Goal: Task Accomplishment & Management: Use online tool/utility

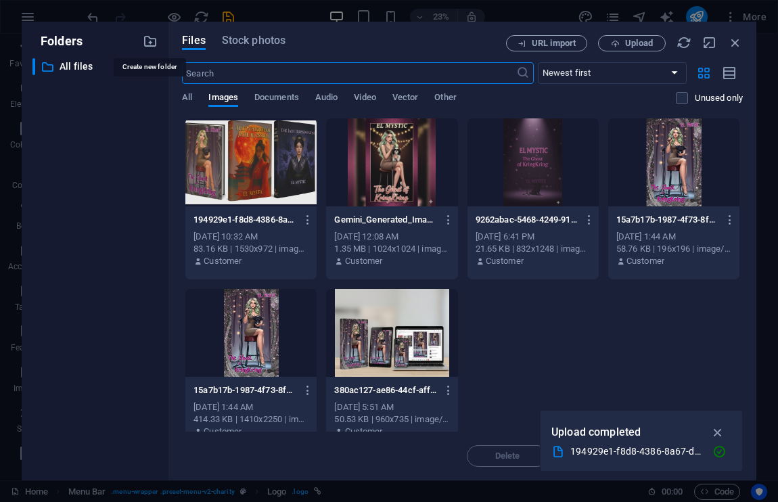
select select "px"
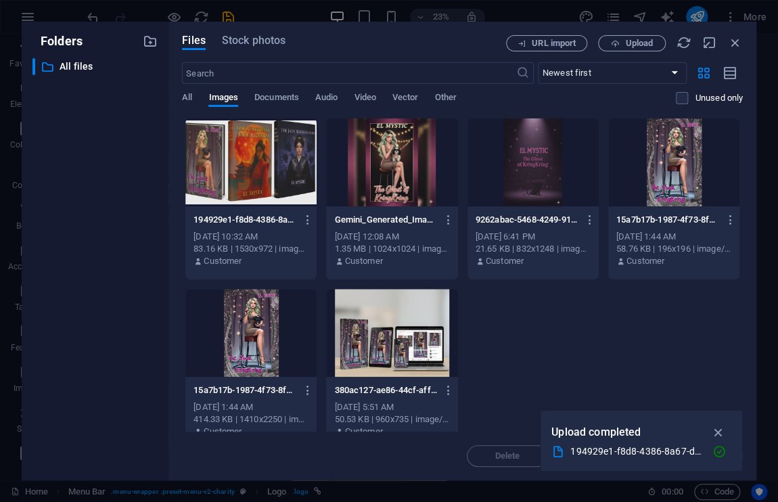
click at [671, 166] on div at bounding box center [673, 162] width 131 height 88
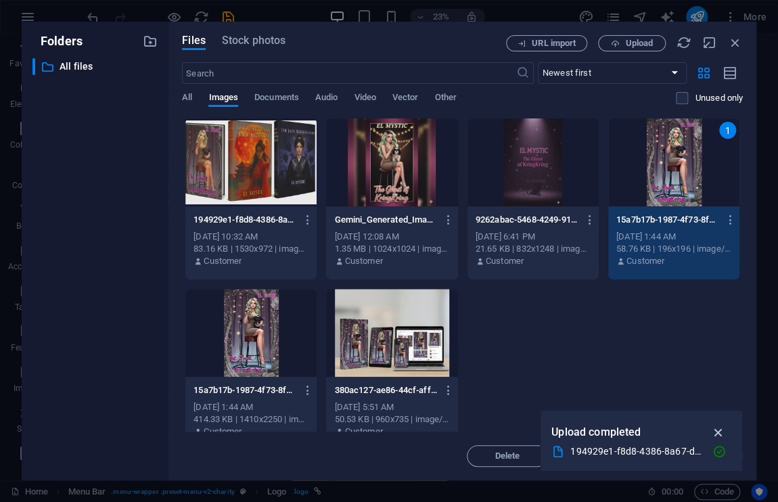
drag, startPoint x: 682, startPoint y: 383, endPoint x: 713, endPoint y: 428, distance: 55.3
click at [713, 428] on div "Folders ​ All files All files Files Stock photos URL import Upload ​ Newest fir…" at bounding box center [389, 251] width 778 height 502
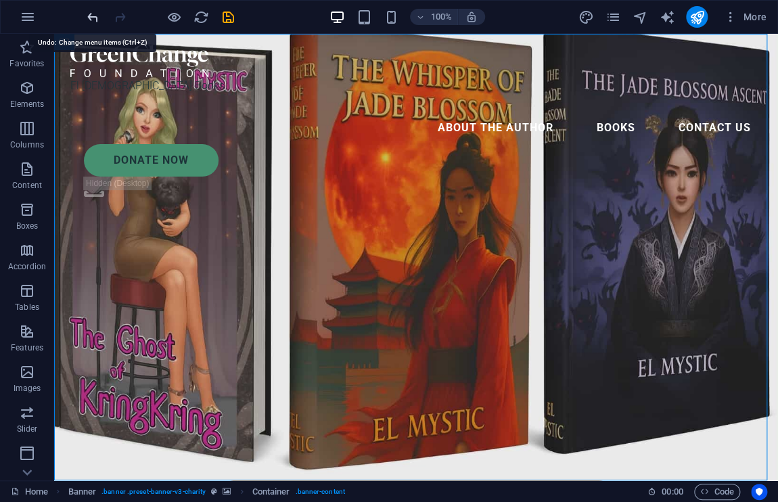
click at [89, 20] on icon "undo" at bounding box center [93, 17] width 16 height 16
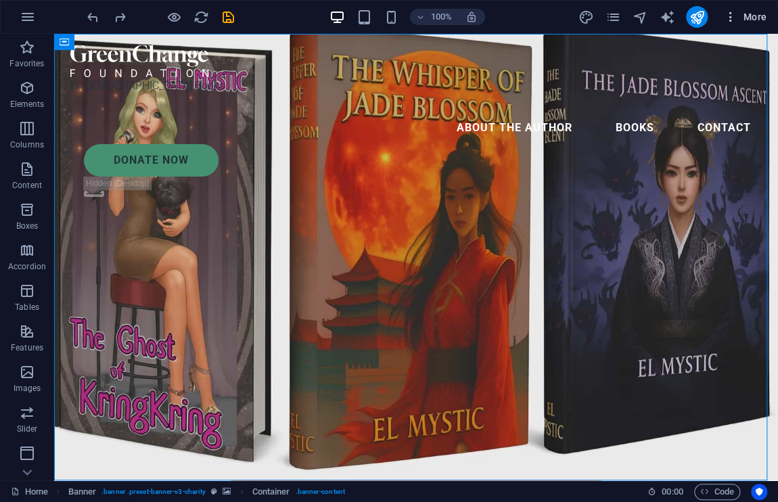
click at [746, 14] on span "More" at bounding box center [744, 17] width 43 height 14
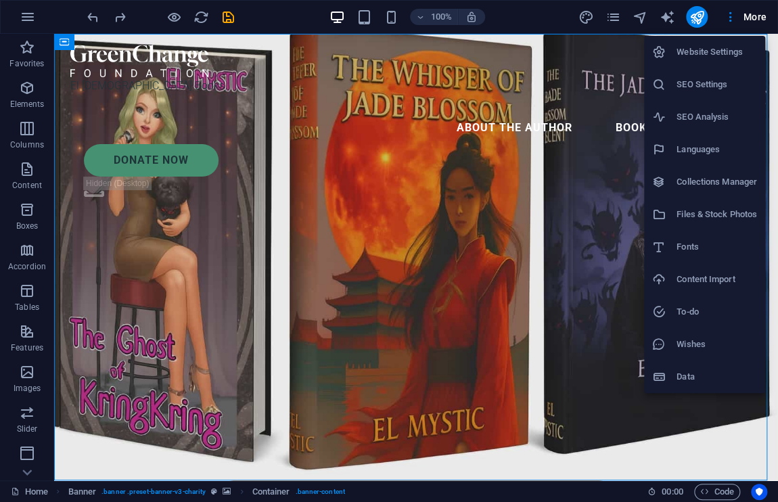
click at [728, 14] on div at bounding box center [389, 251] width 778 height 502
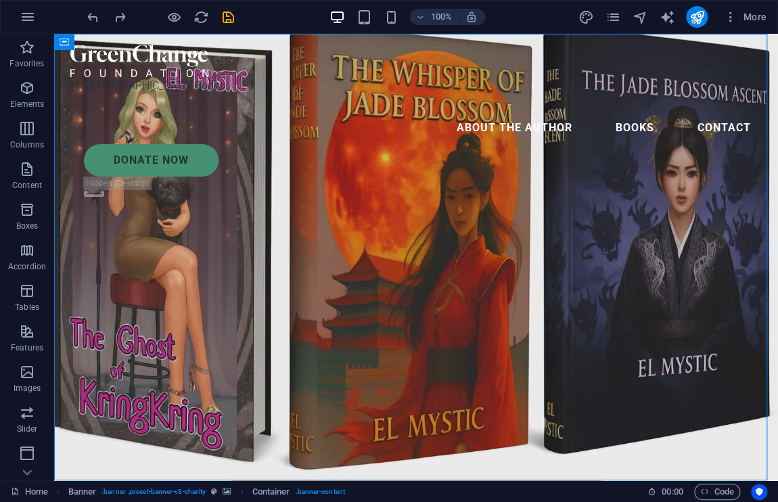
click at [728, 14] on icon "button" at bounding box center [730, 17] width 14 height 14
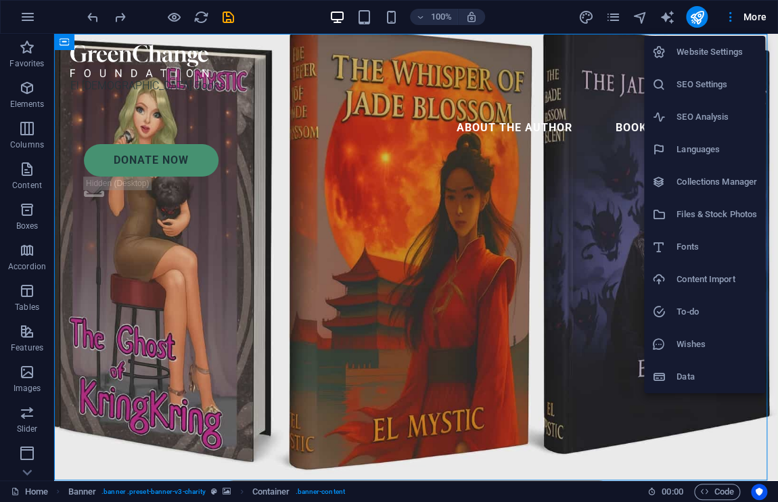
click at [769, 20] on div at bounding box center [389, 251] width 778 height 502
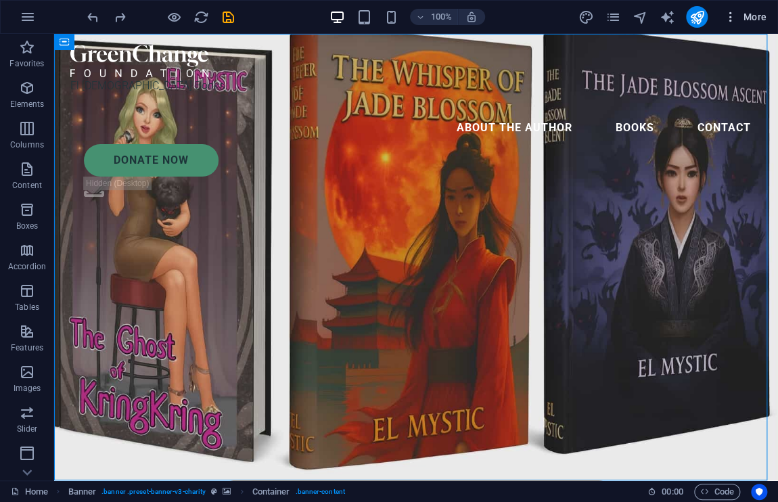
click at [755, 16] on span "More" at bounding box center [744, 17] width 43 height 14
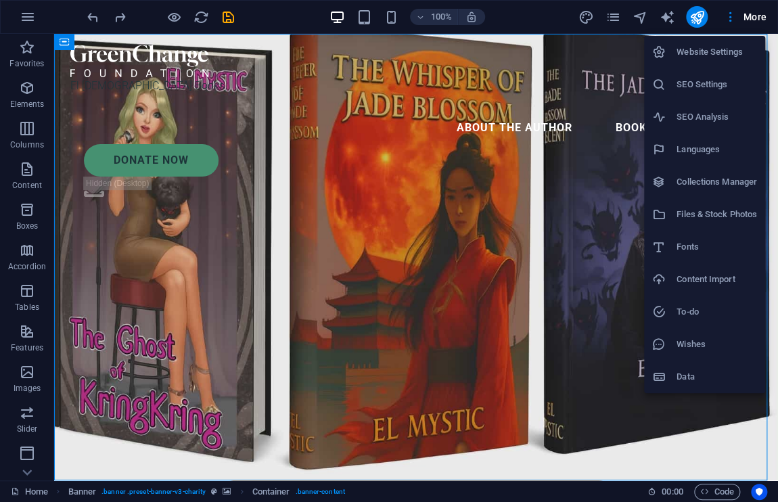
click at [615, 16] on div at bounding box center [389, 251] width 778 height 502
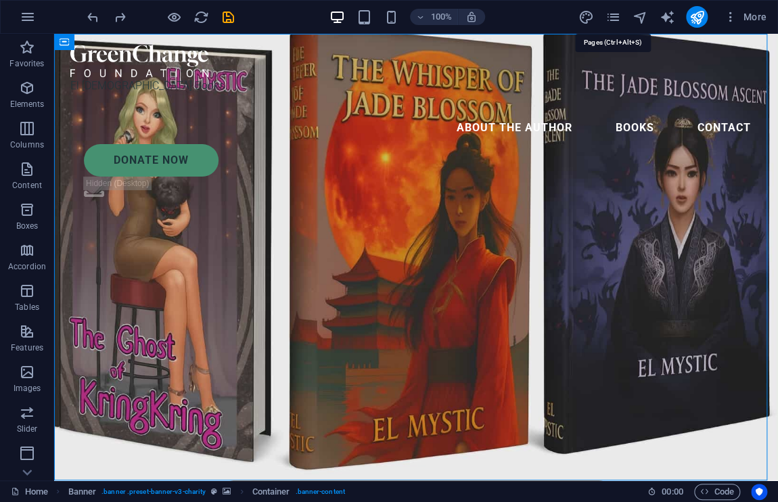
click at [615, 16] on icon "pages" at bounding box center [612, 17] width 16 height 16
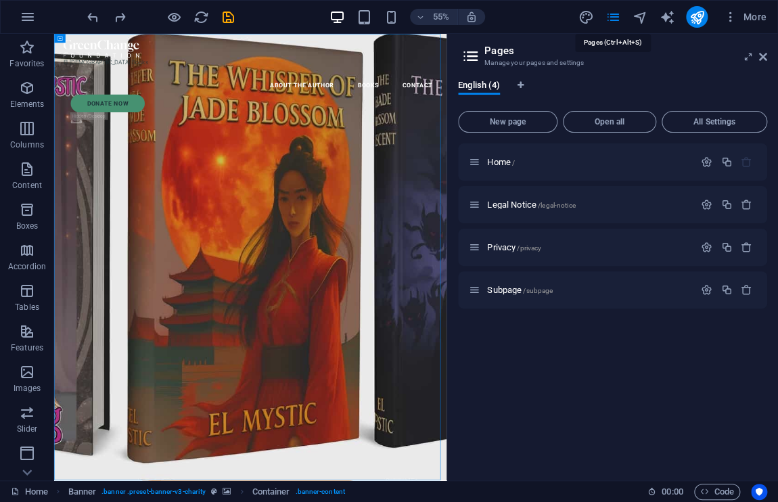
click at [615, 16] on icon "pages" at bounding box center [612, 17] width 16 height 16
click at [573, 162] on p "Home /" at bounding box center [588, 162] width 203 height 9
click at [706, 160] on icon "button" at bounding box center [706, 161] width 11 height 11
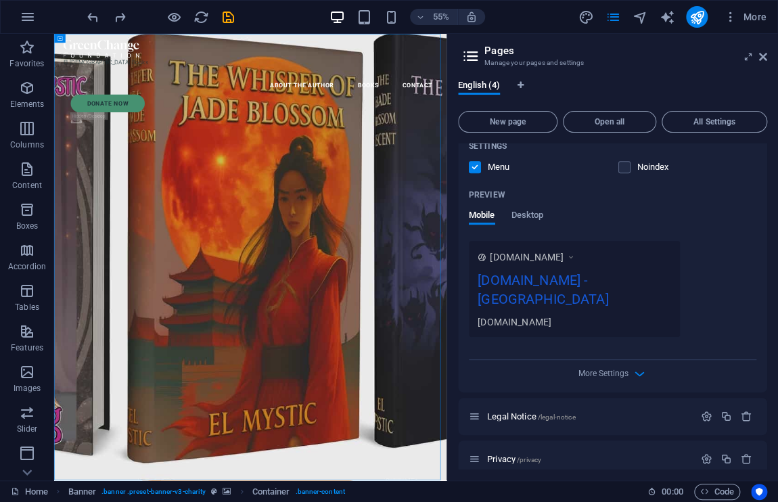
scroll to position [313, 0]
click at [465, 53] on icon at bounding box center [470, 56] width 20 height 19
click at [759, 54] on icon at bounding box center [763, 56] width 8 height 11
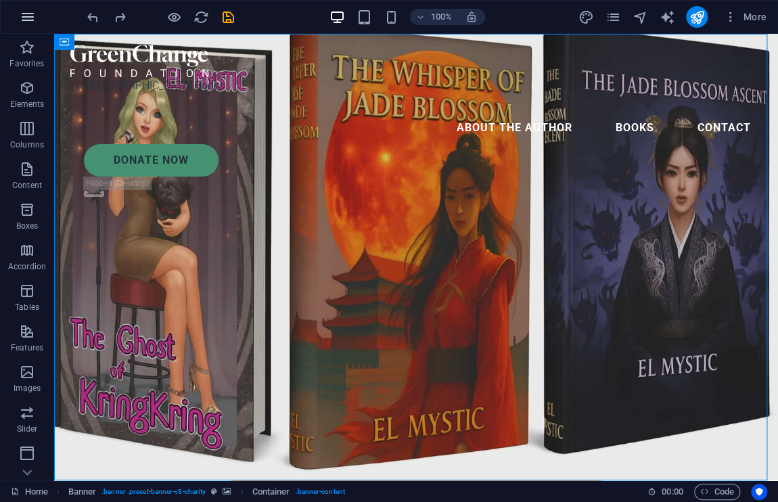
click at [34, 15] on icon "button" at bounding box center [28, 17] width 16 height 16
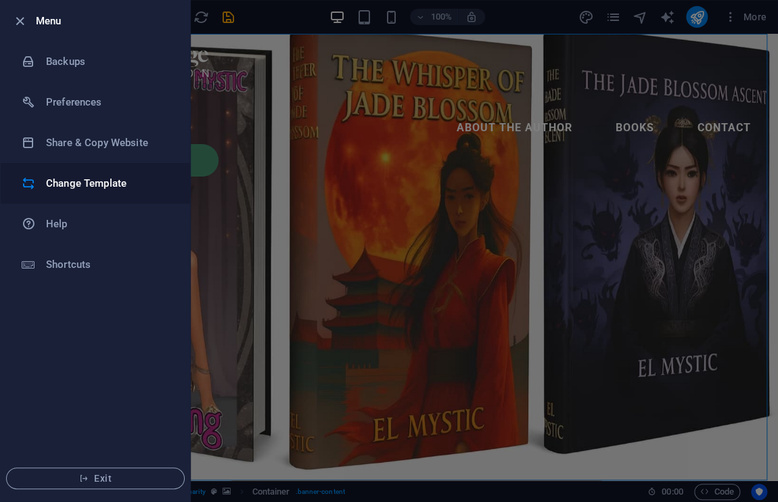
click at [78, 176] on h6 "Change Template" at bounding box center [108, 183] width 125 height 16
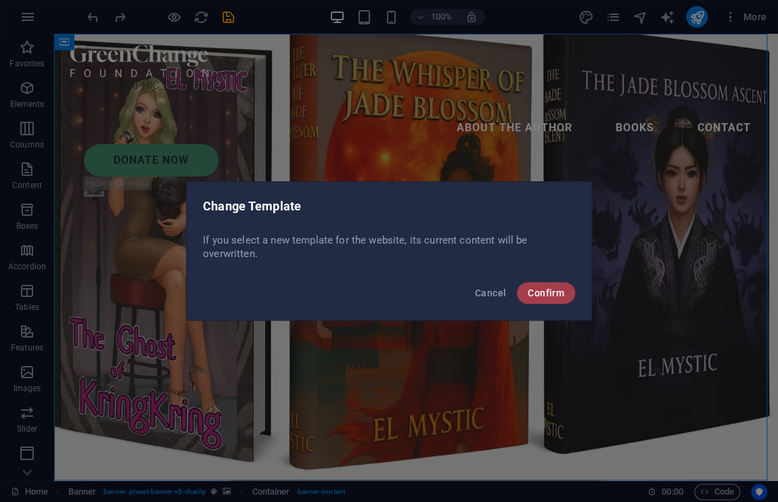
click at [544, 295] on span "Confirm" at bounding box center [545, 292] width 37 height 11
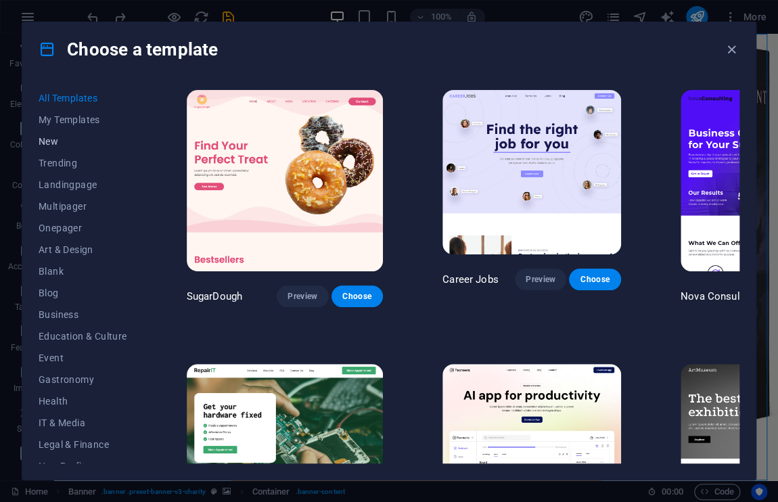
click at [41, 137] on span "New" at bounding box center [83, 141] width 89 height 11
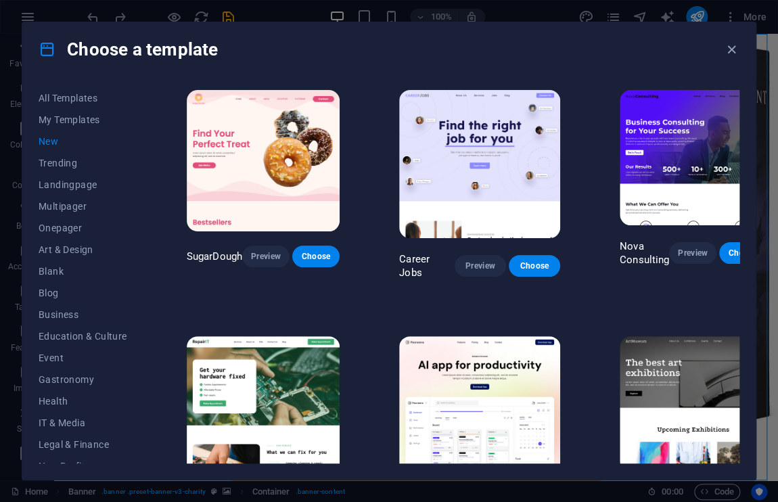
click at [54, 138] on span "New" at bounding box center [83, 141] width 89 height 11
click at [51, 145] on span "New" at bounding box center [83, 141] width 89 height 11
click at [49, 278] on button "Blank" at bounding box center [83, 271] width 89 height 22
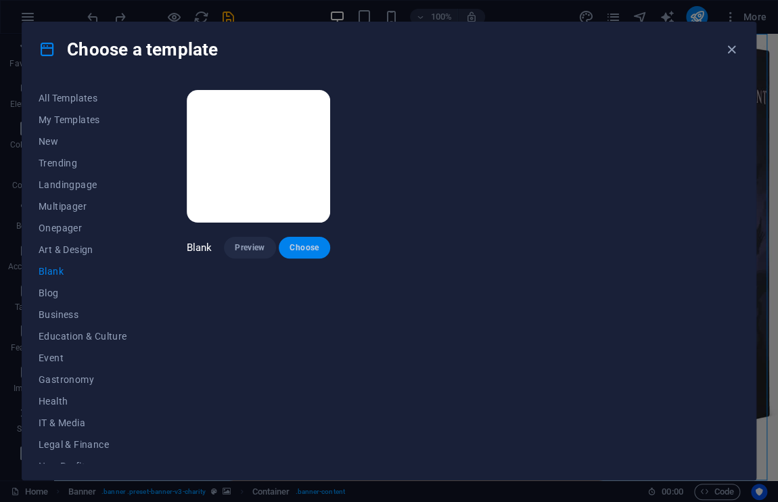
click at [309, 245] on span "Choose" at bounding box center [304, 247] width 30 height 11
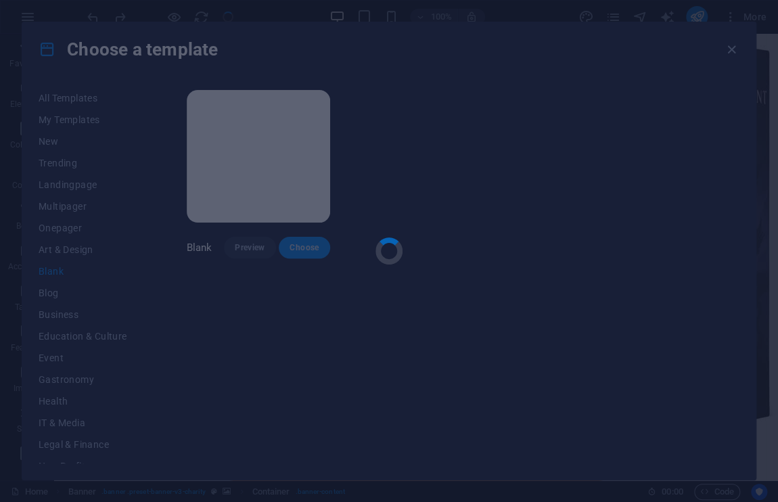
checkbox input "false"
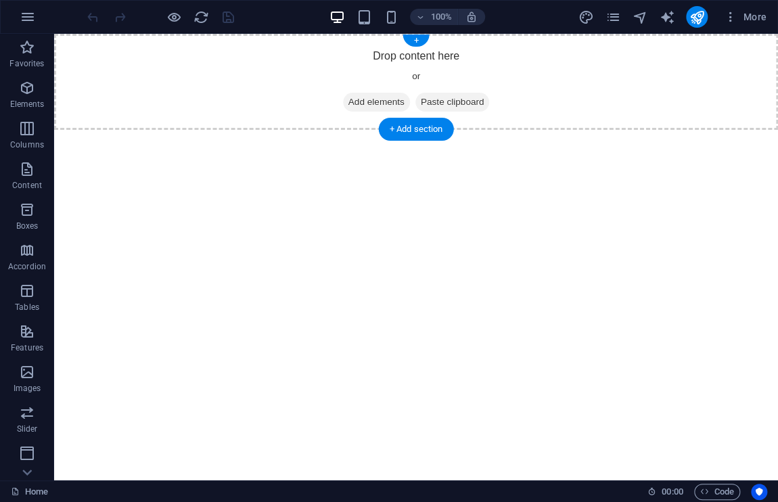
click at [352, 103] on span "Add elements" at bounding box center [376, 102] width 67 height 19
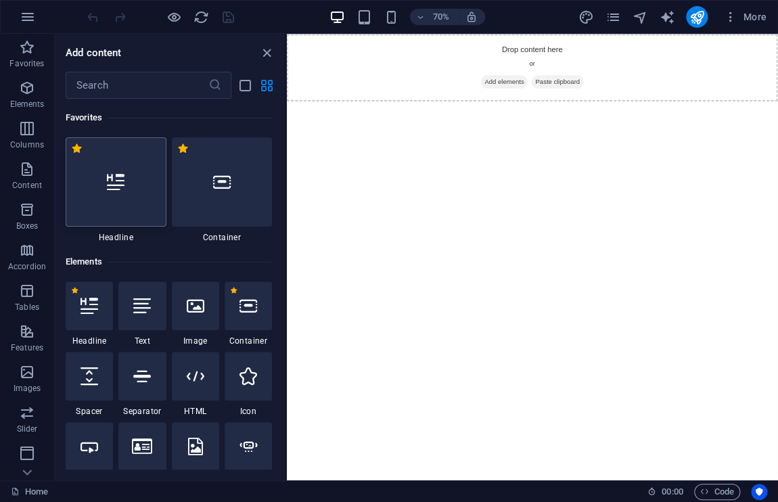
click at [143, 204] on div at bounding box center [116, 181] width 101 height 89
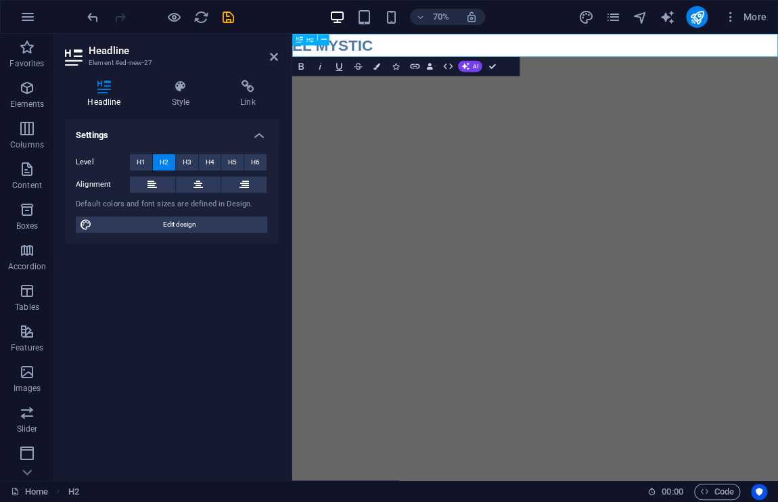
click at [567, 41] on h2 "​EL MYSTIC" at bounding box center [639, 50] width 694 height 32
click at [569, 66] on html "Skip to main content ​EL MYSTIC" at bounding box center [639, 50] width 694 height 32
click at [477, 67] on span "AI" at bounding box center [475, 65] width 5 height 5
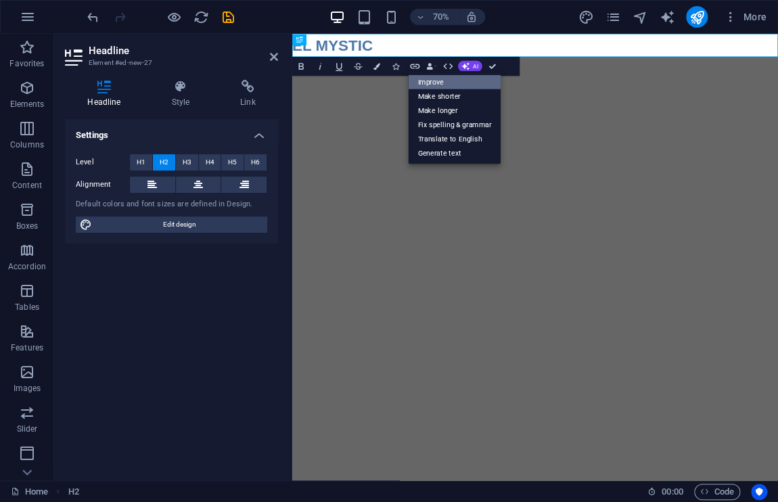
click at [441, 82] on link "Improve" at bounding box center [454, 81] width 93 height 14
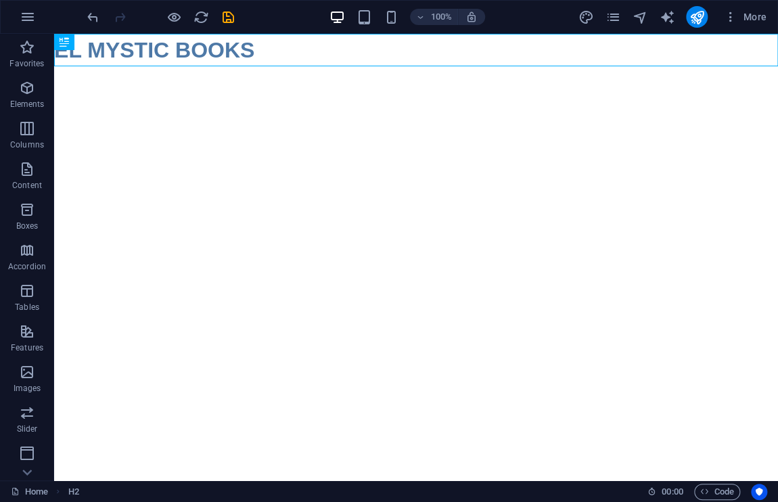
click at [315, 66] on html "Skip to main content EL MYSTIC BOOKS" at bounding box center [415, 50] width 723 height 32
click at [99, 43] on icon at bounding box center [98, 42] width 7 height 14
click at [327, 66] on html "Skip to main content EL MYSTIC BOOKS" at bounding box center [415, 50] width 723 height 32
drag, startPoint x: 187, startPoint y: 141, endPoint x: 95, endPoint y: 87, distance: 106.3
click at [95, 66] on html "Skip to main content EL MYSTIC BOOKS" at bounding box center [415, 50] width 723 height 32
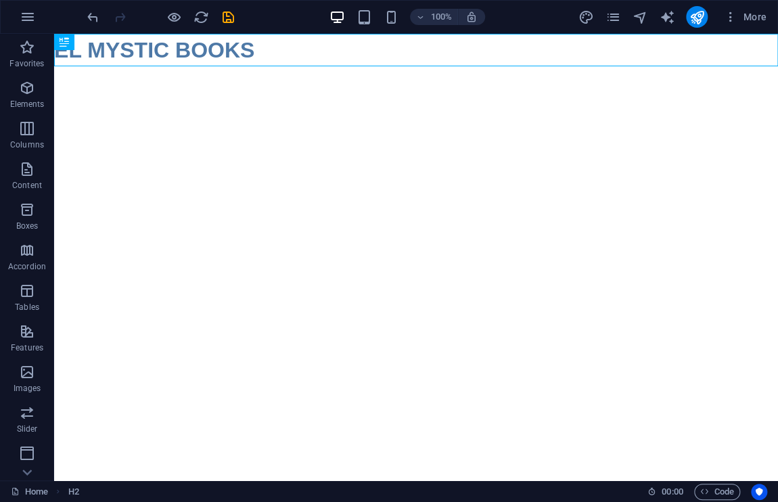
click at [95, 66] on html "Skip to main content EL MYSTIC BOOKS" at bounding box center [415, 50] width 723 height 32
click at [357, 56] on div "EL MYSTIC BOOKS" at bounding box center [415, 50] width 723 height 32
click at [416, 70] on div "+ Add section" at bounding box center [416, 66] width 75 height 23
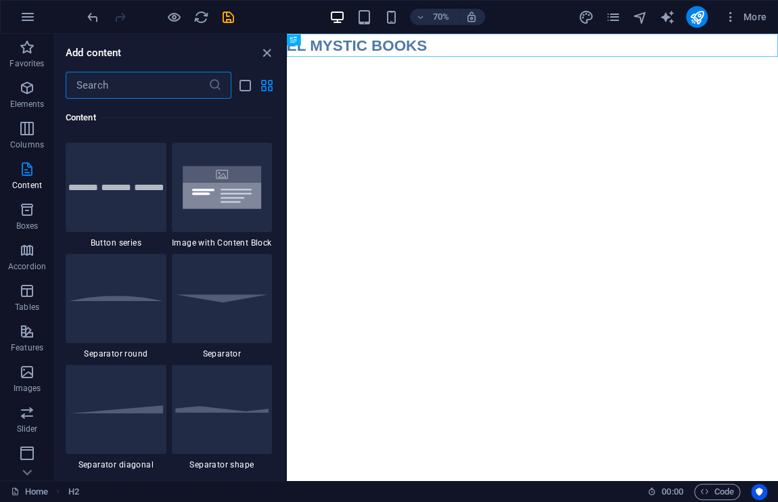
scroll to position [3141, 0]
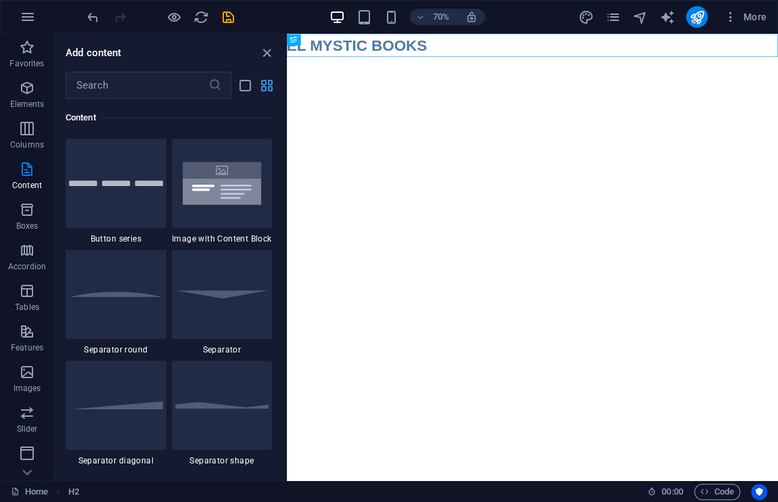
click at [269, 82] on icon "grid-view" at bounding box center [267, 86] width 16 height 16
click at [238, 85] on icon "list-view" at bounding box center [245, 86] width 16 height 16
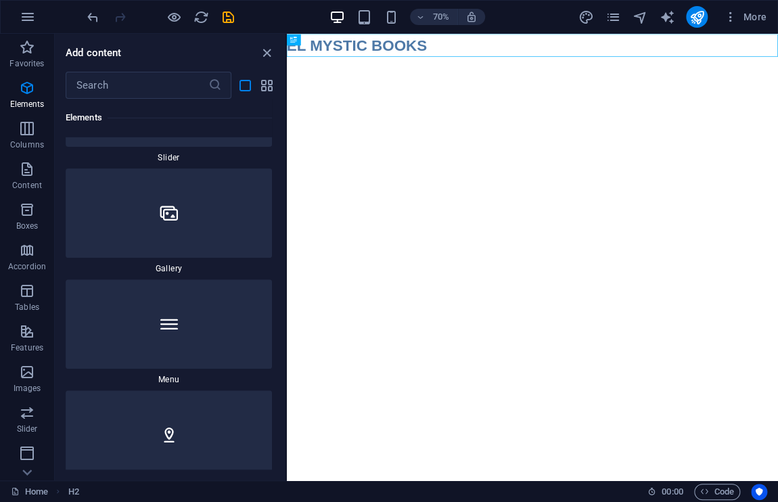
scroll to position [1642, 0]
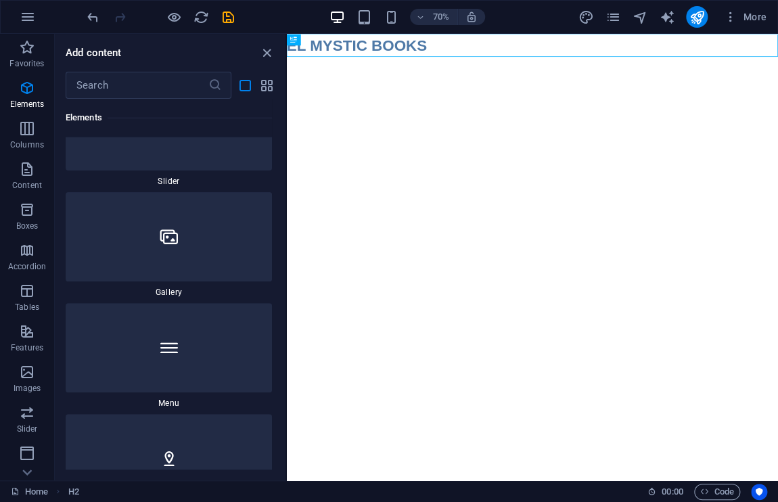
click at [178, 242] on div at bounding box center [169, 236] width 206 height 89
select select "4"
select select "%"
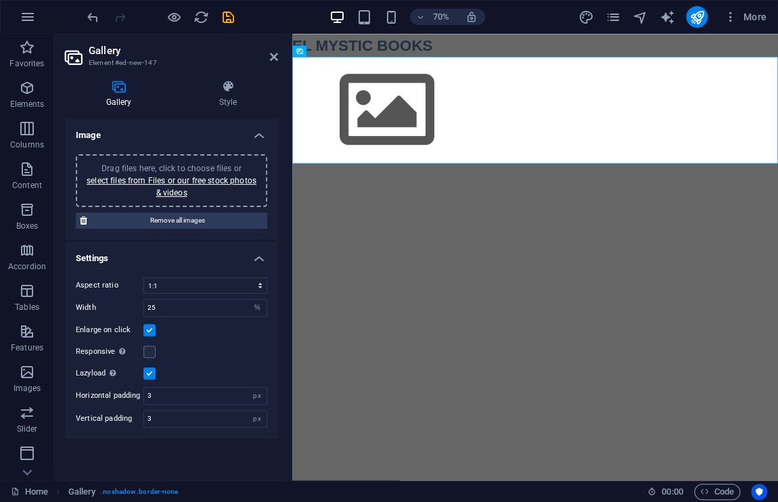
click at [130, 87] on icon at bounding box center [119, 87] width 108 height 14
click at [183, 182] on link "select files from Files or our free stock photos & videos" at bounding box center [172, 187] width 170 height 22
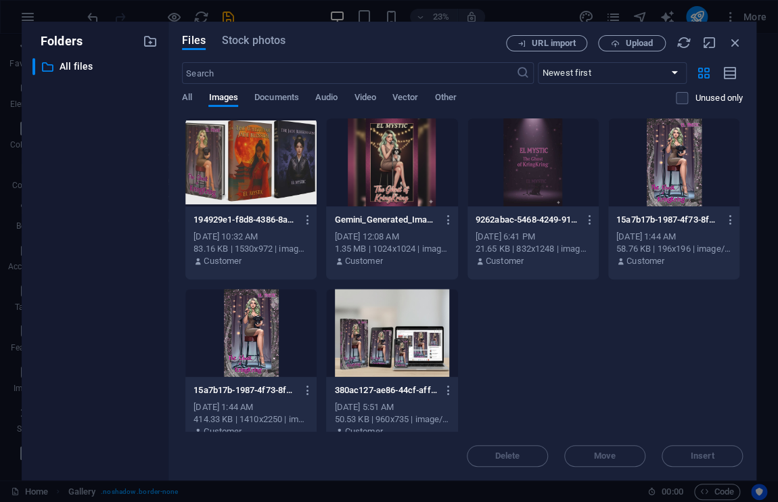
click at [233, 341] on div at bounding box center [250, 333] width 131 height 88
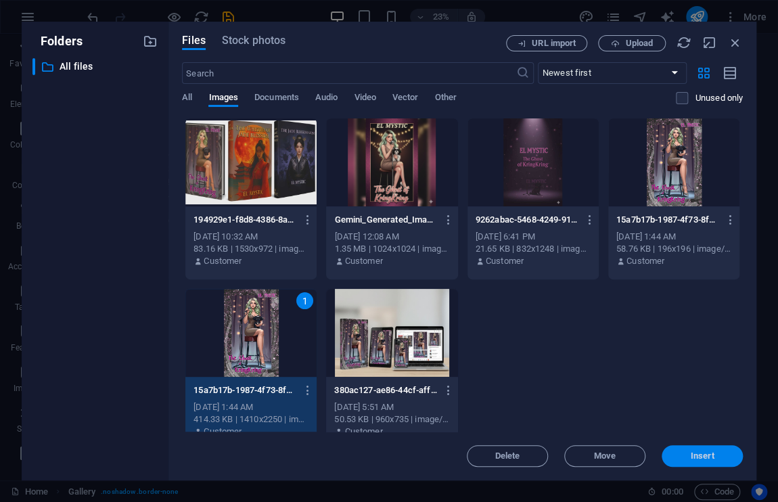
click at [691, 460] on span "Insert" at bounding box center [702, 456] width 24 height 8
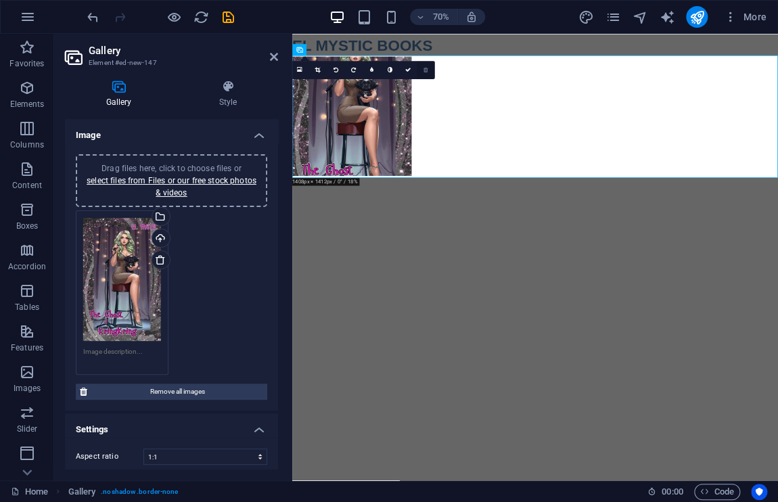
click at [423, 68] on icon at bounding box center [425, 69] width 4 height 5
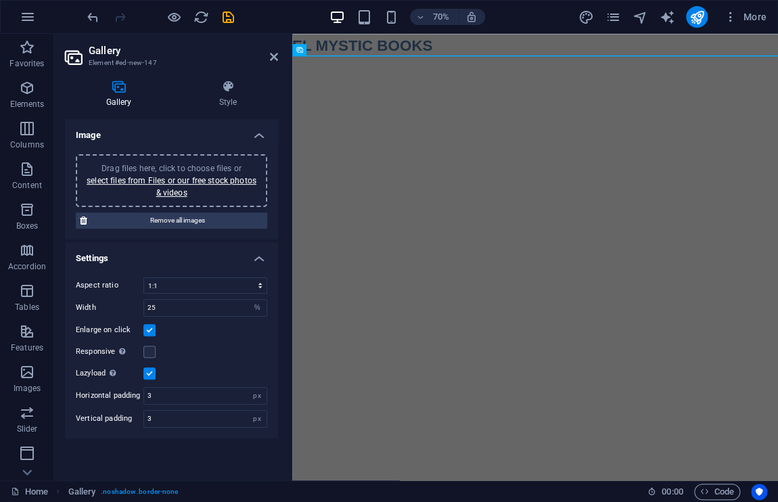
click at [626, 62] on html "Skip to main content EL MYSTIC BOOKS" at bounding box center [639, 48] width 694 height 28
click at [250, 220] on span "Remove all images" at bounding box center [177, 220] width 172 height 16
click at [229, 87] on icon at bounding box center [228, 87] width 100 height 14
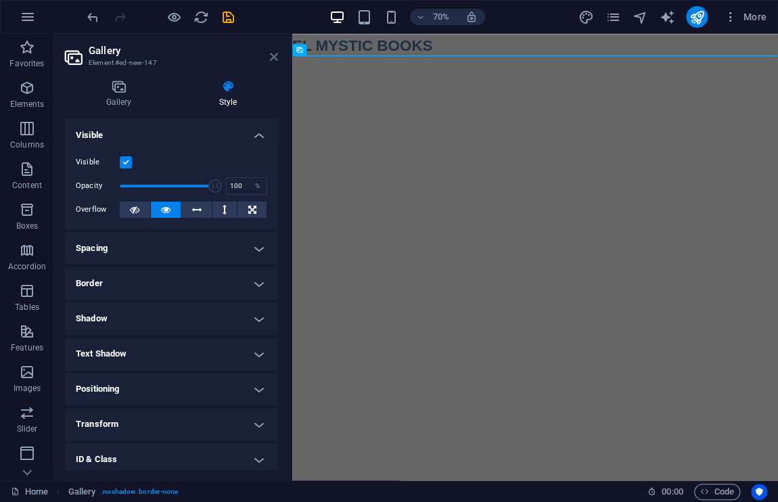
click at [275, 56] on icon at bounding box center [274, 56] width 8 height 11
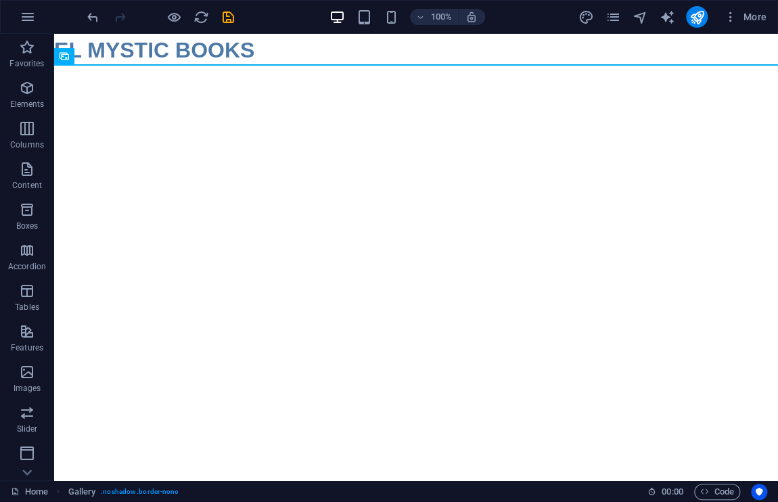
click at [272, 62] on html "Skip to main content EL MYSTIC BOOKS" at bounding box center [415, 48] width 723 height 28
click at [69, 63] on div "Gallery" at bounding box center [79, 56] width 51 height 16
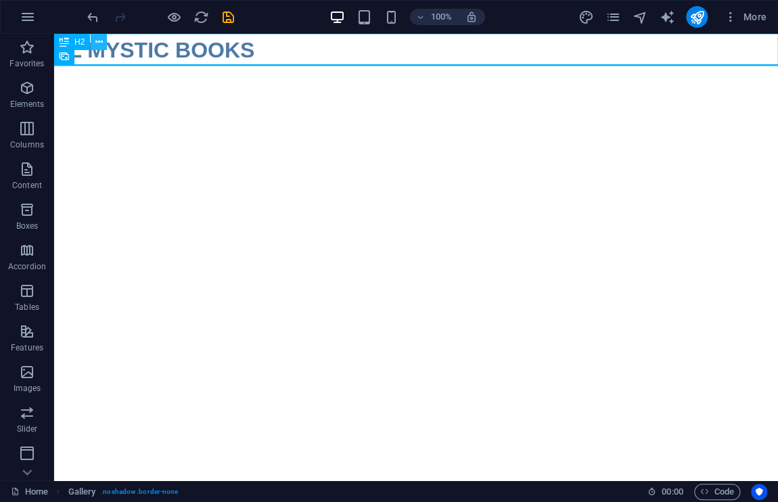
click at [97, 42] on icon at bounding box center [98, 42] width 7 height 14
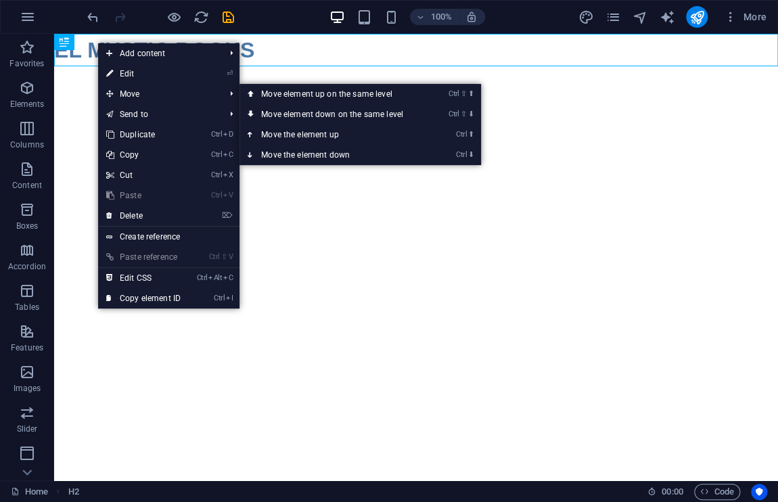
click at [298, 62] on html "Skip to main content EL MYSTIC BOOKS" at bounding box center [415, 48] width 723 height 28
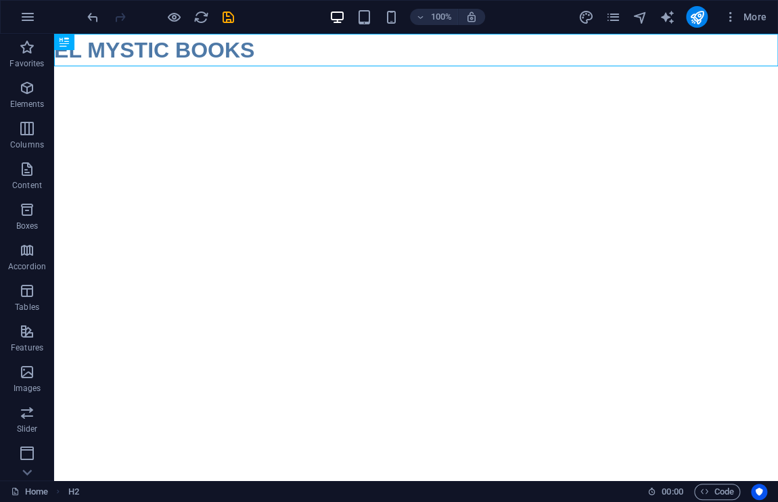
click at [298, 62] on html "Skip to main content EL MYSTIC BOOKS" at bounding box center [415, 48] width 723 height 28
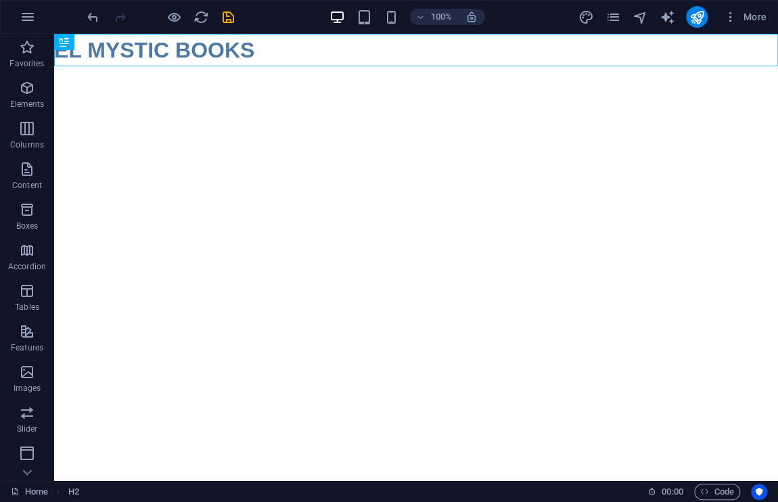
click at [298, 62] on html "Skip to main content EL MYSTIC BOOKS" at bounding box center [415, 48] width 723 height 28
click at [20, 379] on icon "button" at bounding box center [27, 372] width 16 height 16
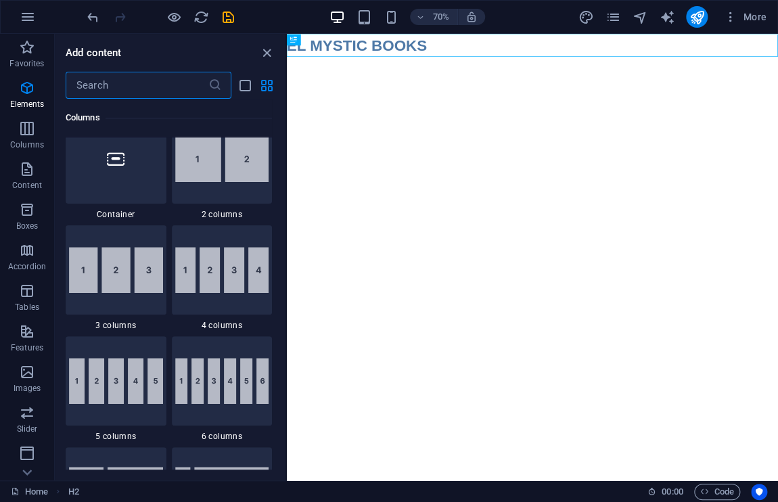
scroll to position [0, 0]
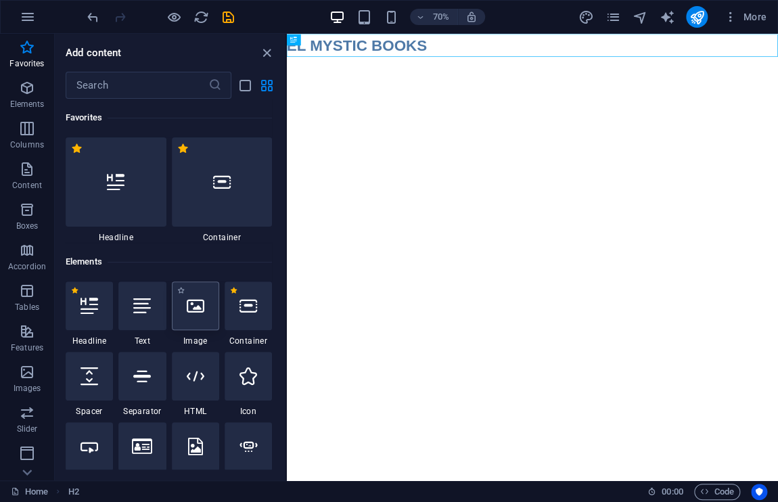
click at [196, 311] on icon at bounding box center [196, 306] width 18 height 18
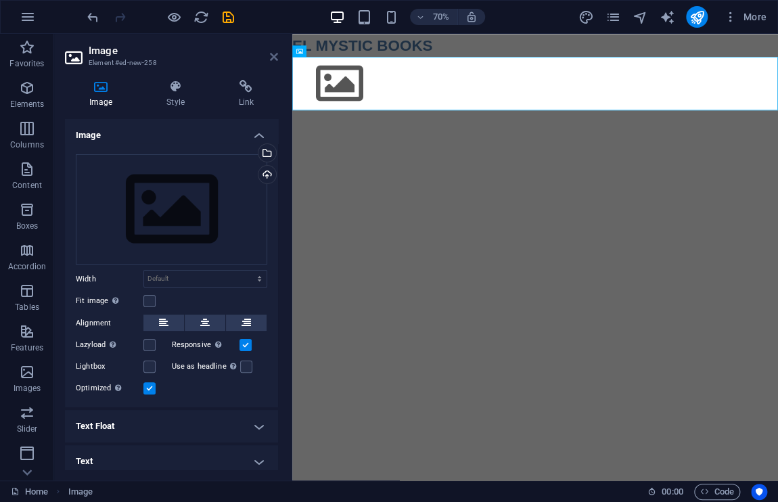
click at [275, 54] on icon at bounding box center [274, 56] width 8 height 11
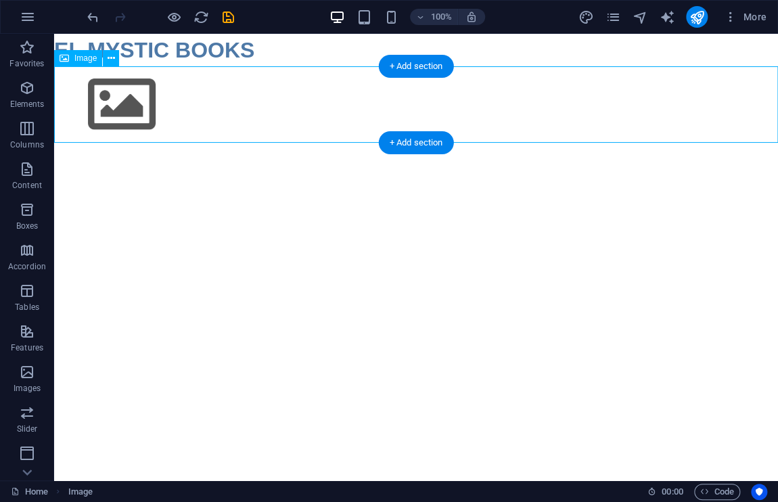
click at [314, 126] on figure at bounding box center [415, 104] width 723 height 76
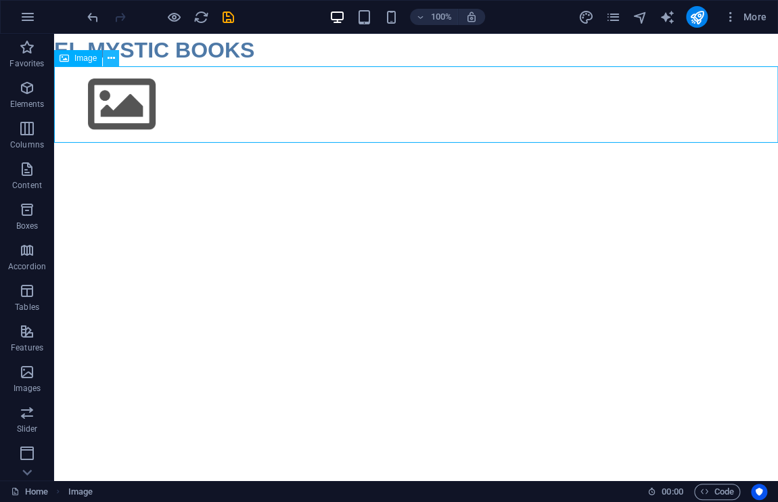
click at [106, 62] on button at bounding box center [111, 58] width 16 height 16
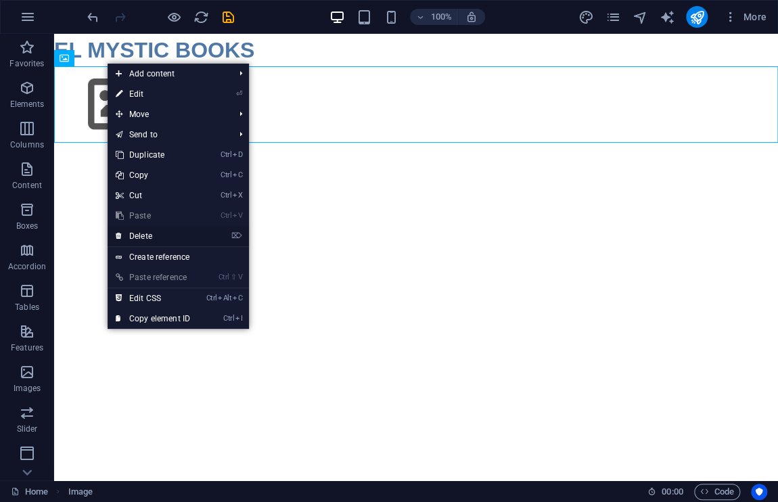
click at [154, 233] on link "⌦ Delete" at bounding box center [153, 236] width 91 height 20
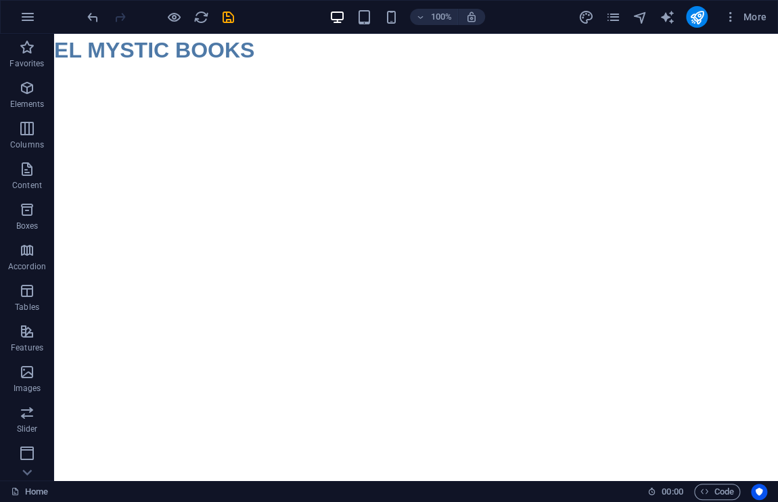
click at [229, 62] on html "Skip to main content EL MYSTIC BOOKS" at bounding box center [415, 48] width 723 height 28
click at [22, 24] on icon "button" at bounding box center [28, 17] width 16 height 16
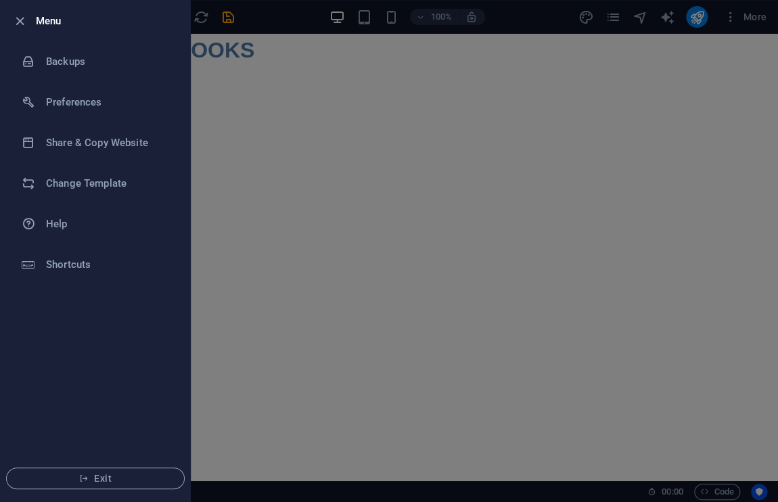
click at [350, 178] on div at bounding box center [389, 251] width 778 height 502
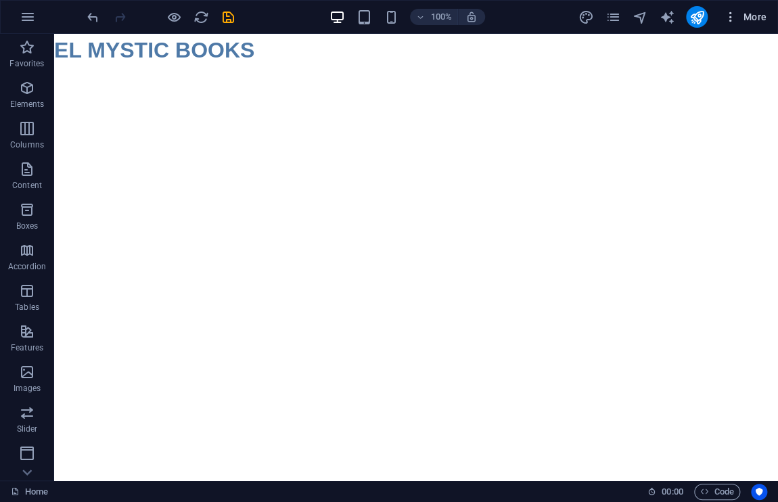
click at [757, 16] on span "More" at bounding box center [744, 17] width 43 height 14
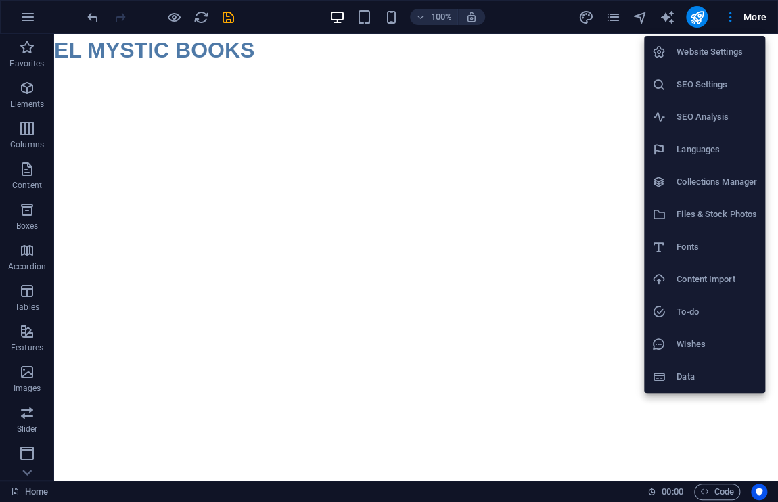
click at [342, 250] on div at bounding box center [389, 251] width 778 height 502
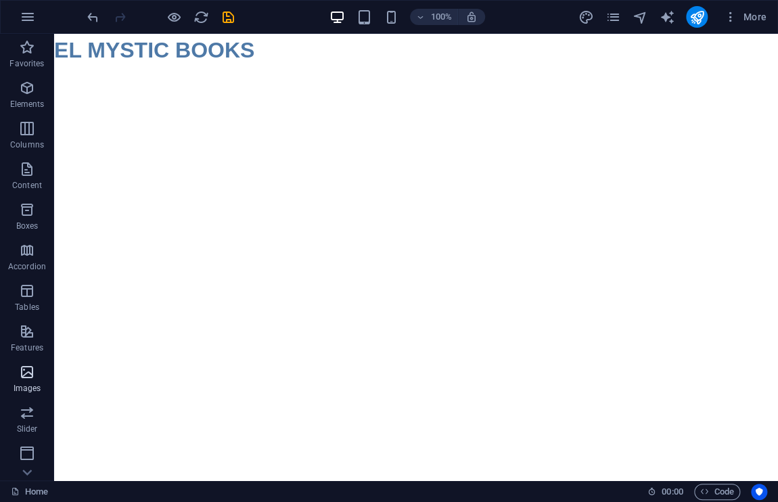
click at [19, 388] on p "Images" at bounding box center [28, 388] width 28 height 11
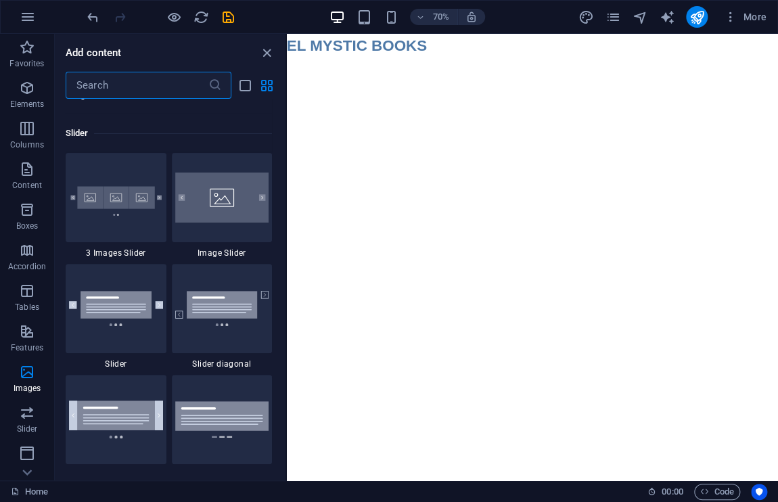
scroll to position [7646, 0]
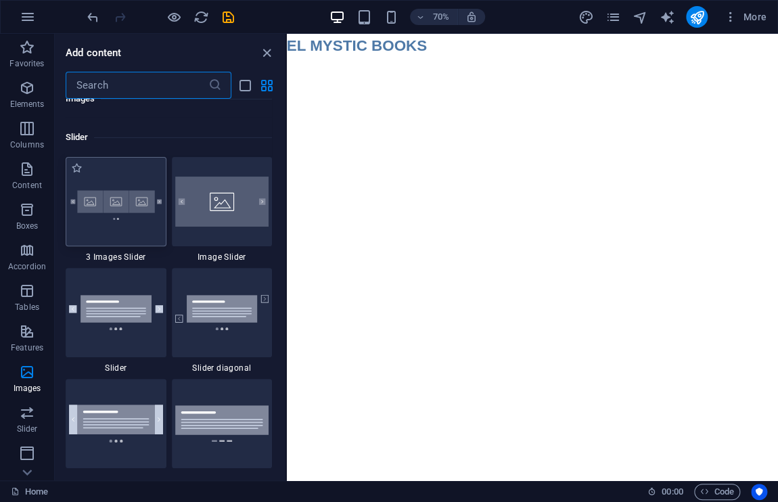
click at [125, 218] on img at bounding box center [116, 201] width 94 height 62
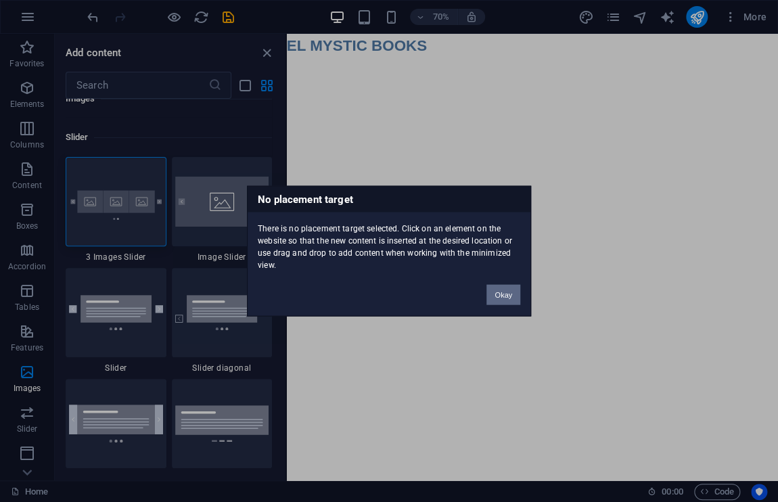
click at [498, 293] on button "Okay" at bounding box center [503, 295] width 34 height 20
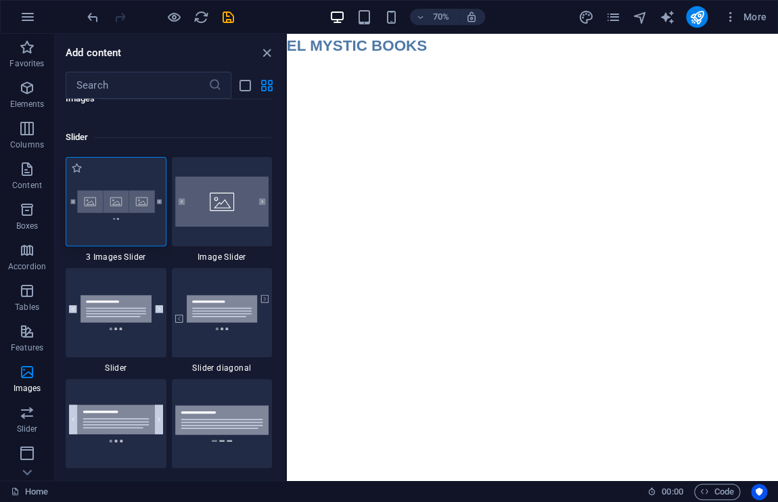
click at [133, 227] on img at bounding box center [116, 201] width 94 height 62
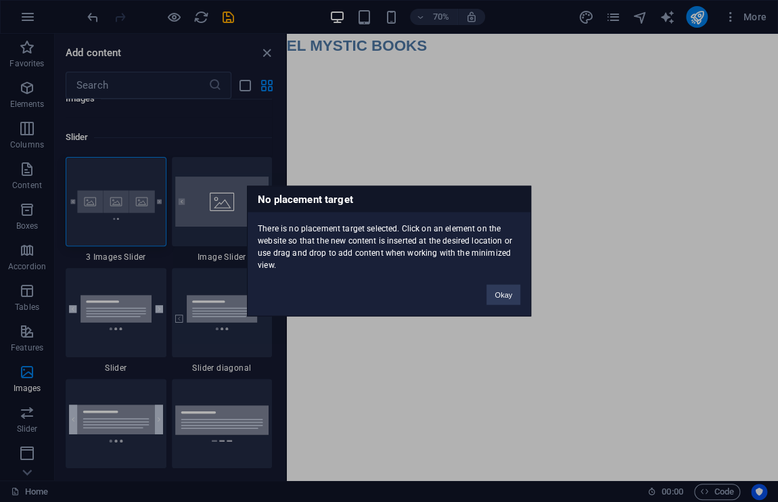
click at [201, 206] on div "No placement target There is no placement target selected. Click on an element …" at bounding box center [389, 251] width 778 height 502
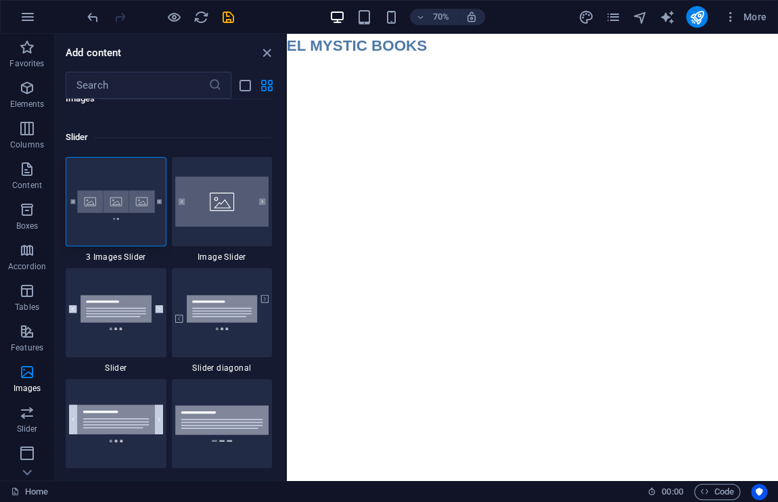
click at [201, 206] on img at bounding box center [222, 201] width 94 height 50
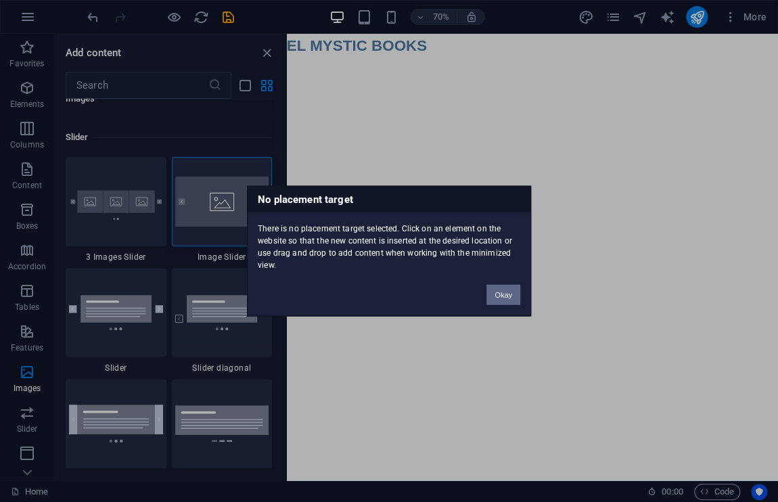
click at [506, 288] on button "Okay" at bounding box center [503, 295] width 34 height 20
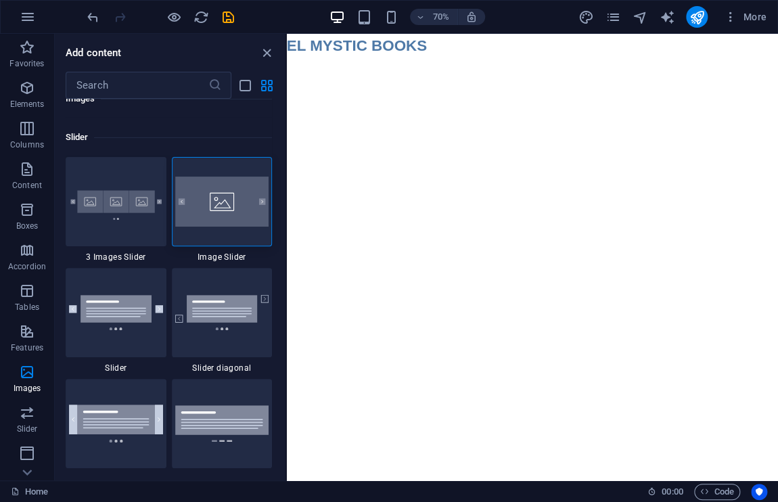
click at [625, 62] on html "Skip to main content EL MYSTIC BOOKS" at bounding box center [637, 48] width 701 height 28
click at [648, 52] on div "EL MYSTIC BOOKS" at bounding box center [637, 50] width 701 height 32
click at [531, 55] on div "+" at bounding box center [532, 51] width 18 height 9
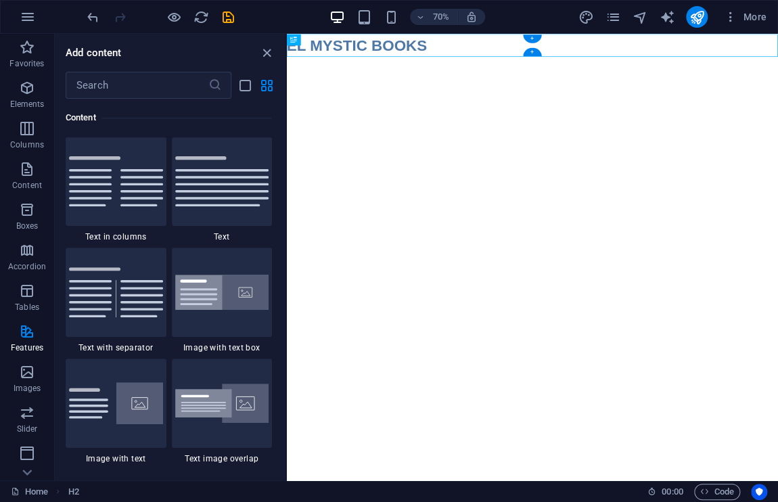
scroll to position [2366, 0]
click at [531, 55] on div "+" at bounding box center [532, 51] width 18 height 9
click at [145, 410] on img at bounding box center [116, 404] width 94 height 42
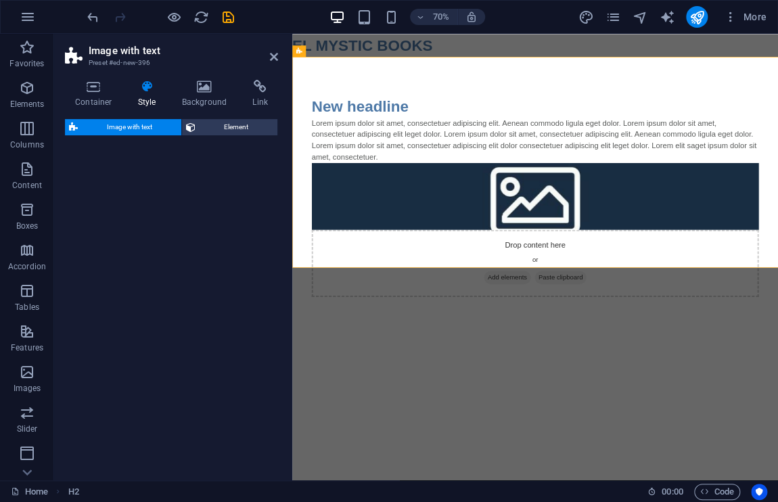
select select "rem"
select select "px"
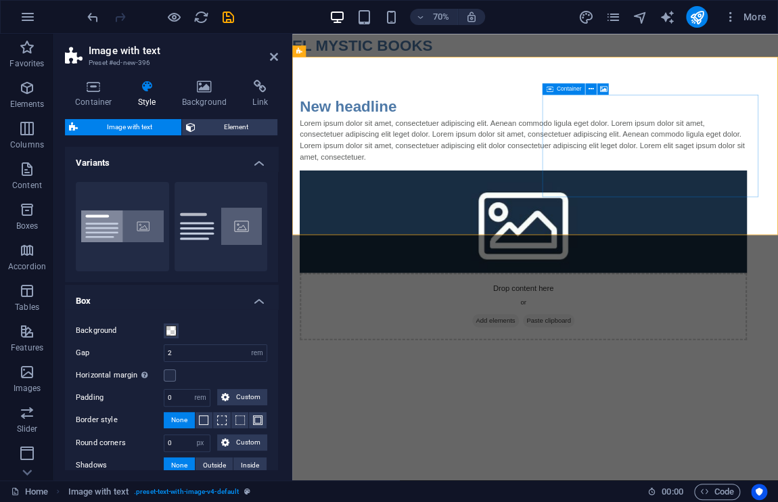
click at [777, 375] on div "Drop content here or Add elements Paste clipboard" at bounding box center [622, 423] width 638 height 96
click at [600, 90] on icon at bounding box center [603, 89] width 7 height 10
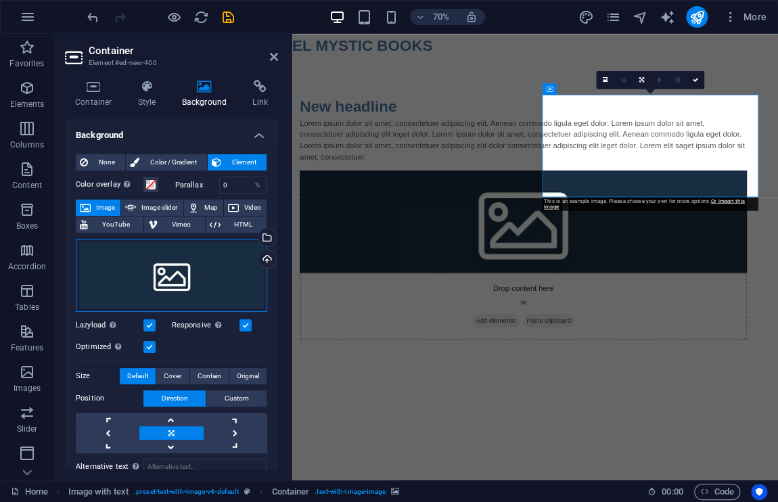
click at [176, 272] on div "Drag files here, click to choose files or select files from Files or our free s…" at bounding box center [171, 275] width 191 height 73
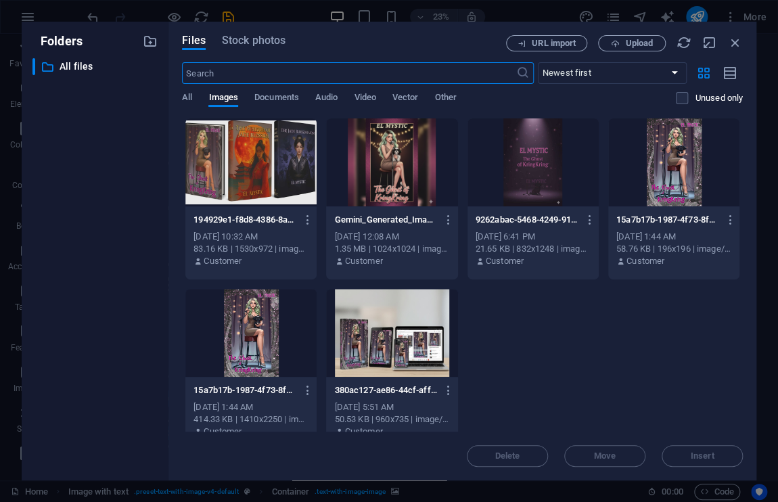
click at [247, 335] on div at bounding box center [250, 333] width 131 height 88
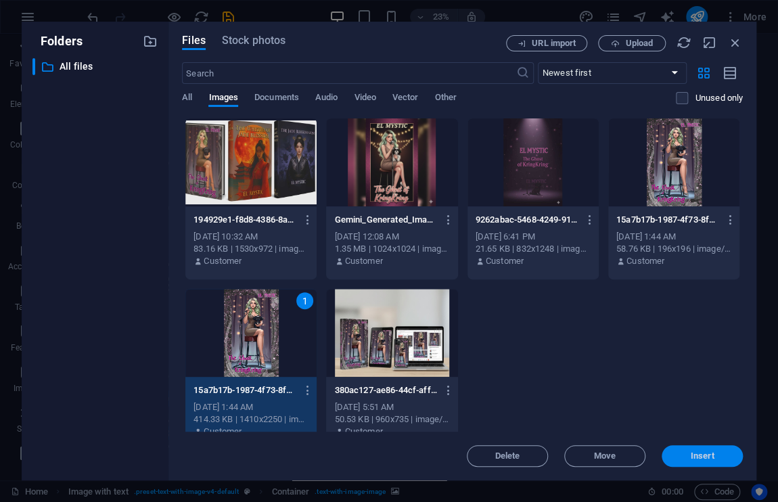
click at [691, 460] on span "Insert" at bounding box center [702, 456] width 24 height 8
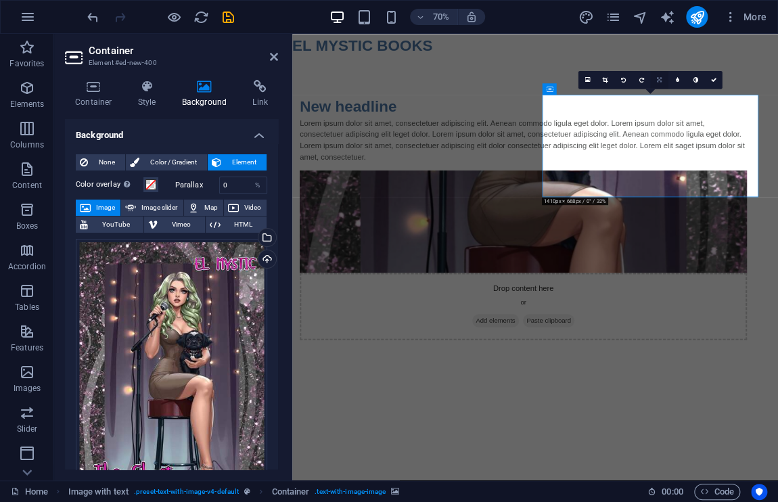
click at [654, 85] on link at bounding box center [659, 80] width 18 height 18
drag, startPoint x: 840, startPoint y: 261, endPoint x: 850, endPoint y: 193, distance: 68.3
click at [777, 229] on div "Drop content here or Add elements Paste clipboard" at bounding box center [622, 350] width 638 height 242
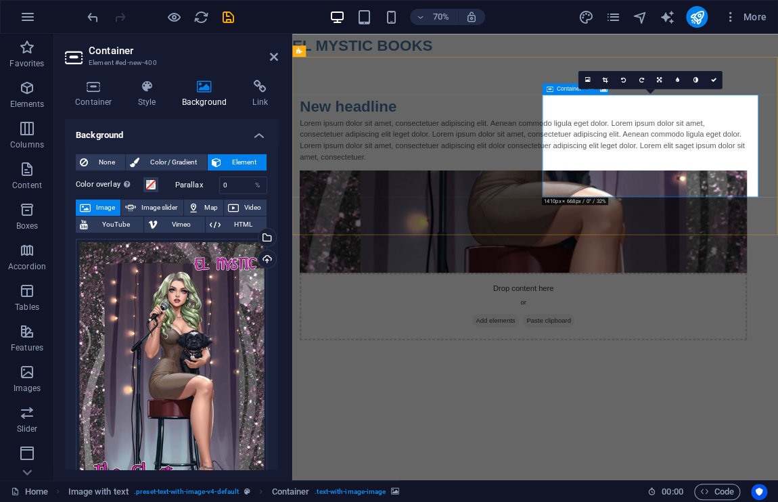
click at [696, 433] on span "Paste clipboard" at bounding box center [658, 442] width 74 height 19
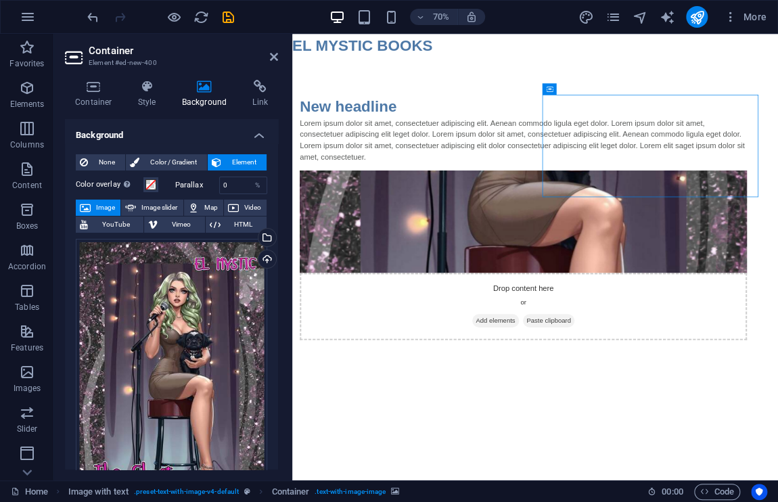
drag, startPoint x: 850, startPoint y: 193, endPoint x: 847, endPoint y: 300, distance: 106.2
click at [777, 300] on div "New headline Lorem ipsum dolor sit amet, consectetuer adipiscing elit. Aenean c…" at bounding box center [639, 295] width 694 height 458
select select "rem"
select select "px"
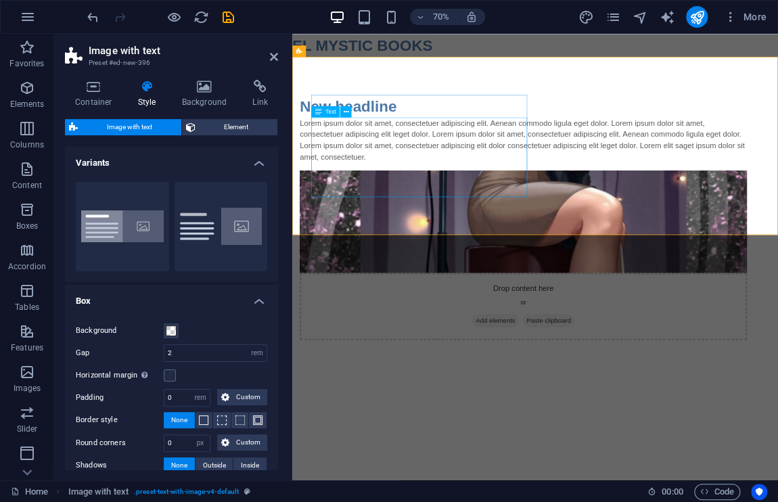
click at [581, 153] on div "Lorem ipsum dolor sit amet, consectetuer adipiscing elit. Aenean commodo ligula…" at bounding box center [622, 185] width 638 height 65
click at [362, 87] on icon at bounding box center [359, 89] width 5 height 10
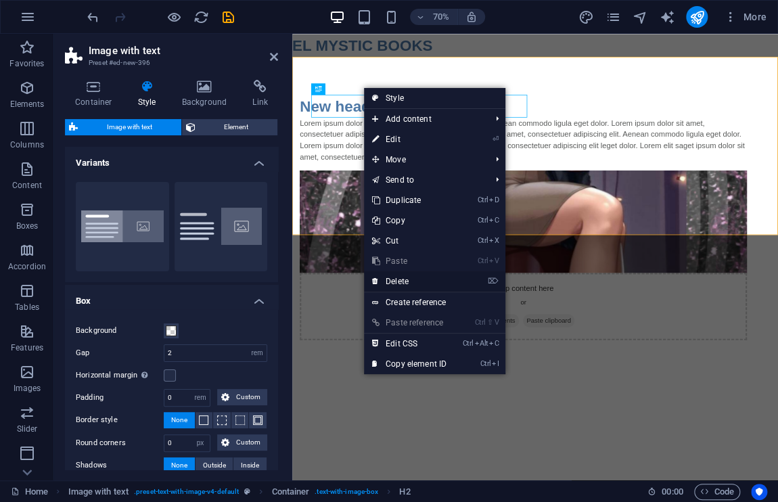
click at [399, 282] on link "⌦ Delete" at bounding box center [409, 281] width 91 height 20
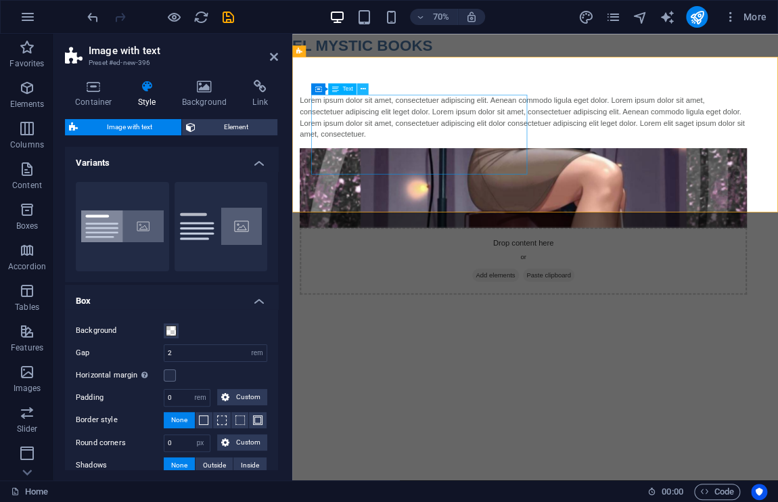
click at [362, 87] on icon at bounding box center [362, 89] width 5 height 10
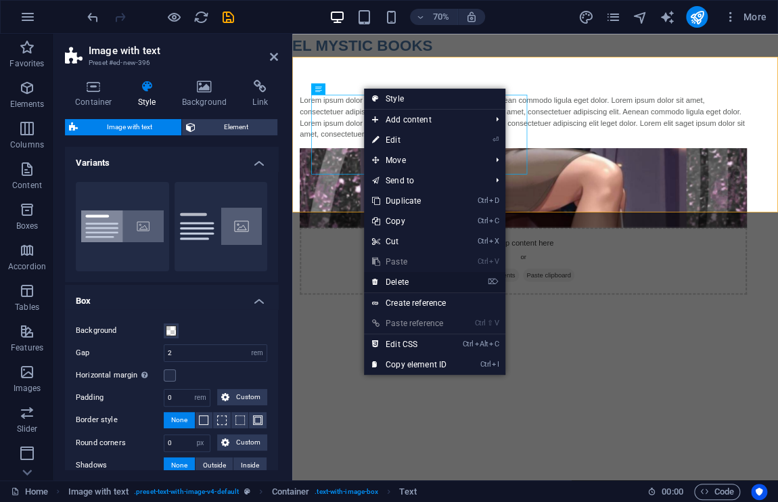
click at [411, 279] on link "⌦ Delete" at bounding box center [409, 282] width 91 height 20
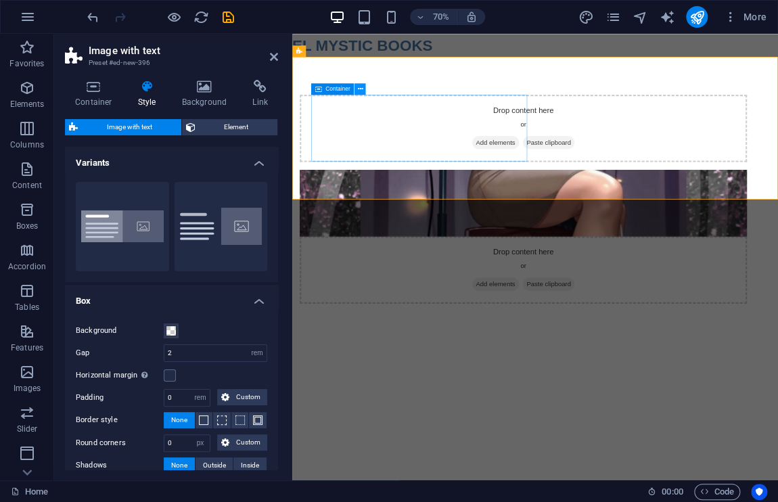
click at [359, 91] on icon at bounding box center [360, 89] width 5 height 10
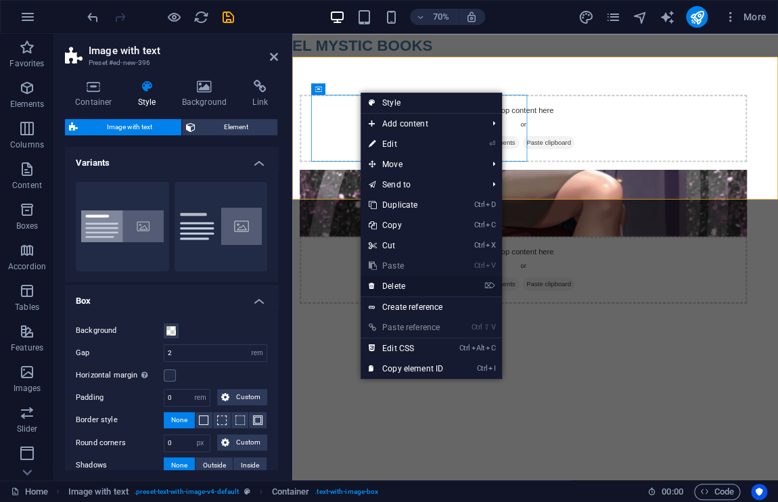
click at [408, 287] on link "⌦ Delete" at bounding box center [405, 286] width 91 height 20
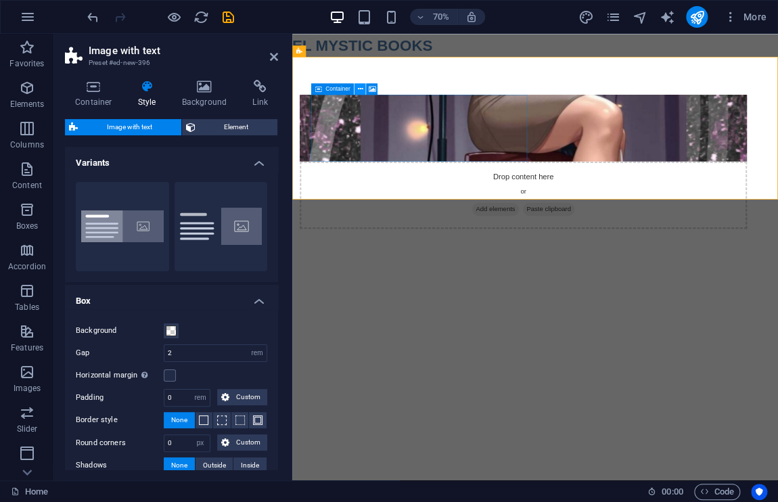
click at [362, 88] on icon at bounding box center [360, 89] width 5 height 10
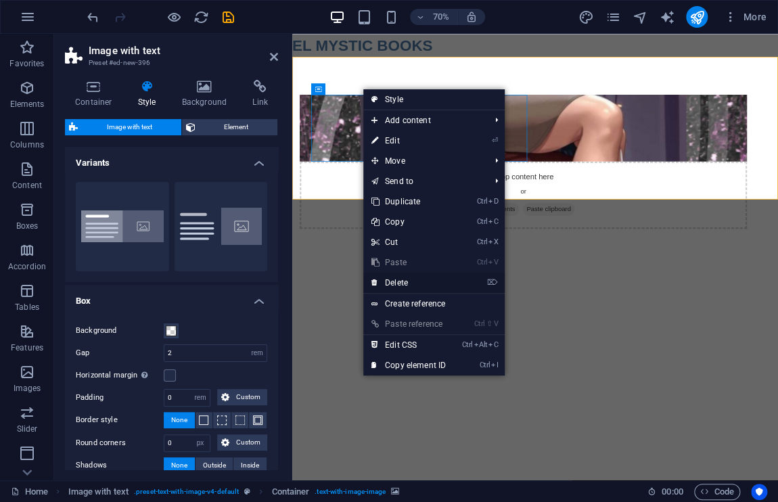
click at [406, 287] on link "⌦ Delete" at bounding box center [408, 282] width 91 height 20
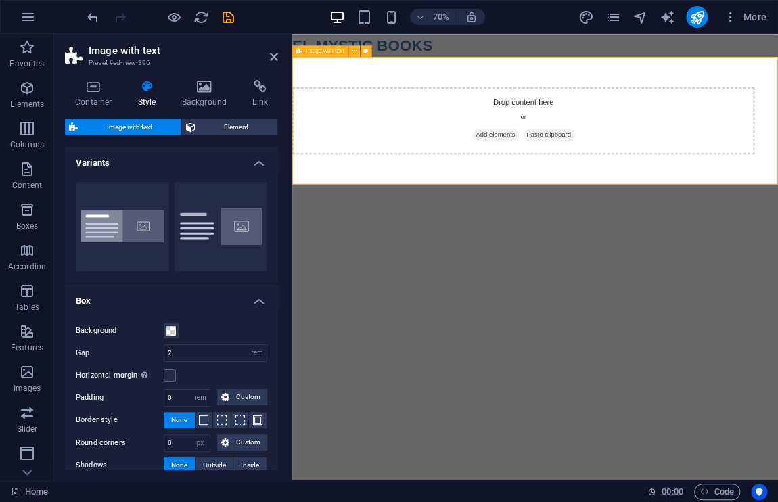
click at [442, 125] on div "Drop content here or Add elements Paste clipboard" at bounding box center [622, 158] width 660 height 96
click at [353, 52] on icon at bounding box center [354, 51] width 5 height 10
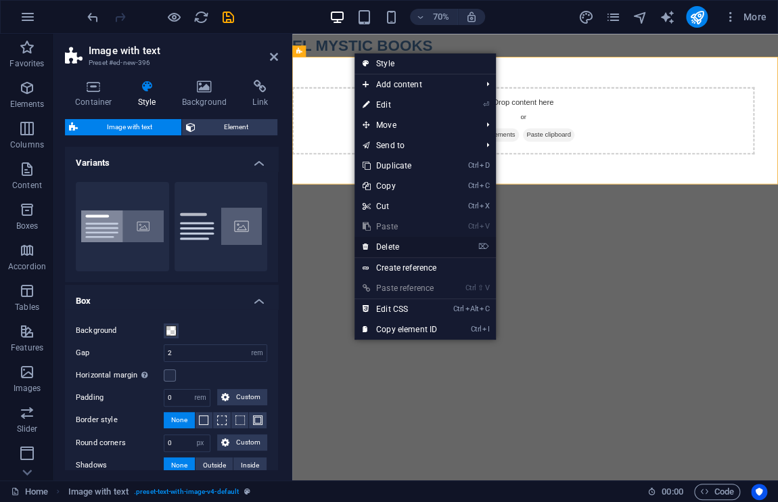
click at [402, 243] on link "⌦ Delete" at bounding box center [399, 247] width 91 height 20
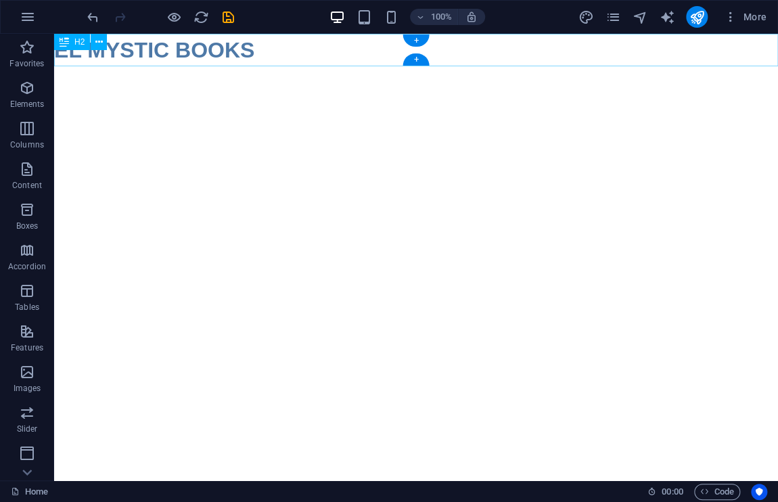
click at [279, 53] on div "EL MYSTIC BOOKS" at bounding box center [415, 50] width 723 height 32
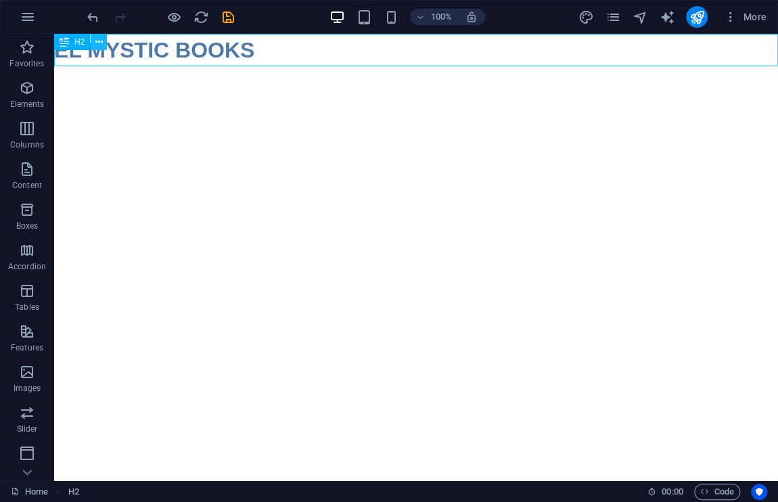
click at [93, 43] on button at bounding box center [99, 42] width 16 height 16
click at [590, 18] on icon "design" at bounding box center [585, 17] width 16 height 16
select select "px"
select select "400"
select select "px"
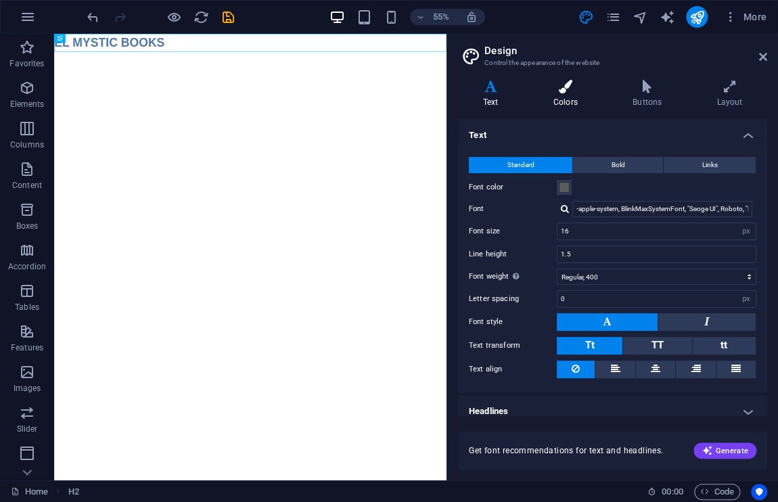
click at [565, 99] on h4 "Colors" at bounding box center [567, 94] width 79 height 28
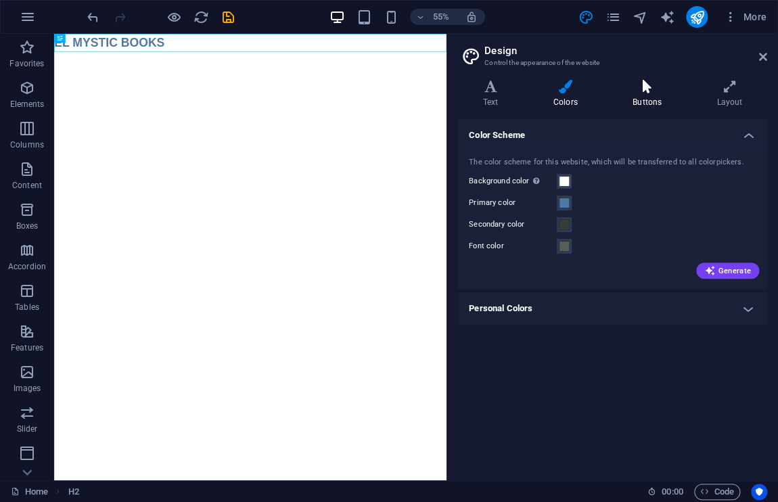
click at [644, 93] on icon at bounding box center [646, 87] width 78 height 14
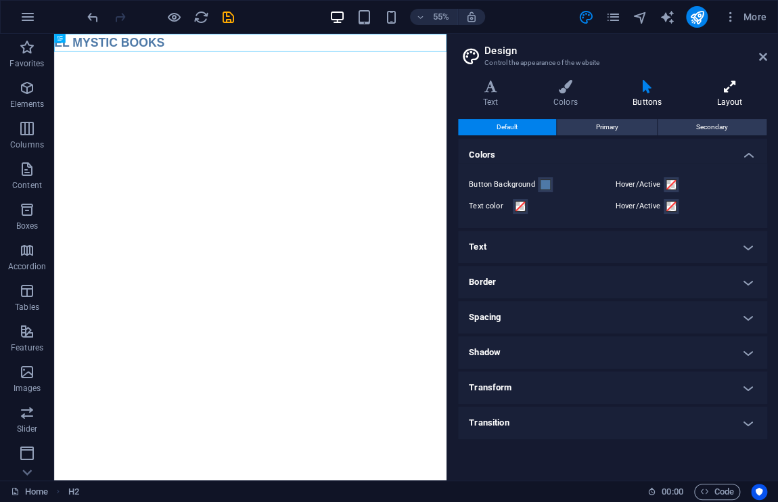
click at [728, 85] on icon at bounding box center [729, 87] width 75 height 14
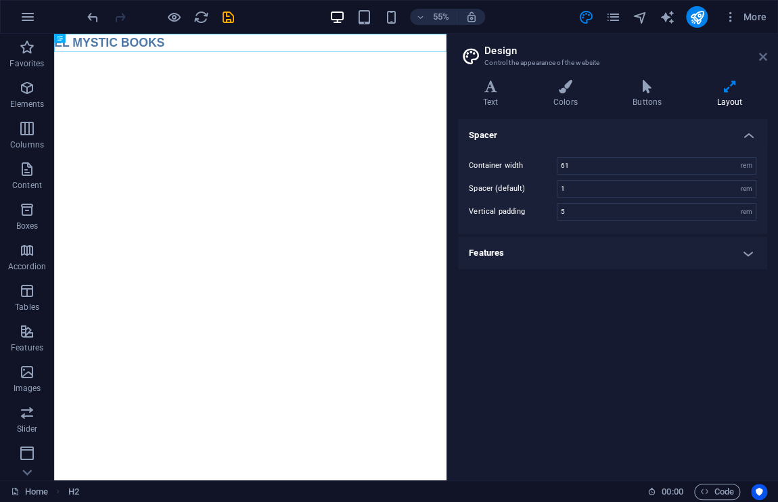
click at [760, 58] on icon at bounding box center [763, 56] width 8 height 11
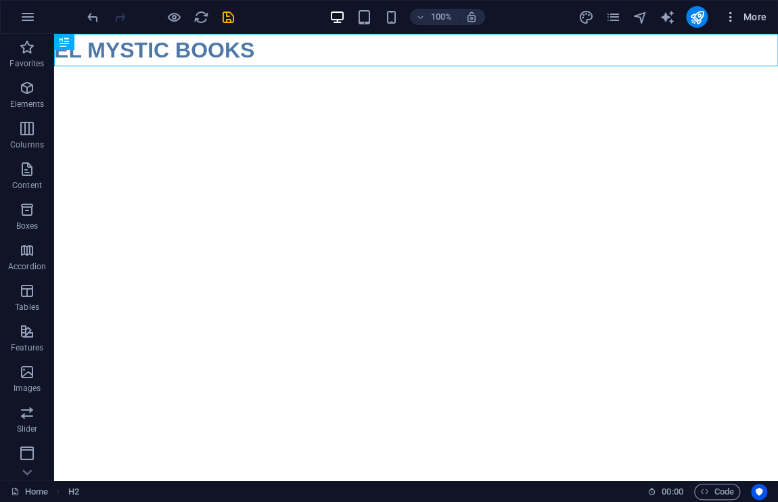
click at [729, 16] on icon "button" at bounding box center [730, 17] width 14 height 14
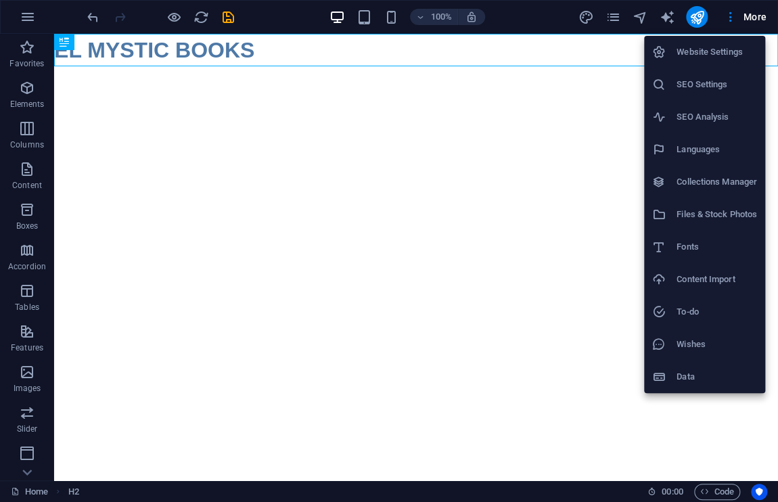
click at [720, 52] on h6 "Website Settings" at bounding box center [716, 52] width 80 height 16
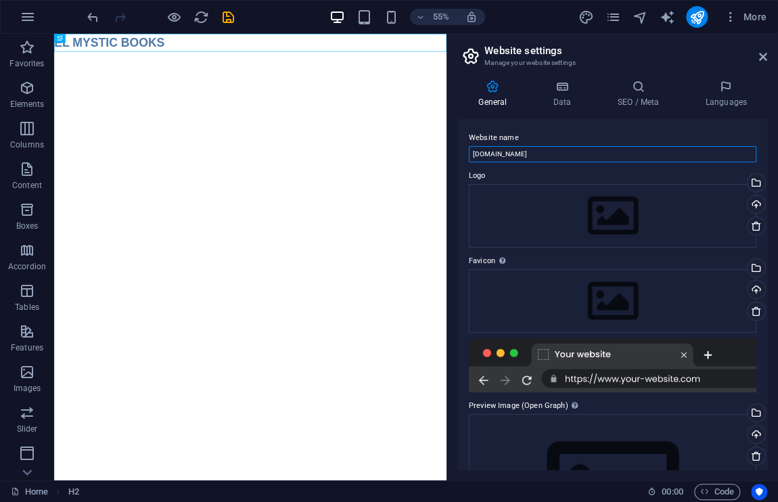
click at [598, 154] on input "[DOMAIN_NAME]" at bounding box center [612, 154] width 287 height 16
click at [575, 206] on div "Drag files here, click to choose files or select files from Files or our free s…" at bounding box center [612, 216] width 287 height 64
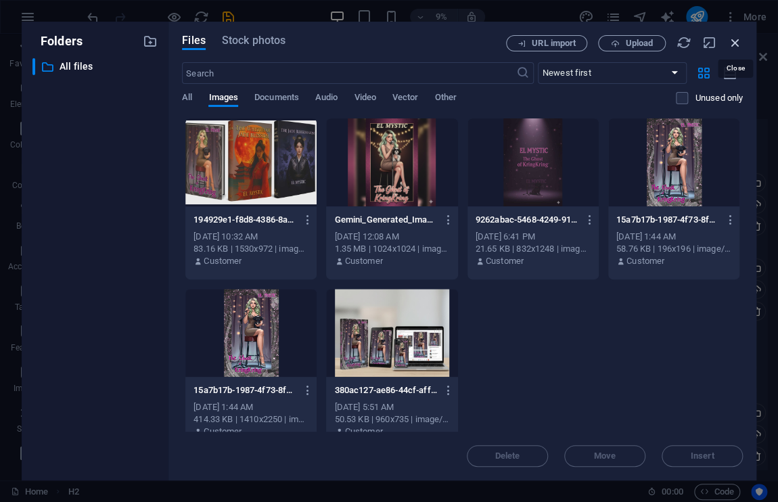
click at [736, 44] on icon "button" at bounding box center [735, 42] width 15 height 15
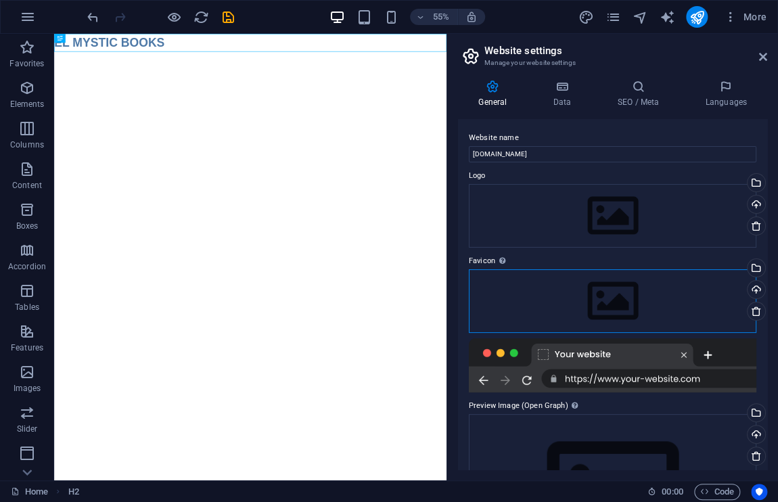
click at [603, 292] on div "Drag files here, click to choose files or select files from Files or our free s…" at bounding box center [612, 301] width 287 height 64
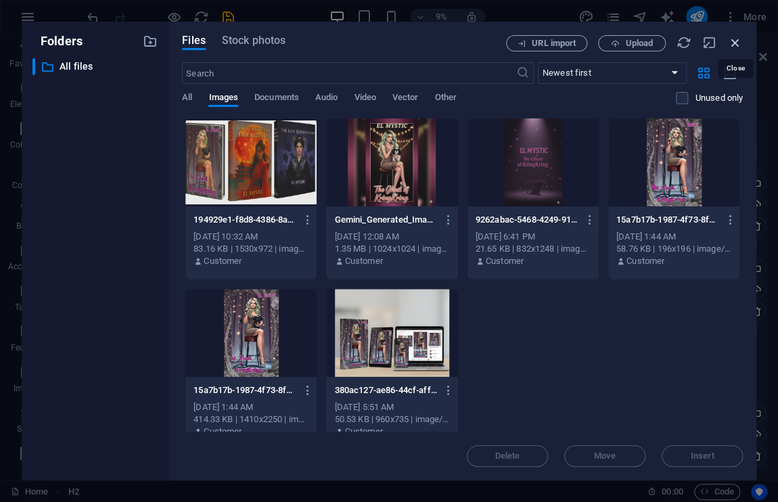
click at [733, 44] on icon "button" at bounding box center [735, 42] width 15 height 15
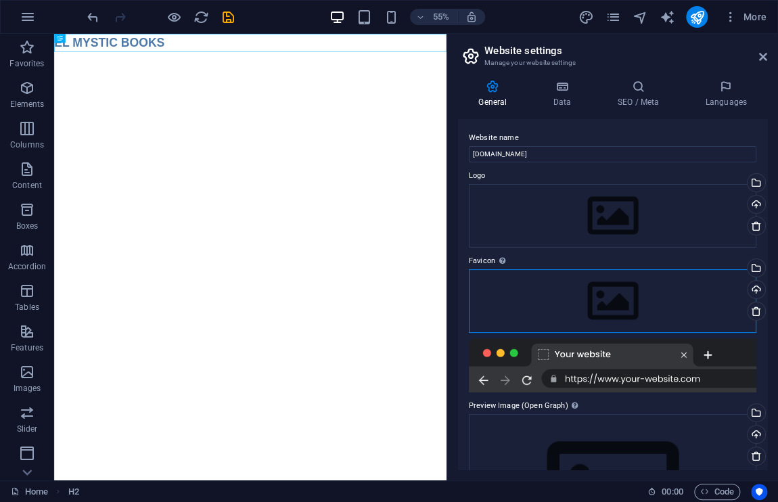
click at [539, 309] on div "Drag files here, click to choose files or select files from Files or our free s…" at bounding box center [612, 301] width 287 height 64
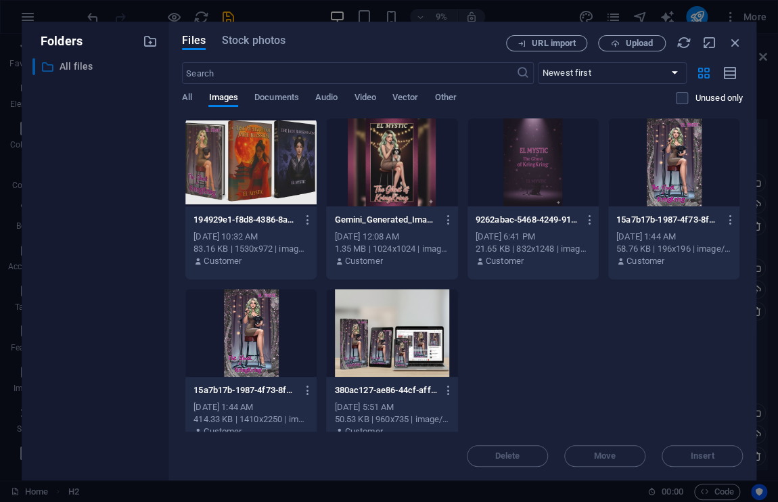
click at [82, 70] on p "All files" at bounding box center [96, 67] width 73 height 16
click at [636, 41] on span "Upload" at bounding box center [639, 43] width 28 height 8
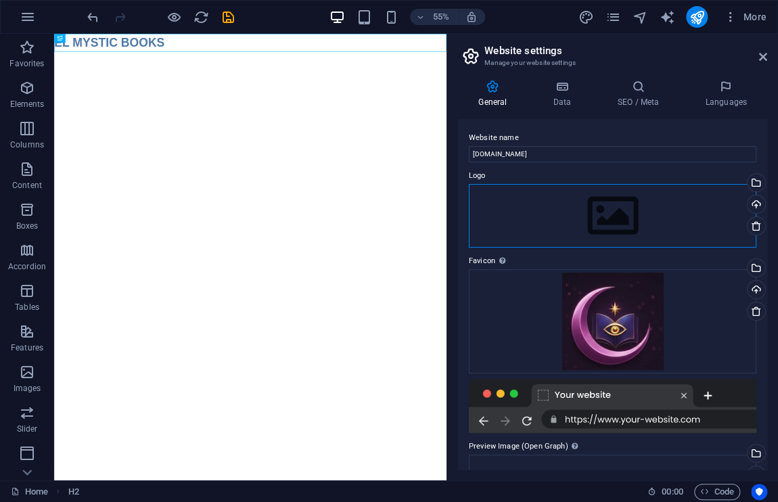
click at [649, 229] on div "Drag files here, click to choose files or select files from Files or our free s…" at bounding box center [612, 216] width 287 height 64
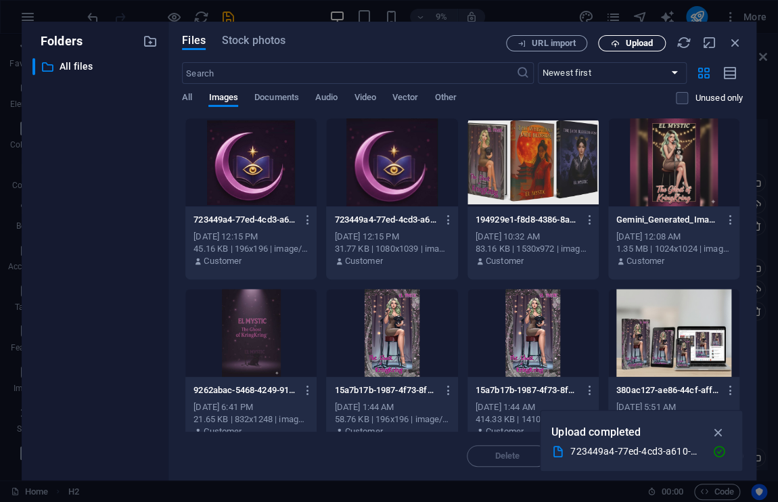
click at [650, 42] on span "Upload" at bounding box center [639, 43] width 28 height 8
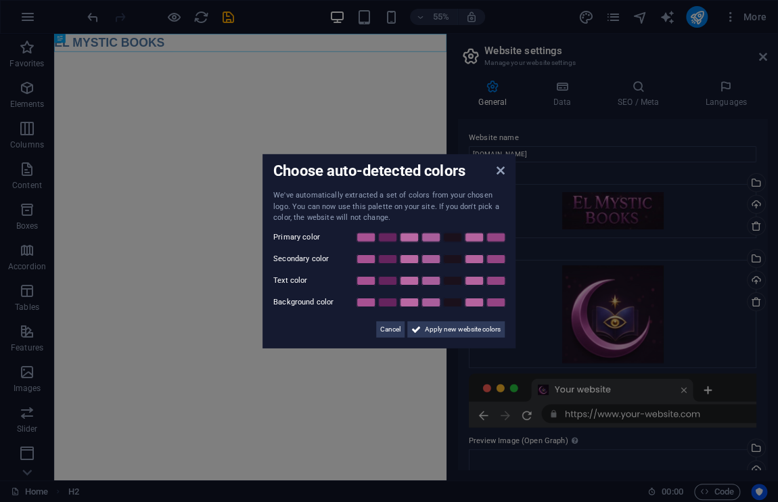
click at [640, 229] on aside "Choose auto-detected colors We've automatically extracted a set of colors from …" at bounding box center [389, 251] width 778 height 502
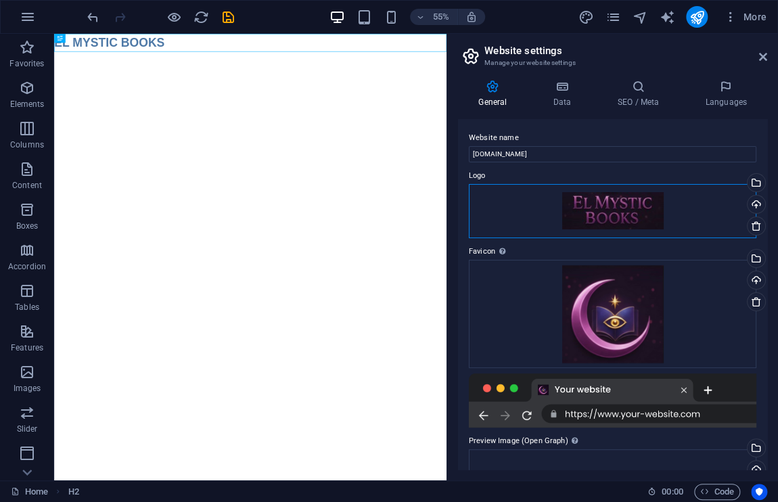
click at [606, 223] on div "Drag files here, click to choose files or select files from Files or our free s…" at bounding box center [612, 211] width 287 height 54
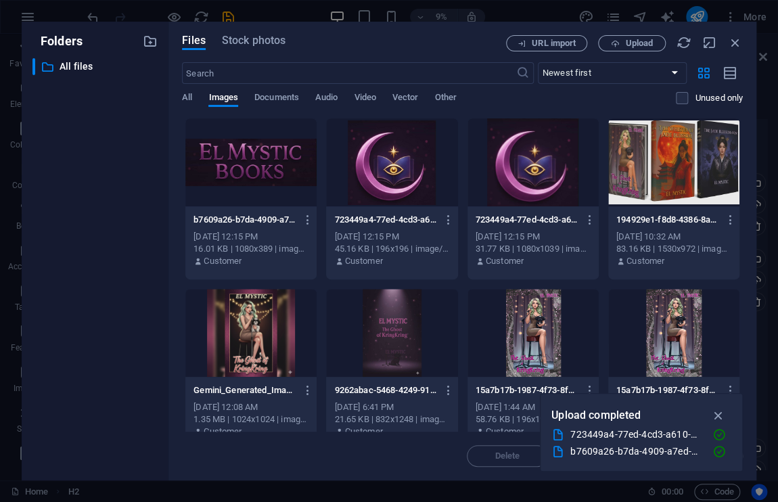
click at [276, 195] on div at bounding box center [250, 162] width 131 height 88
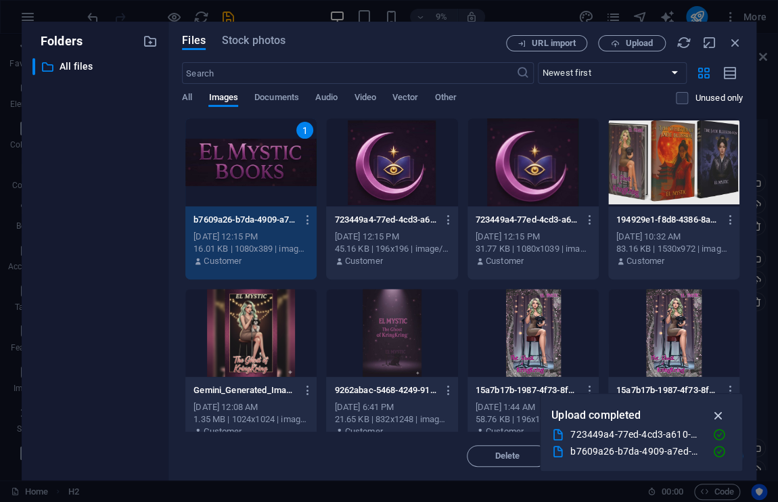
click at [715, 413] on icon "button" at bounding box center [718, 415] width 16 height 15
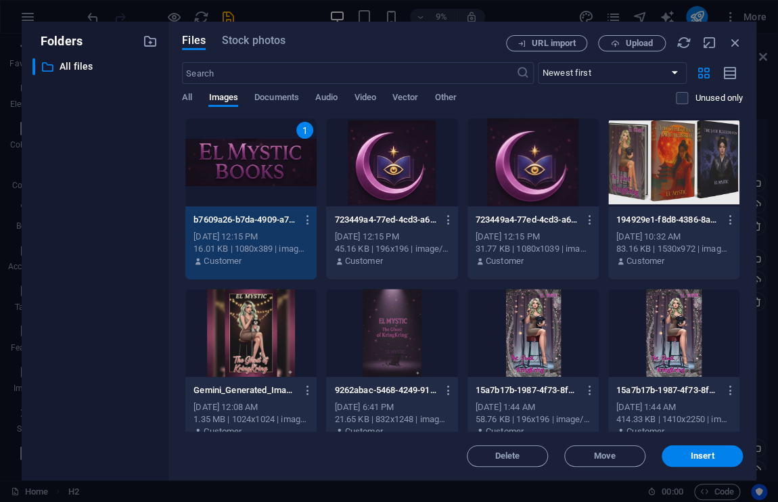
click at [715, 413] on div "414.33 KB | 1410x2250 | image/jpeg" at bounding box center [673, 419] width 115 height 12
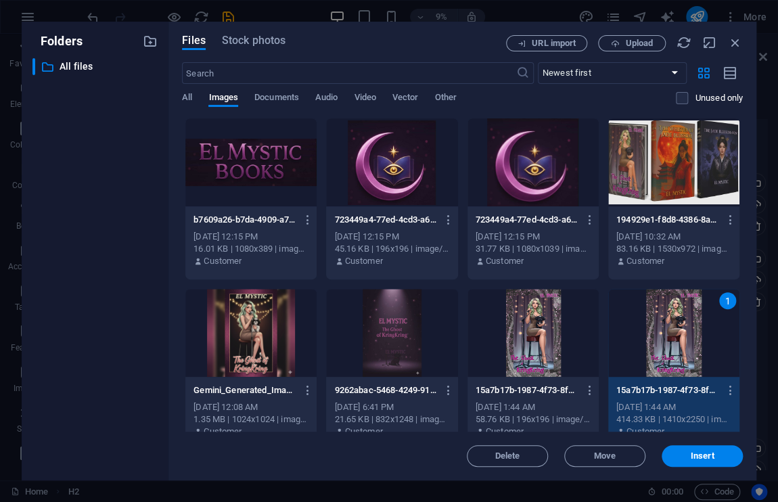
click at [277, 170] on div at bounding box center [250, 162] width 131 height 88
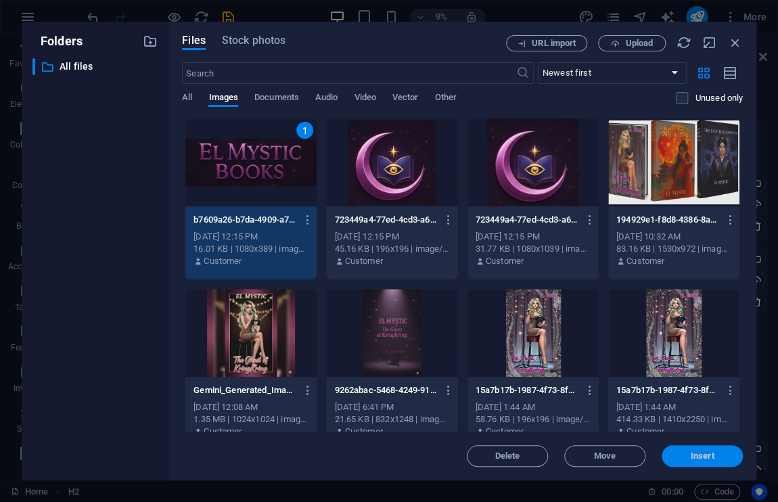
click at [709, 455] on span "Insert" at bounding box center [702, 456] width 24 height 8
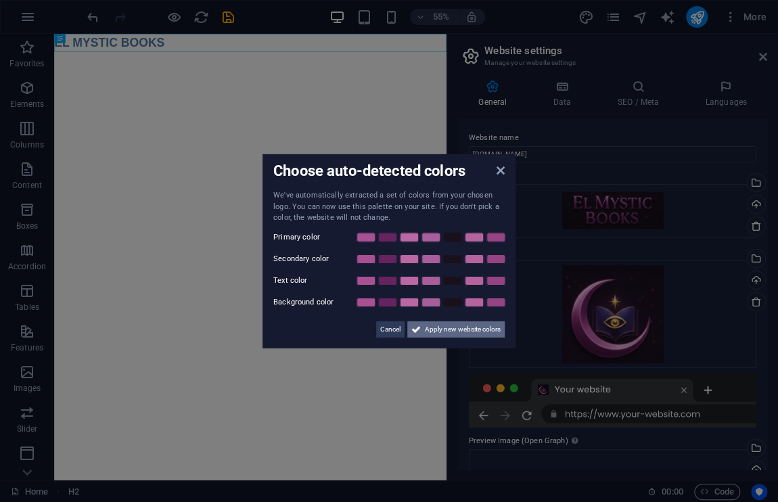
click at [479, 325] on span "Apply new website colors" at bounding box center [463, 329] width 76 height 16
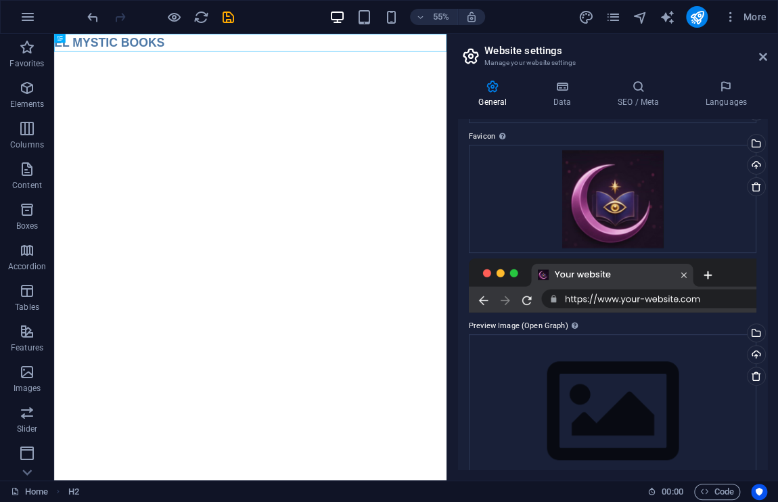
scroll to position [145, 0]
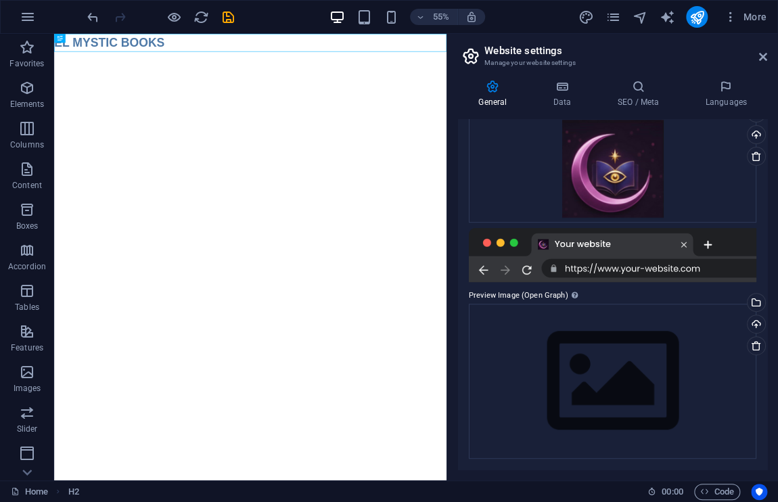
click at [494, 62] on html "Skip to main content EL MYSTIC BOOKS" at bounding box center [410, 48] width 713 height 28
click at [658, 394] on div "Drag files here, click to choose files or select files from Files or our free s…" at bounding box center [612, 381] width 287 height 155
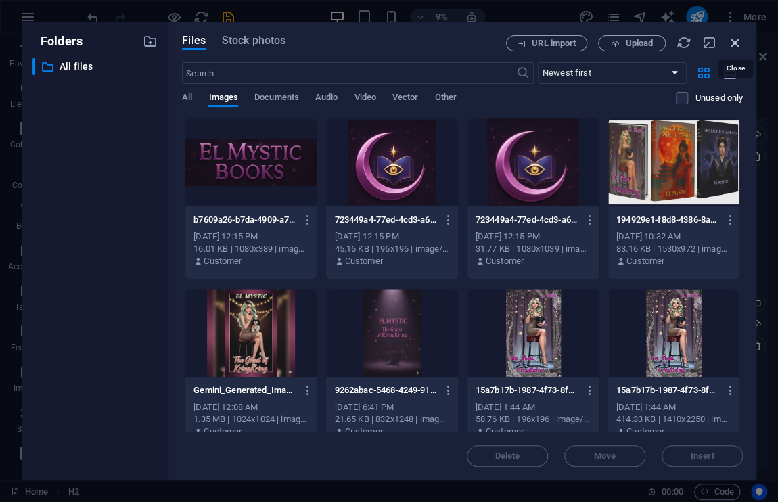
click at [736, 42] on icon "button" at bounding box center [735, 42] width 15 height 15
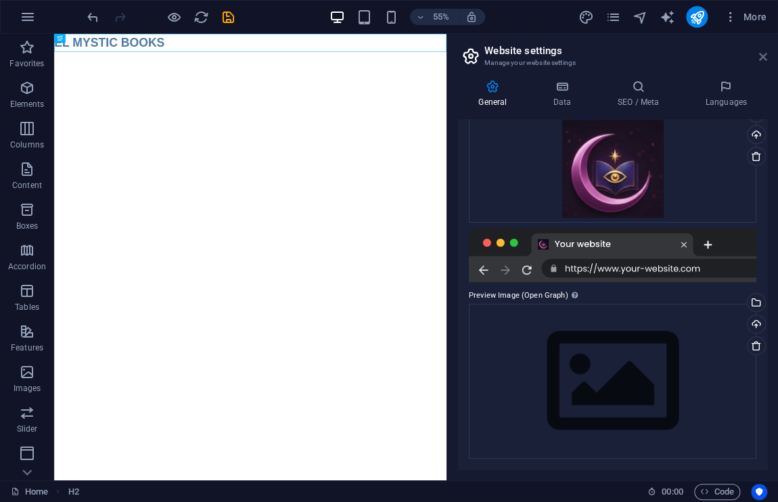
click at [759, 53] on icon at bounding box center [763, 56] width 8 height 11
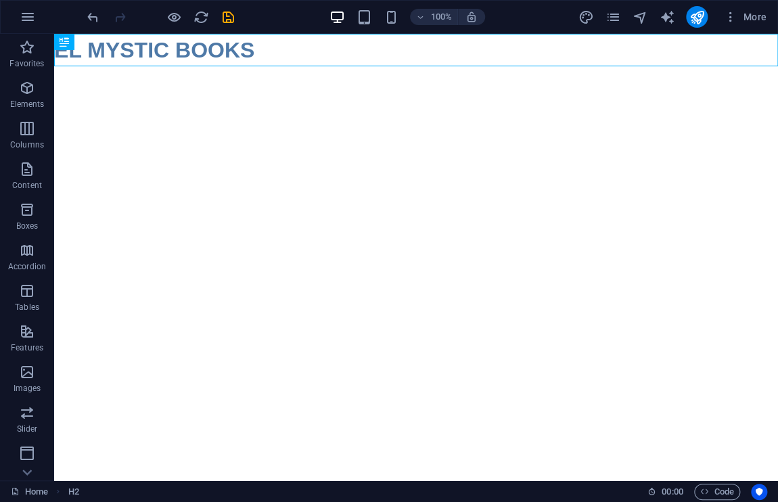
click at [421, 62] on html "Skip to main content EL MYSTIC BOOKS" at bounding box center [415, 48] width 723 height 28
click at [196, 16] on icon "reload" at bounding box center [201, 17] width 16 height 16
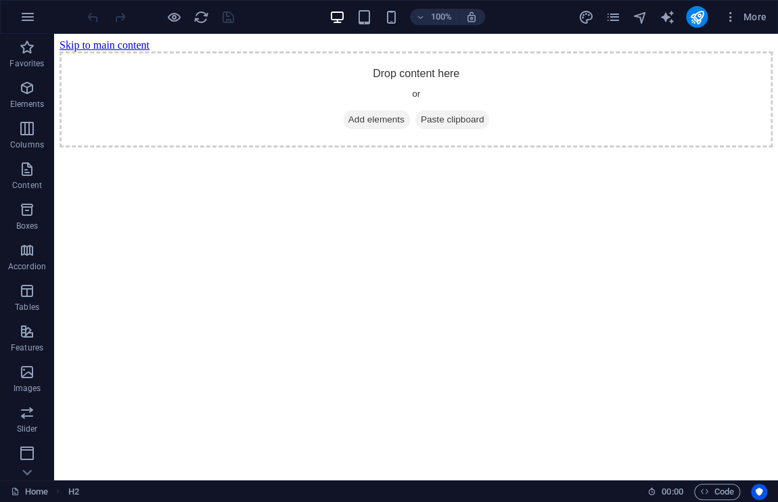
scroll to position [0, 0]
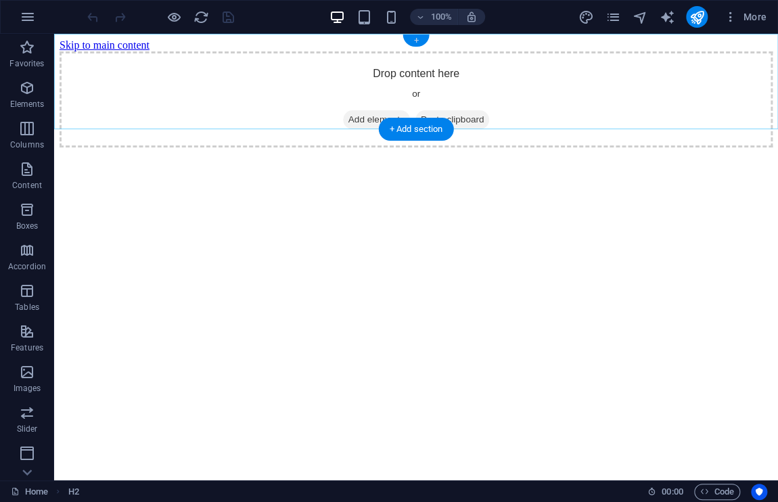
click at [411, 41] on div "+" at bounding box center [415, 40] width 26 height 12
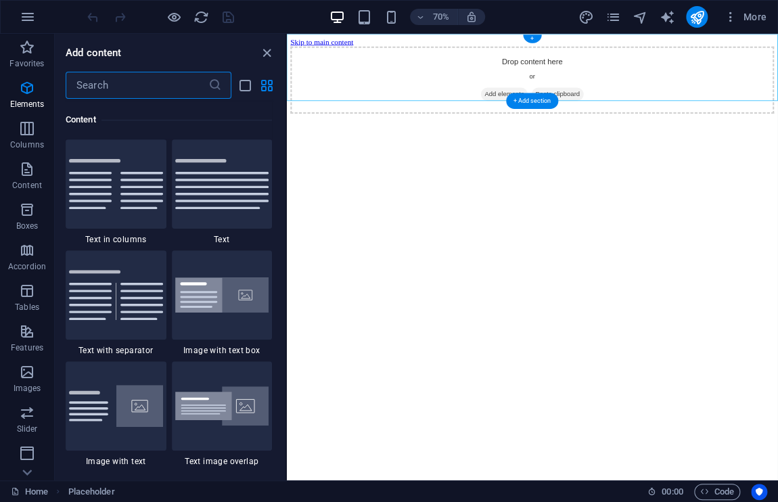
scroll to position [2366, 0]
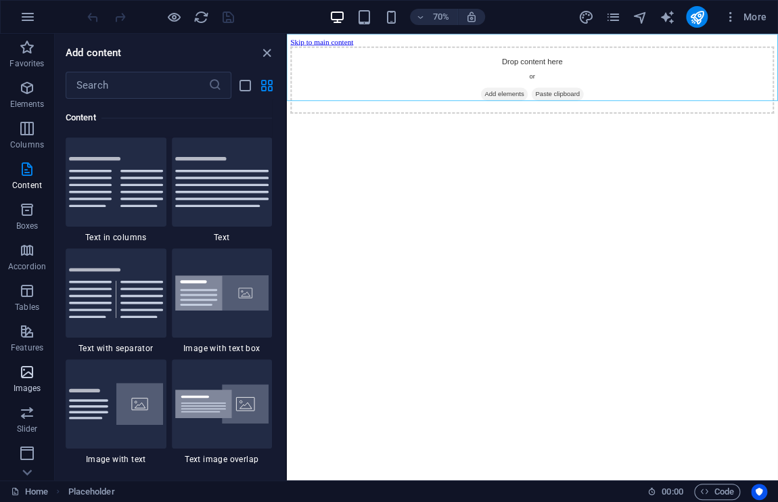
click at [26, 374] on icon "button" at bounding box center [27, 372] width 16 height 16
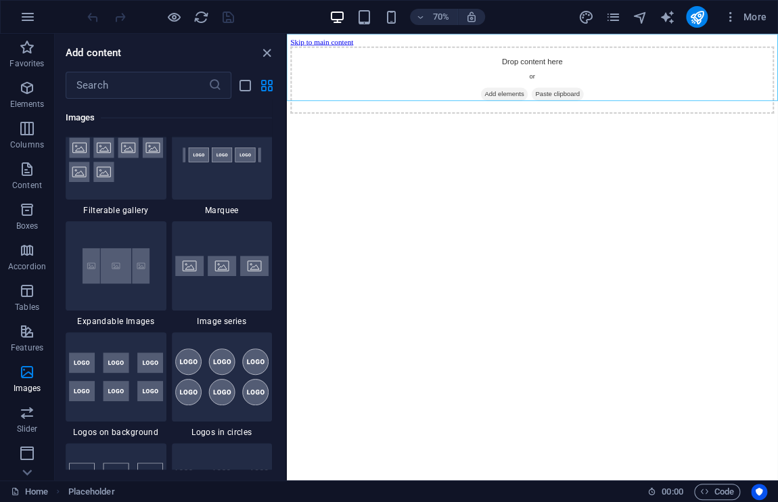
scroll to position [7311, 0]
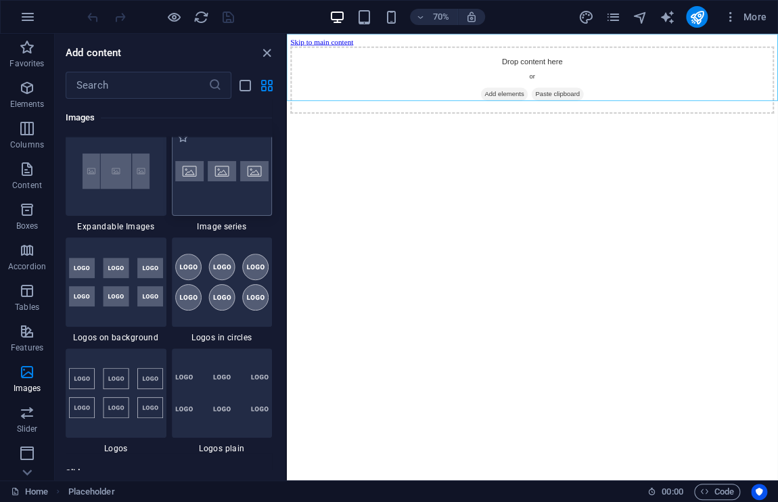
click at [243, 198] on div at bounding box center [222, 170] width 101 height 89
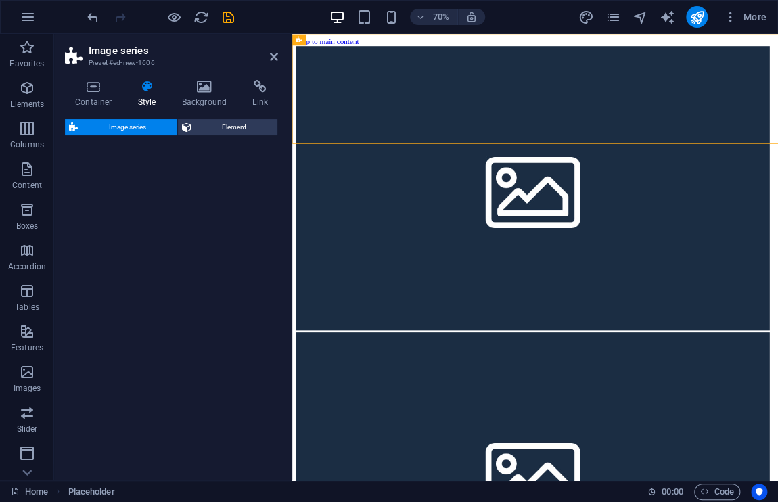
select select "rem"
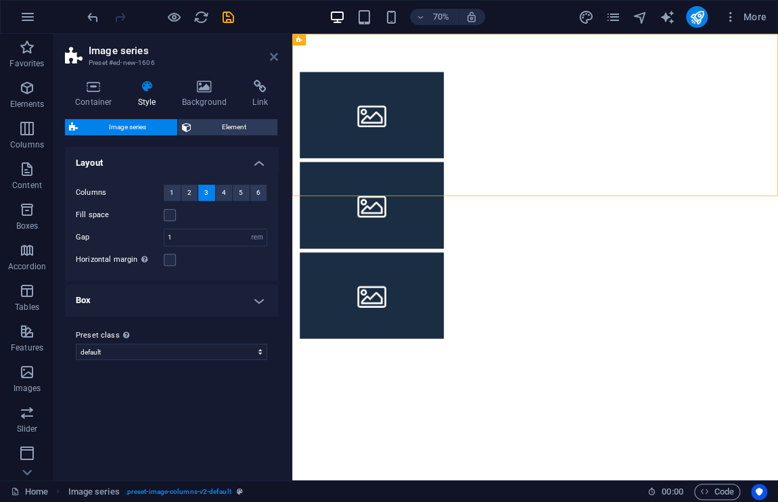
click at [272, 57] on icon at bounding box center [274, 56] width 8 height 11
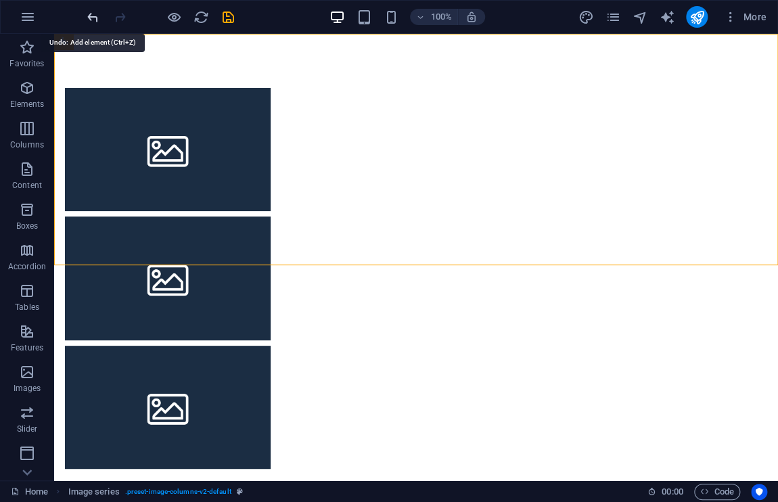
click at [85, 17] on icon "undo" at bounding box center [93, 17] width 16 height 16
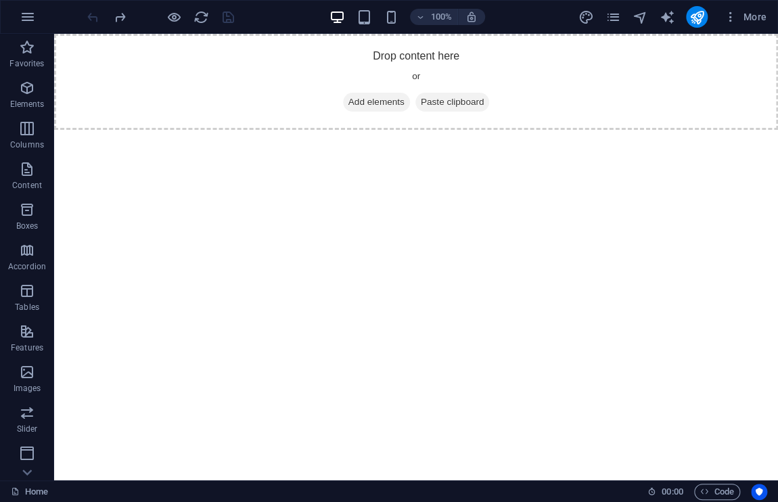
click at [85, 17] on div at bounding box center [160, 17] width 151 height 22
click at [21, 381] on span "Images" at bounding box center [27, 380] width 54 height 32
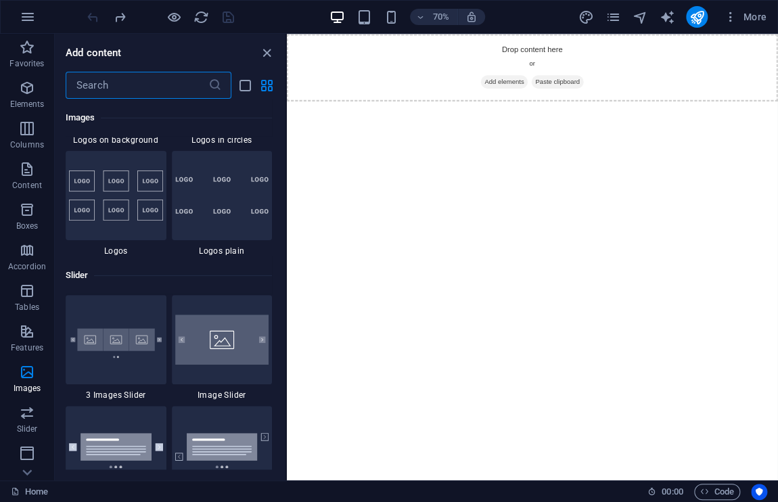
scroll to position [7508, 0]
click at [137, 200] on img at bounding box center [116, 195] width 94 height 50
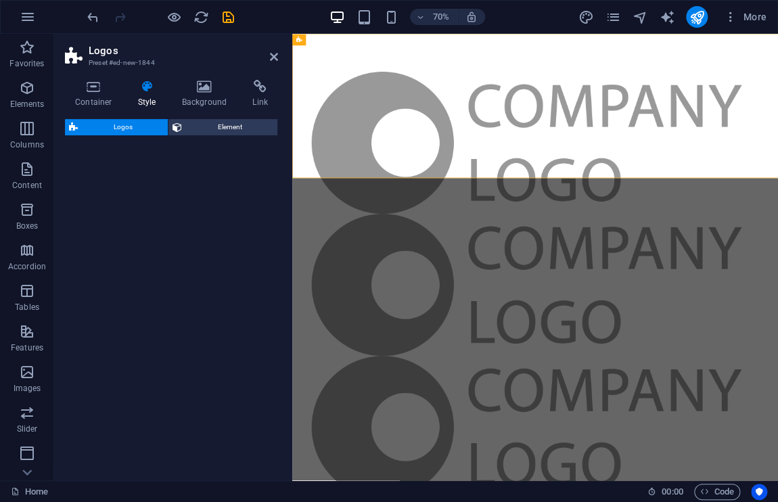
select select "rem"
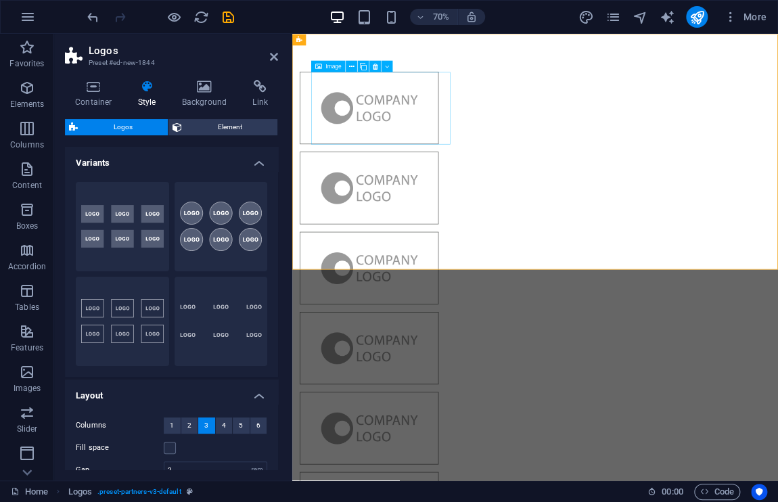
click at [391, 172] on figure at bounding box center [402, 139] width 198 height 103
click at [338, 66] on span "Image" at bounding box center [333, 65] width 16 height 5
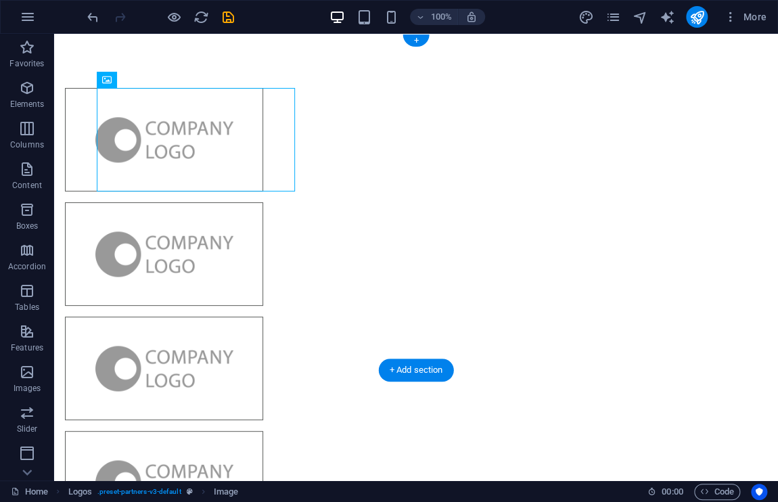
drag, startPoint x: 153, startPoint y: 171, endPoint x: 245, endPoint y: 110, distance: 110.6
click at [245, 110] on figure at bounding box center [164, 139] width 198 height 103
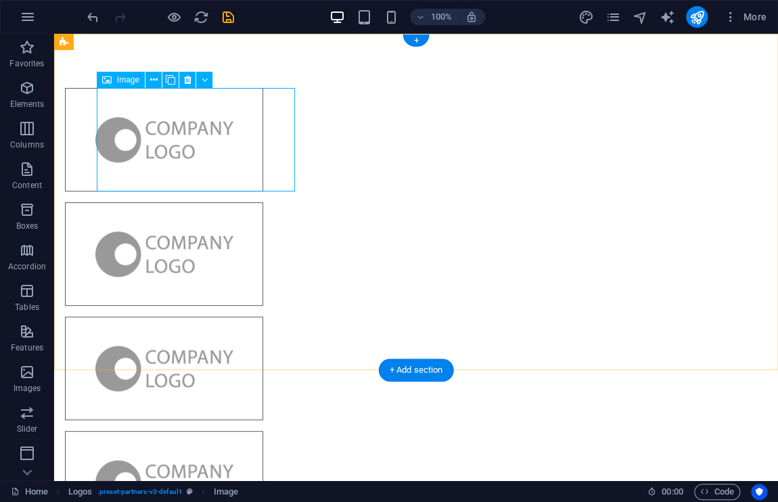
click at [162, 133] on figure at bounding box center [164, 139] width 198 height 103
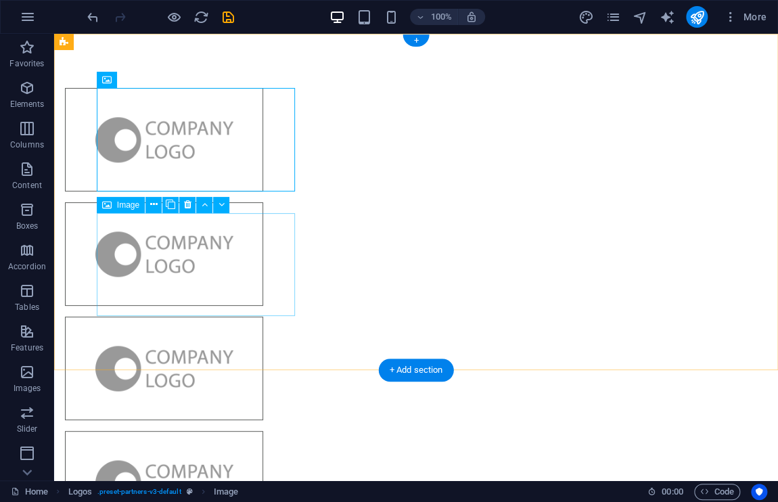
click at [257, 431] on figure at bounding box center [164, 482] width 198 height 103
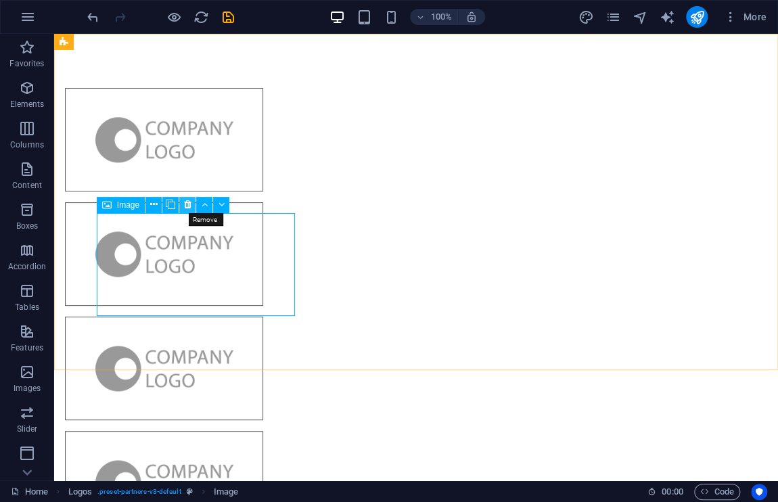
click at [185, 202] on icon at bounding box center [187, 204] width 7 height 14
click at [184, 206] on icon at bounding box center [187, 204] width 7 height 14
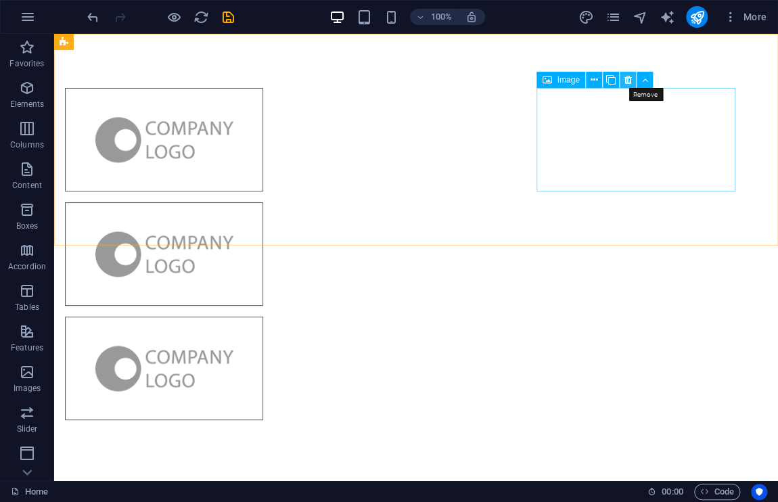
click at [627, 81] on icon at bounding box center [626, 80] width 7 height 14
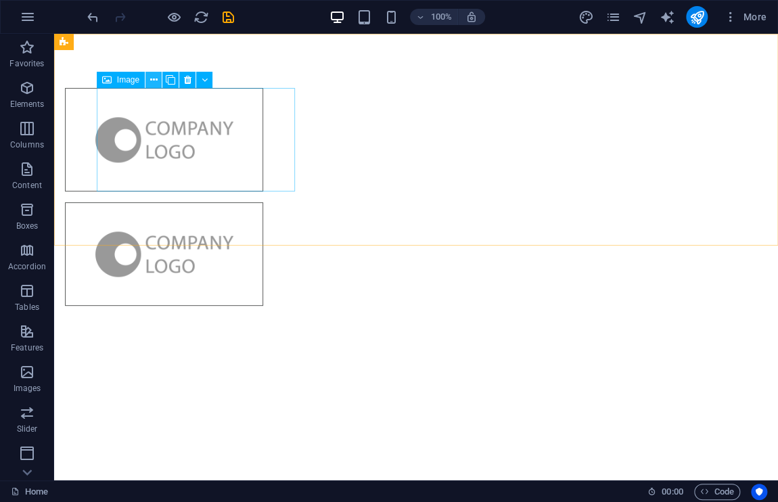
click at [157, 79] on button at bounding box center [153, 80] width 16 height 16
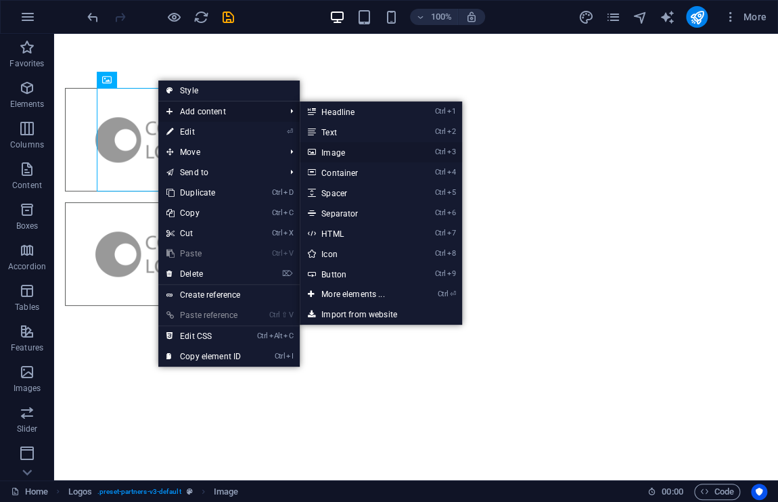
click at [361, 155] on link "Ctrl 3 Image" at bounding box center [356, 152] width 112 height 20
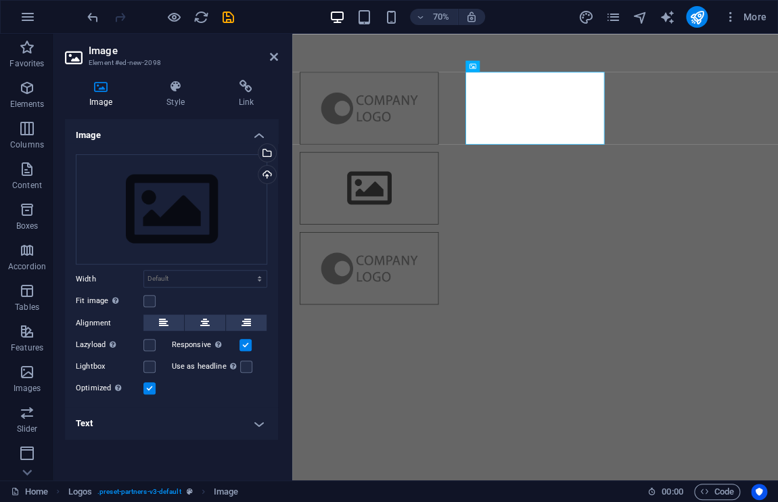
click at [104, 95] on h4 "Image" at bounding box center [103, 94] width 77 height 28
click at [256, 157] on div "Select files from the file manager, stock photos, or upload file(s)" at bounding box center [212, 153] width 88 height 51
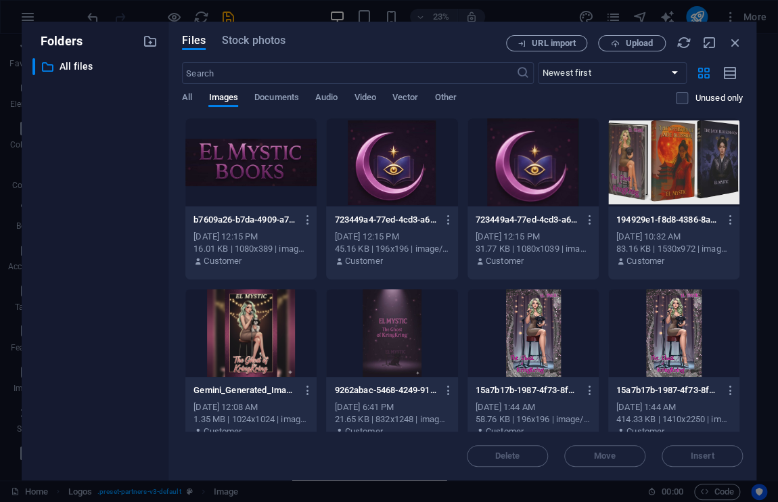
click at [412, 166] on div at bounding box center [391, 162] width 131 height 88
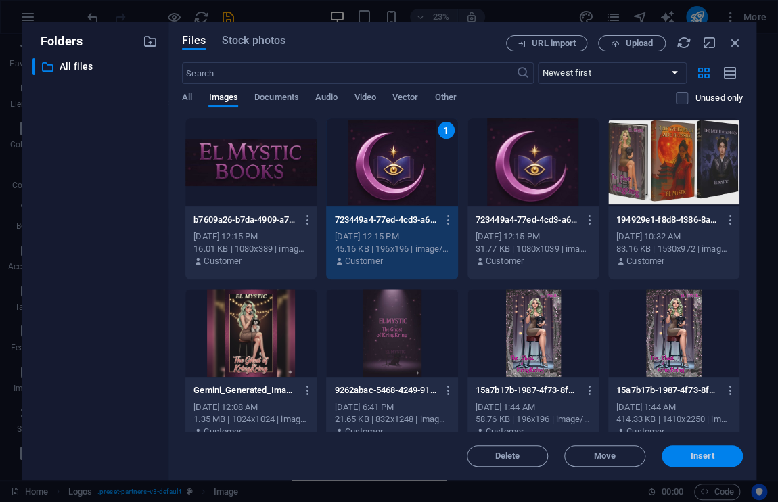
click at [735, 452] on span "Insert" at bounding box center [702, 456] width 70 height 8
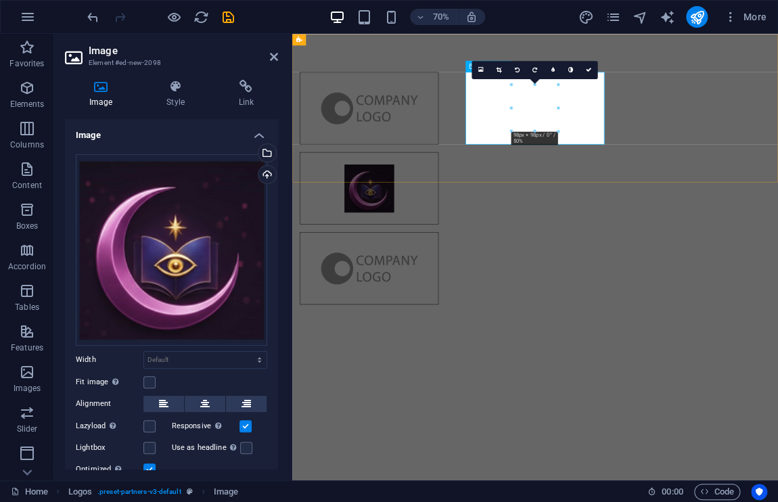
click at [501, 202] on figure at bounding box center [402, 253] width 198 height 103
click at [419, 144] on figure at bounding box center [402, 139] width 198 height 103
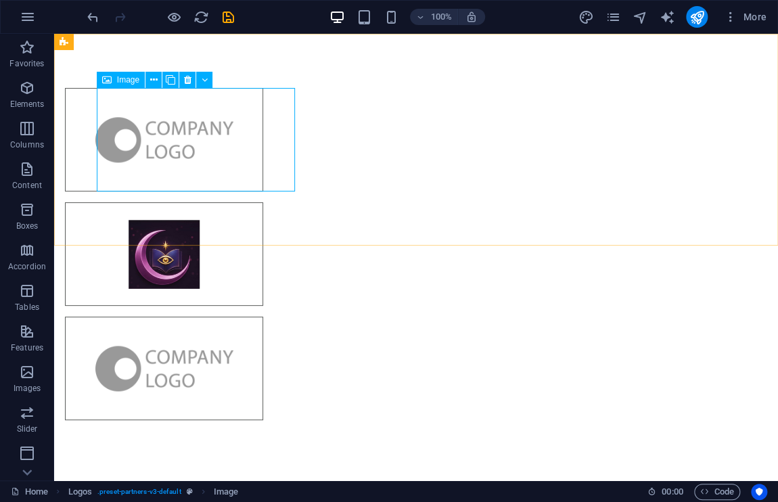
click at [128, 78] on span "Image" at bounding box center [128, 80] width 22 height 8
click at [151, 74] on icon at bounding box center [153, 80] width 7 height 14
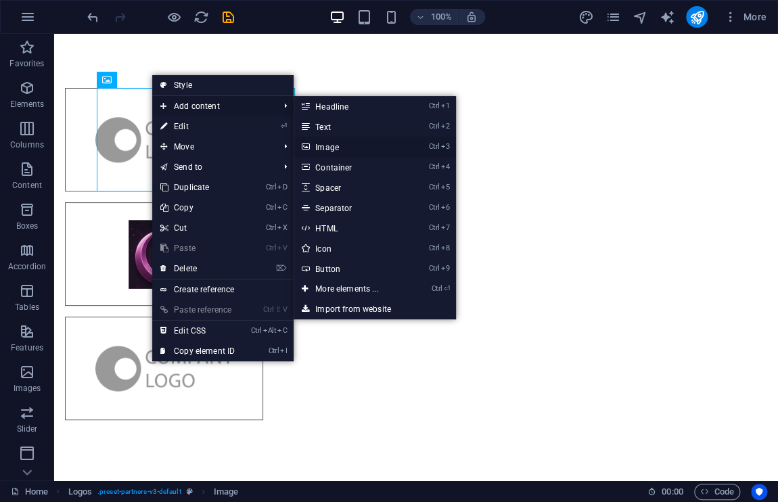
click at [334, 141] on link "Ctrl 3 Image" at bounding box center [349, 147] width 112 height 20
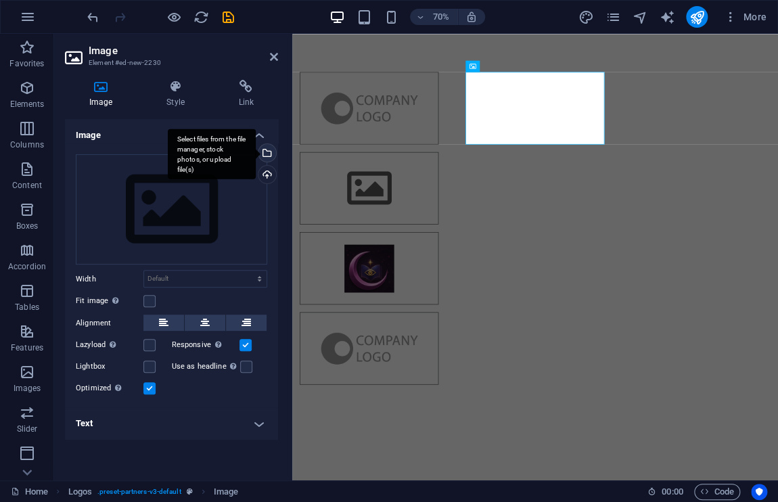
click at [269, 151] on div "Select files from the file manager, stock photos, or upload file(s)" at bounding box center [266, 154] width 20 height 20
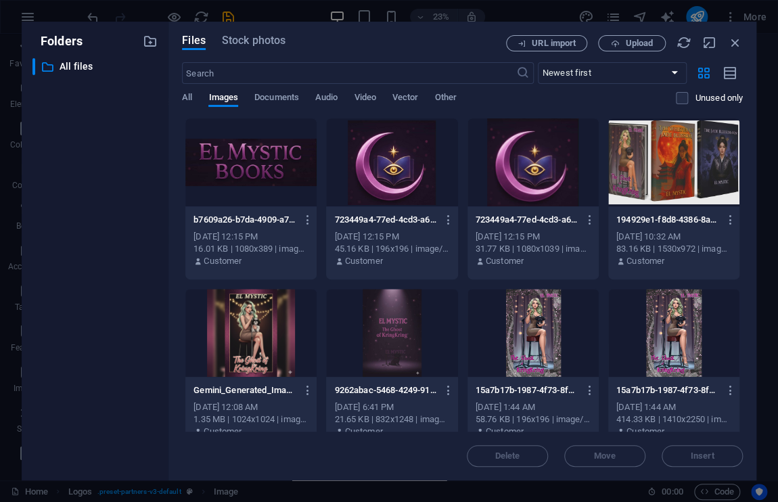
click at [389, 166] on div at bounding box center [391, 162] width 131 height 88
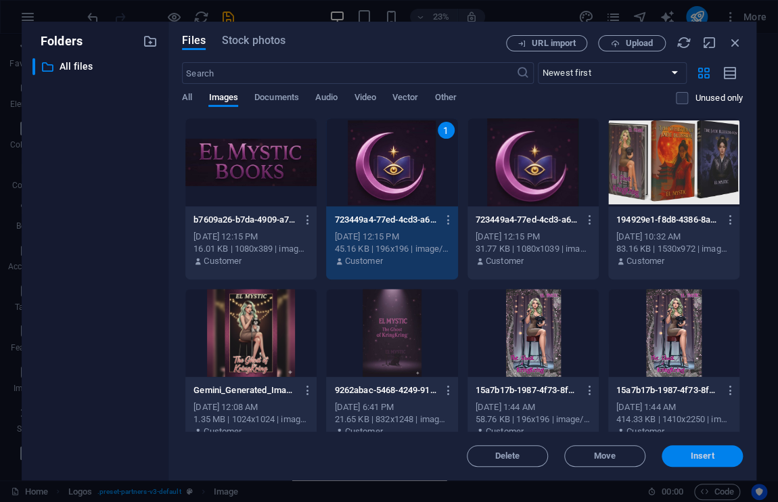
click at [682, 456] on span "Insert" at bounding box center [702, 456] width 70 height 8
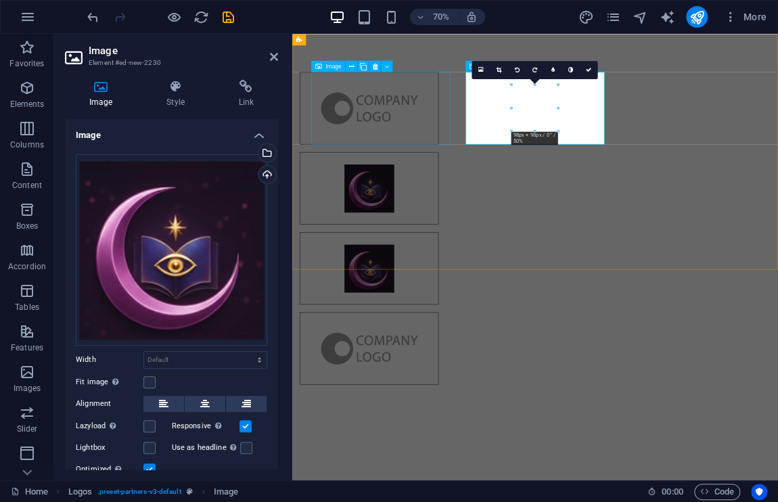
click at [429, 122] on figure at bounding box center [402, 139] width 198 height 103
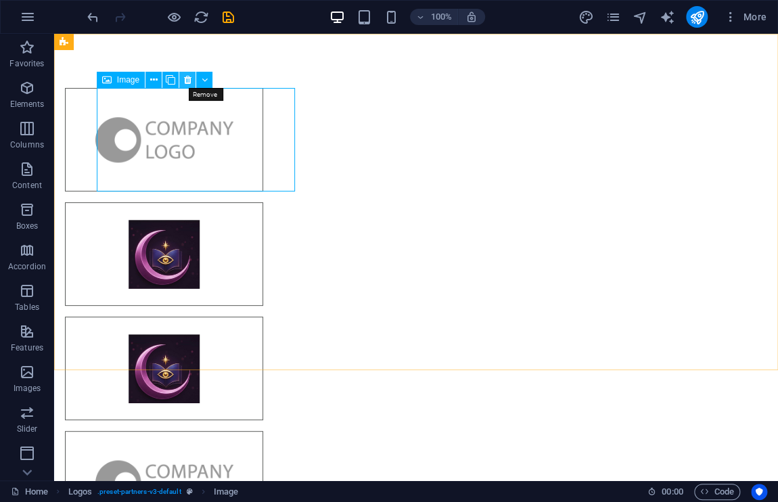
click at [183, 79] on button at bounding box center [187, 80] width 16 height 16
click at [187, 76] on icon at bounding box center [187, 80] width 7 height 14
click at [189, 80] on icon at bounding box center [187, 80] width 7 height 14
click at [185, 71] on div at bounding box center [415, 311] width 723 height 554
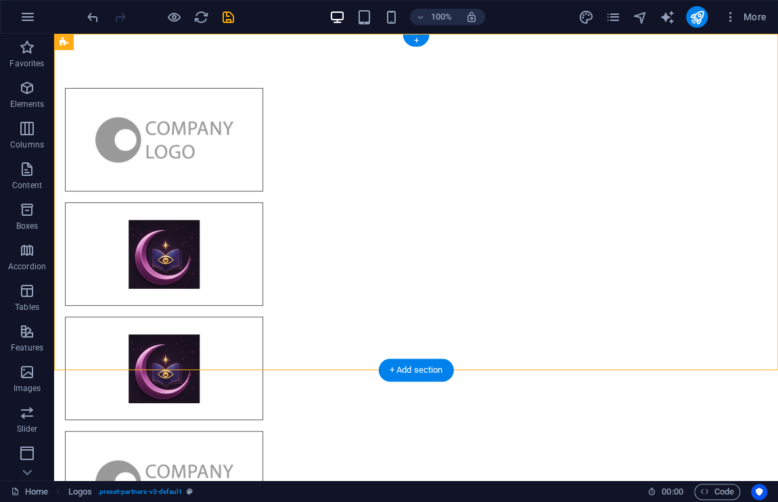
click at [185, 71] on div at bounding box center [415, 311] width 723 height 554
select select "rem"
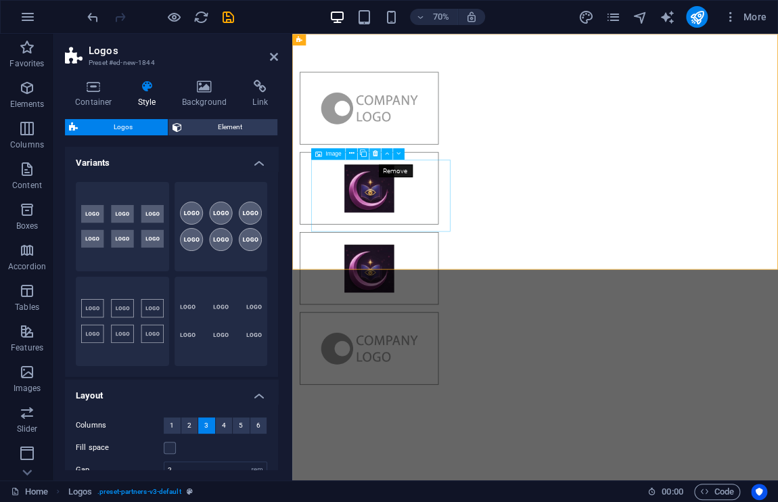
click at [372, 150] on icon at bounding box center [374, 153] width 5 height 10
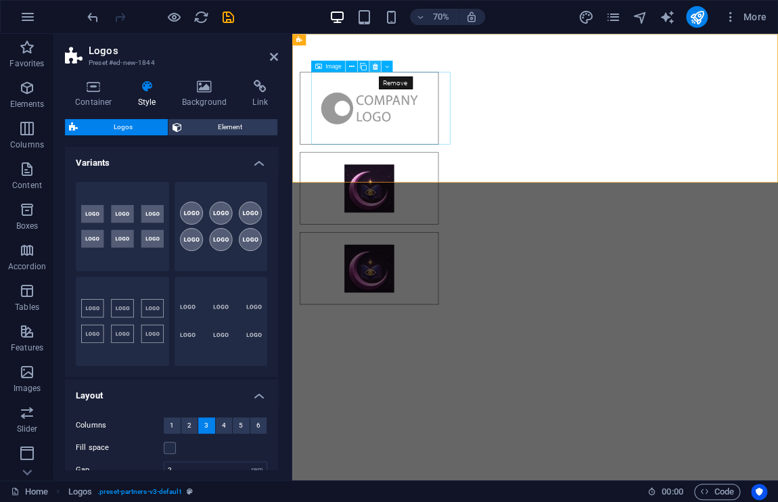
click at [376, 66] on icon at bounding box center [374, 66] width 5 height 10
click at [501, 316] on figure at bounding box center [402, 367] width 198 height 103
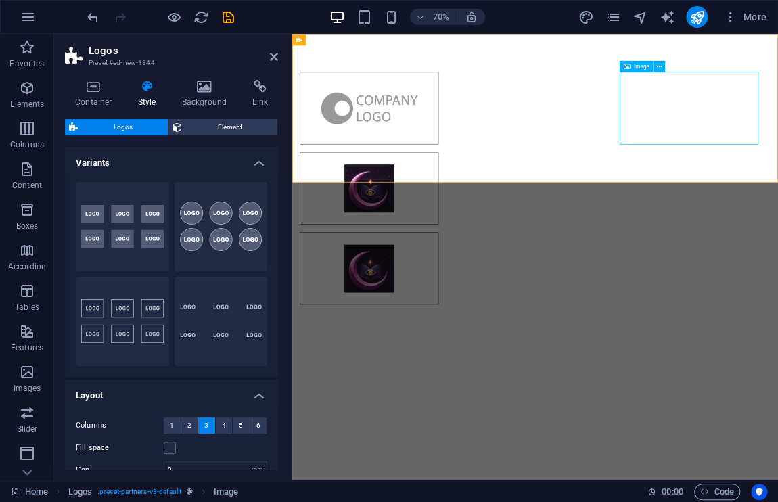
click at [644, 67] on span "Image" at bounding box center [642, 65] width 16 height 5
click at [630, 65] on div "Image" at bounding box center [636, 65] width 34 height 11
click at [663, 65] on button at bounding box center [658, 65] width 11 height 11
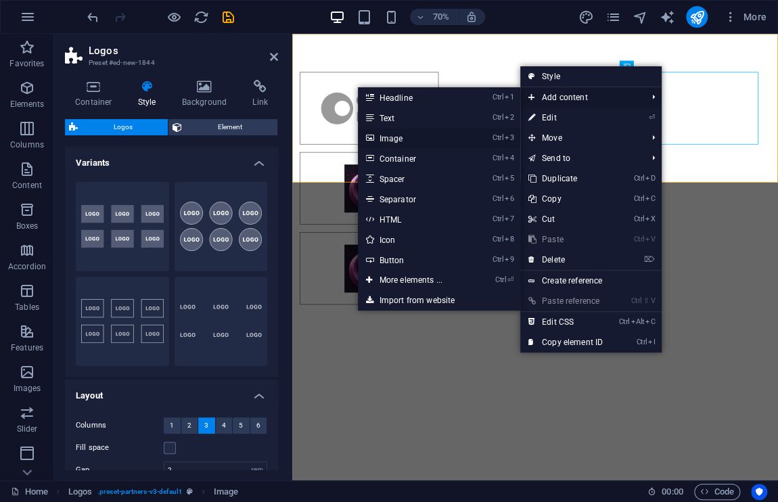
click at [409, 137] on link "Ctrl 3 Image" at bounding box center [414, 138] width 112 height 20
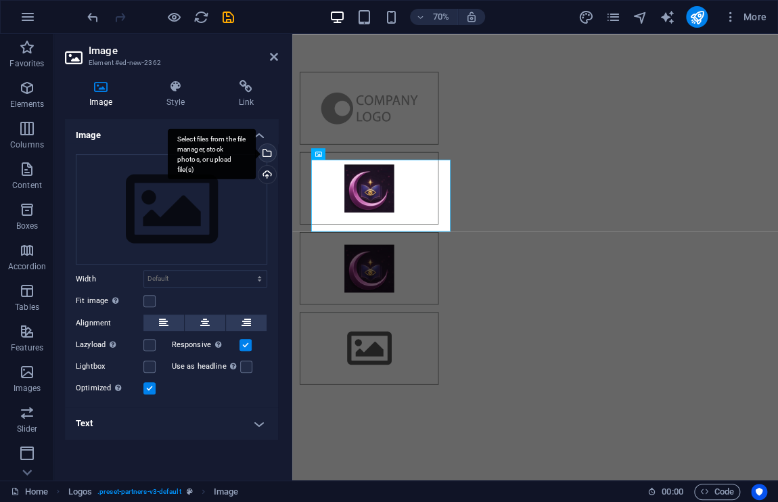
click at [274, 147] on div "Select files from the file manager, stock photos, or upload file(s)" at bounding box center [266, 154] width 20 height 20
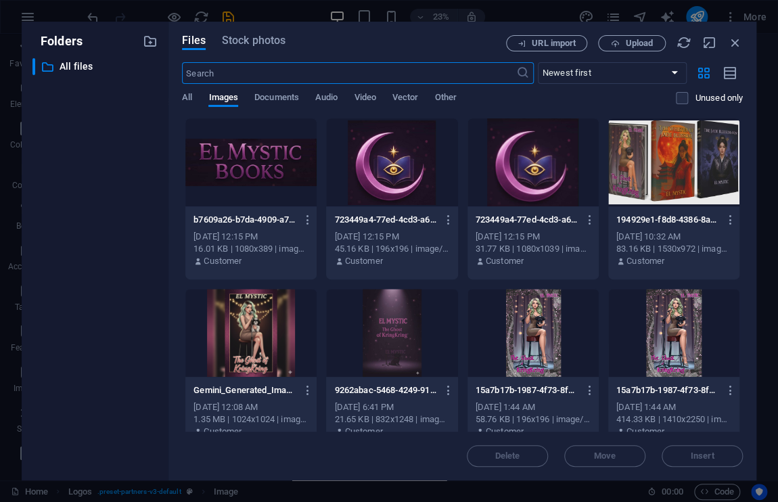
click at [264, 161] on div at bounding box center [250, 162] width 131 height 88
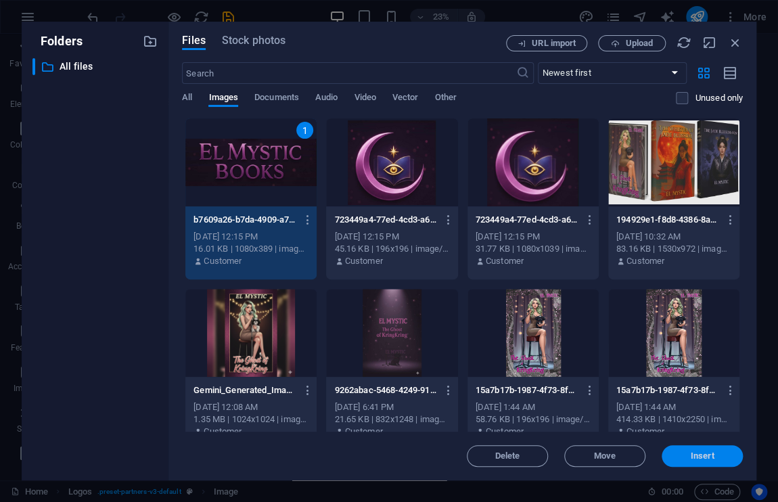
click at [703, 457] on span "Insert" at bounding box center [702, 456] width 24 height 8
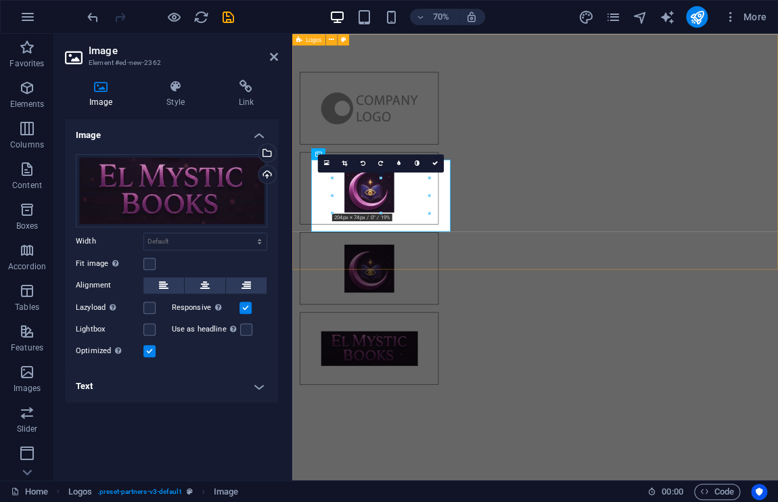
click at [591, 307] on div at bounding box center [639, 311] width 694 height 554
select select "rem"
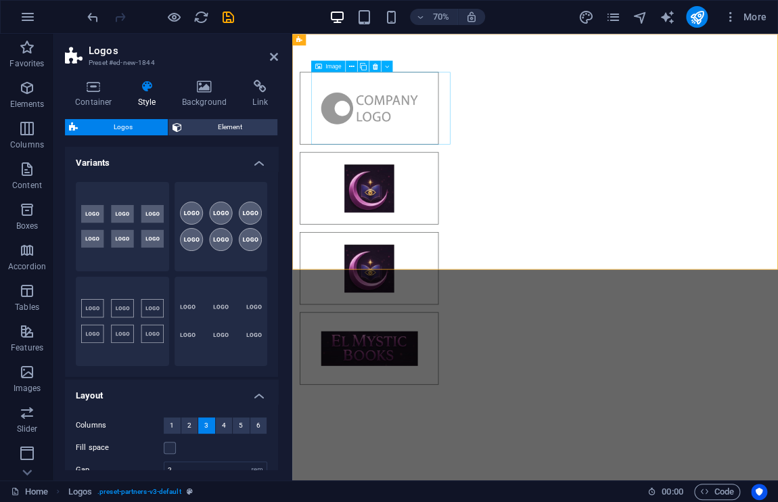
click at [501, 149] on figure at bounding box center [402, 139] width 198 height 103
click at [376, 62] on icon at bounding box center [374, 66] width 5 height 10
click at [389, 68] on button at bounding box center [386, 65] width 11 height 11
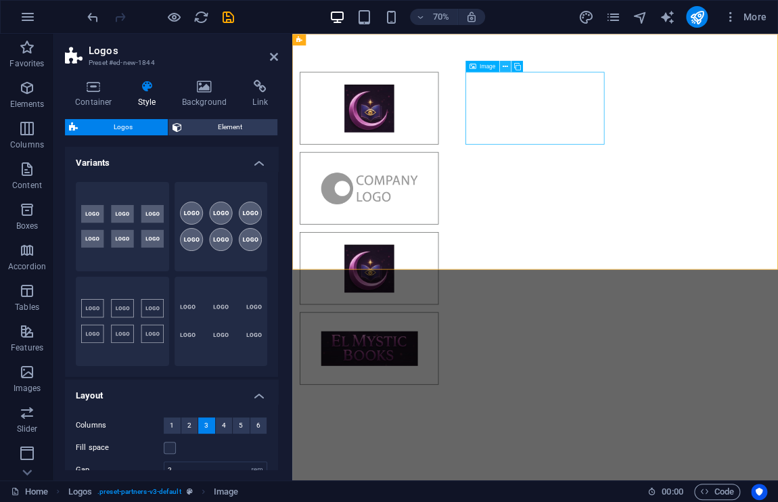
click at [506, 66] on icon at bounding box center [504, 66] width 5 height 10
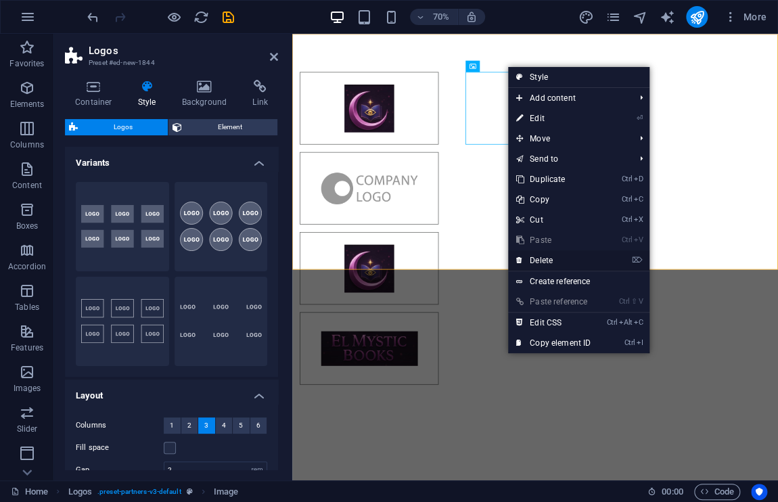
click at [548, 260] on link "⌦ Delete" at bounding box center [553, 260] width 91 height 20
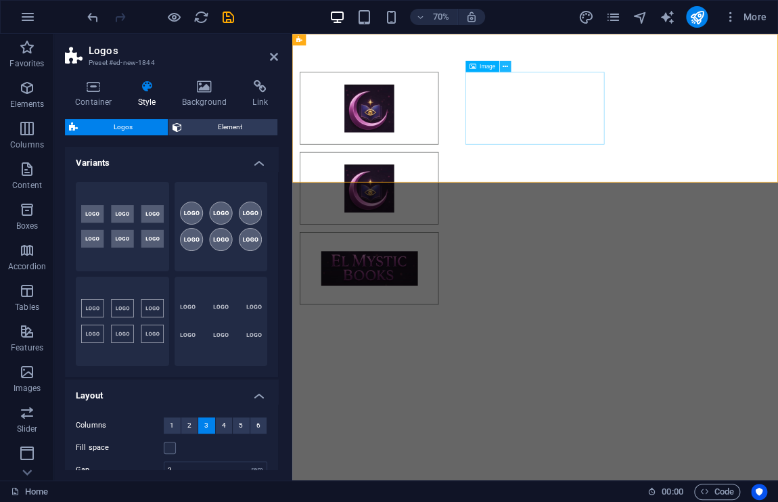
click at [504, 66] on icon at bounding box center [504, 66] width 5 height 10
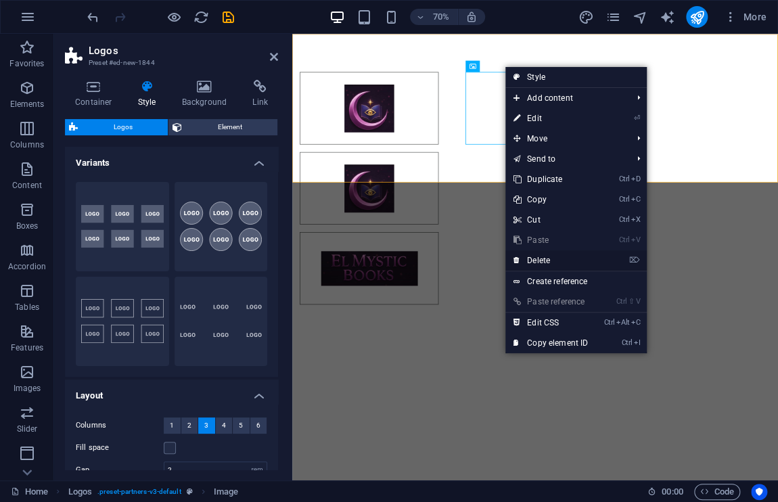
click at [549, 255] on link "⌦ Delete" at bounding box center [550, 260] width 91 height 20
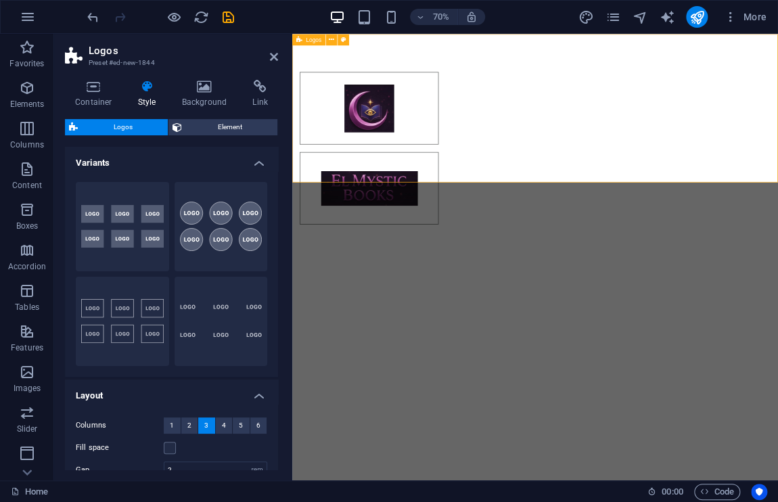
click at [777, 114] on div at bounding box center [639, 197] width 694 height 326
click at [490, 56] on div at bounding box center [639, 197] width 694 height 326
click at [584, 19] on icon "design" at bounding box center [585, 17] width 16 height 16
select select "rem"
select select "ease-in-out"
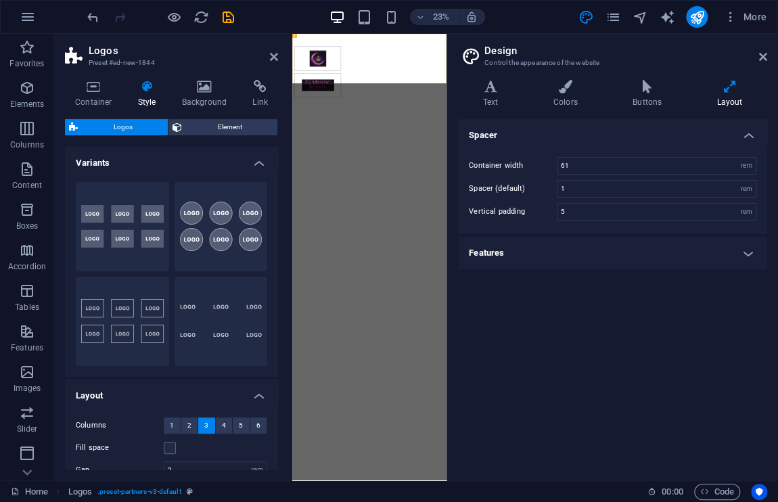
click at [609, 256] on h4 "Features" at bounding box center [612, 253] width 309 height 32
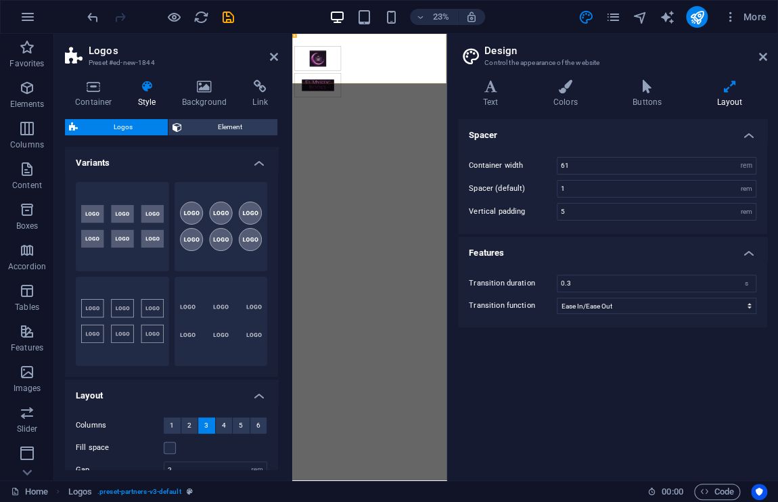
click at [767, 53] on aside "Design Control the appearance of the website Variants Text Colors Buttons Layou…" at bounding box center [611, 257] width 331 height 446
drag, startPoint x: 1058, startPoint y: 87, endPoint x: 565, endPoint y: 488, distance: 635.0
click at [565, 360] on html "Skip to main content" at bounding box center [622, 197] width 661 height 326
click at [760, 57] on icon at bounding box center [763, 56] width 8 height 11
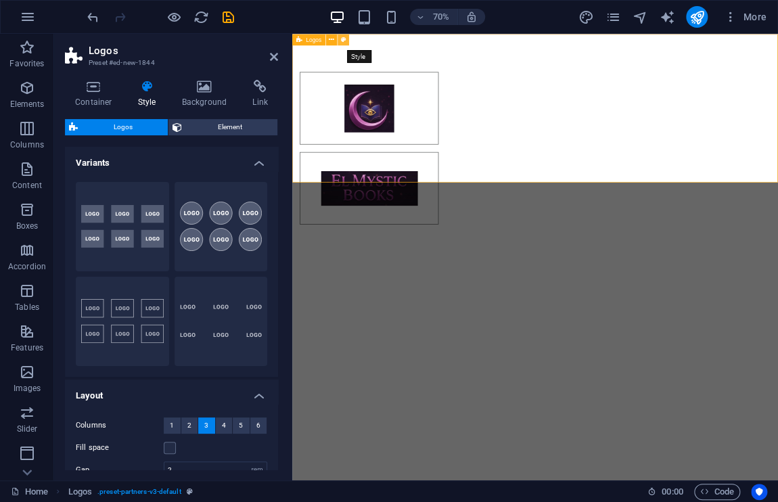
click at [341, 41] on icon at bounding box center [343, 39] width 5 height 10
click at [191, 106] on h4 "Background" at bounding box center [207, 94] width 71 height 28
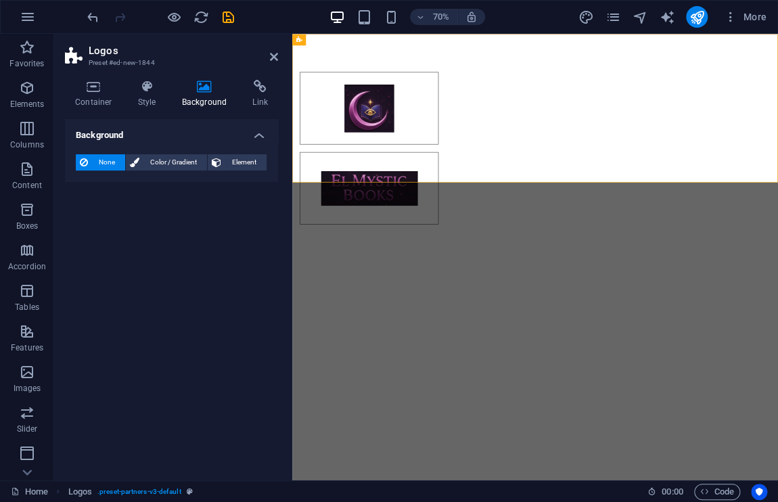
click at [191, 106] on h4 "Background" at bounding box center [207, 94] width 71 height 28
click at [170, 163] on span "Color / Gradient" at bounding box center [173, 162] width 60 height 16
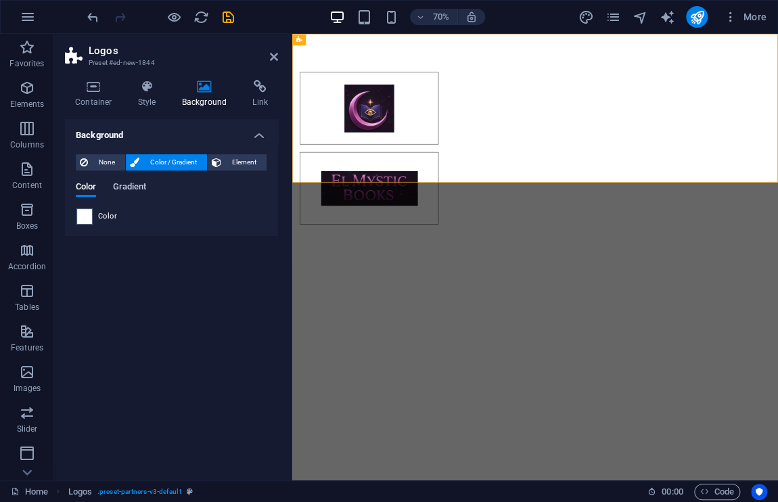
click at [126, 187] on span "Gradient" at bounding box center [129, 188] width 34 height 19
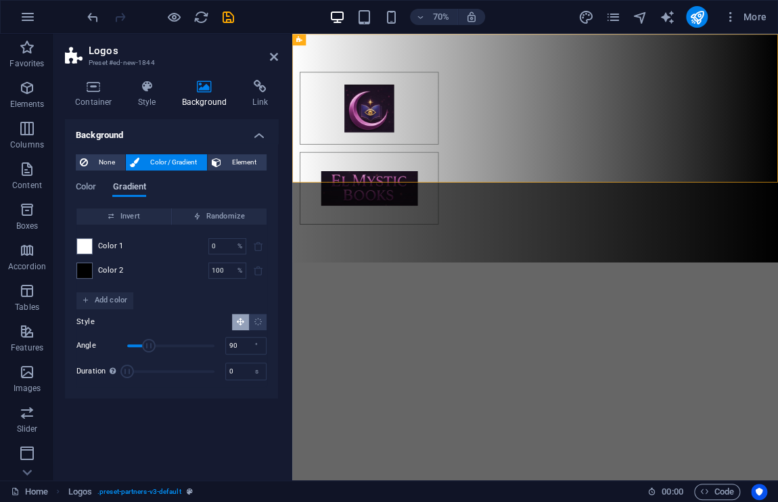
click at [126, 187] on span "Gradient" at bounding box center [129, 188] width 34 height 19
click at [77, 267] on span at bounding box center [84, 270] width 15 height 15
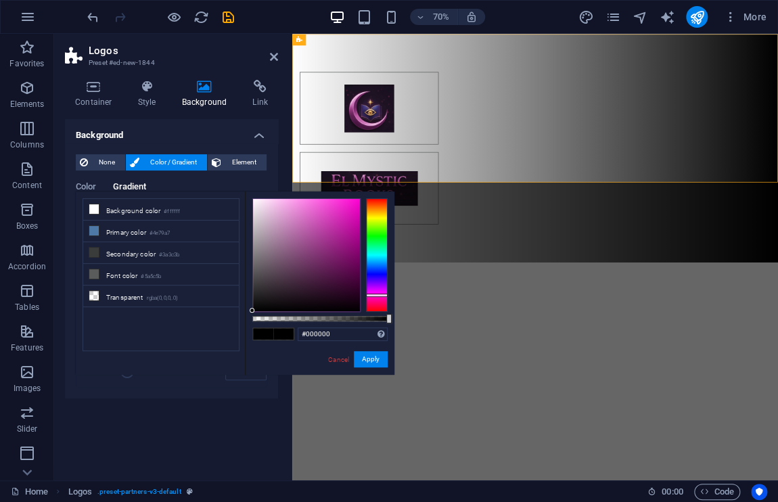
click at [377, 295] on div at bounding box center [377, 255] width 22 height 114
type input "#37042e"
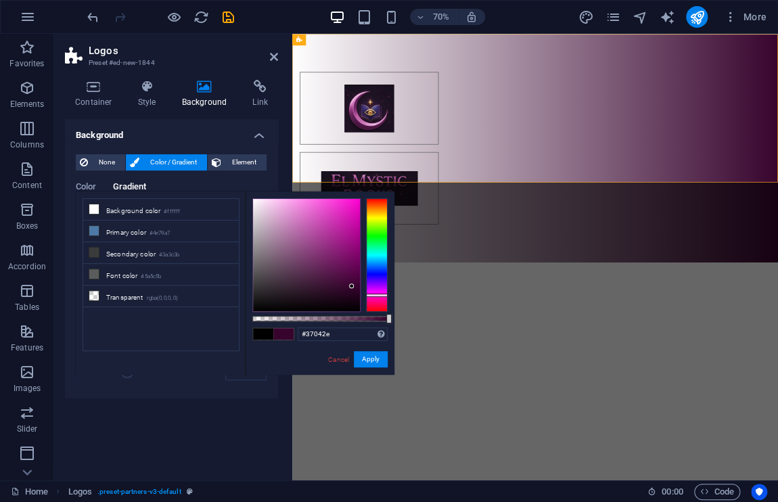
click at [352, 286] on div at bounding box center [306, 255] width 107 height 112
click at [382, 367] on div "Cancel Apply" at bounding box center [357, 359] width 61 height 17
click at [373, 358] on button "Apply" at bounding box center [371, 359] width 34 height 16
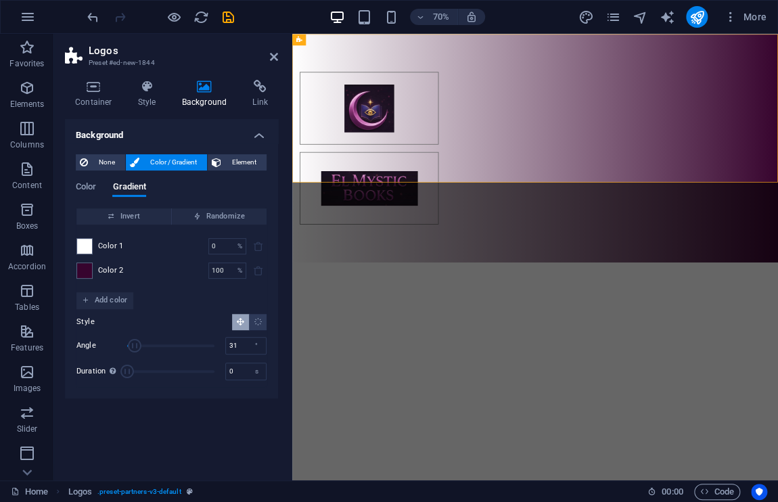
drag, startPoint x: 147, startPoint y: 345, endPoint x: 135, endPoint y: 345, distance: 12.2
click at [135, 345] on span "Angle" at bounding box center [135, 346] width 14 height 14
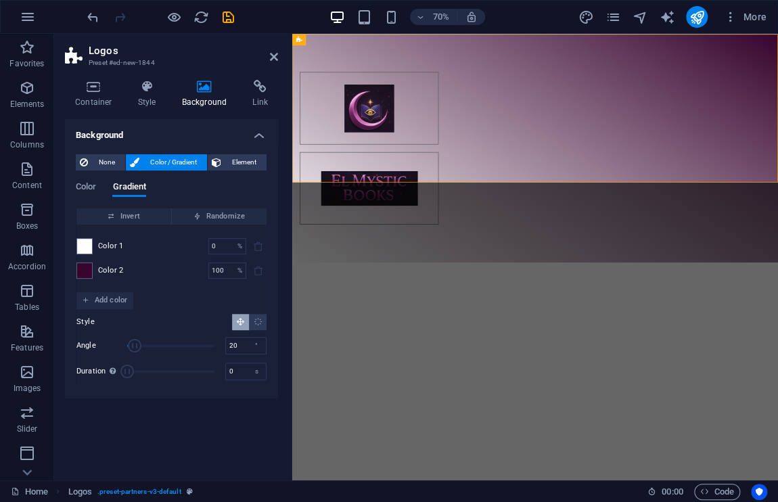
type input "0"
drag, startPoint x: 135, startPoint y: 345, endPoint x: 114, endPoint y: 347, distance: 21.1
click at [114, 347] on div "Angle 0 °" at bounding box center [171, 345] width 190 height 20
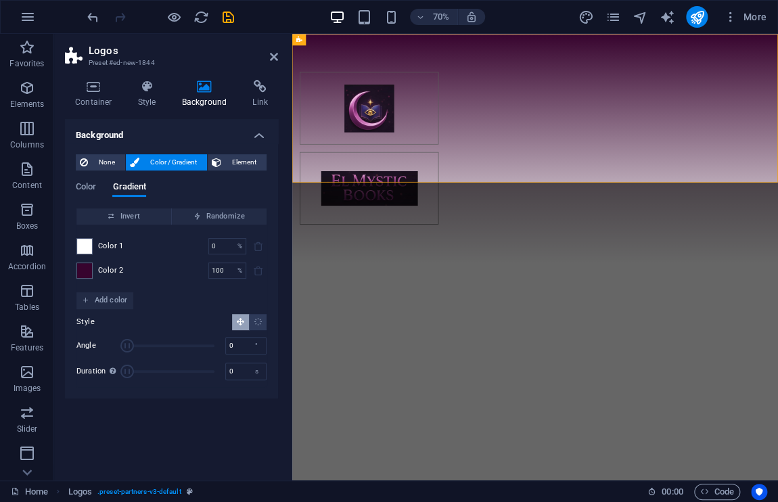
click at [475, 309] on html "Skip to main content" at bounding box center [639, 197] width 694 height 326
click at [777, 166] on div at bounding box center [639, 197] width 694 height 326
click at [453, 331] on html "Skip to main content" at bounding box center [639, 197] width 694 height 326
click at [713, 360] on html "Skip to main content" at bounding box center [639, 197] width 694 height 326
click at [331, 38] on icon at bounding box center [331, 39] width 5 height 10
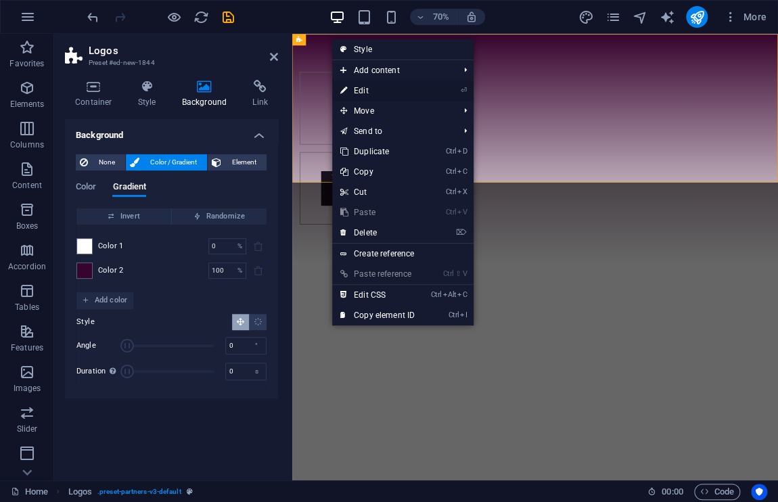
click at [352, 91] on link "⏎ Edit" at bounding box center [377, 90] width 91 height 20
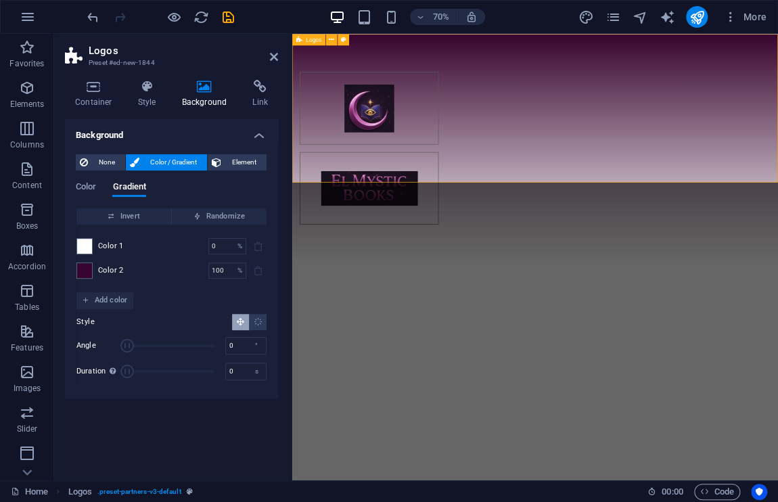
click at [522, 124] on div at bounding box center [639, 197] width 694 height 326
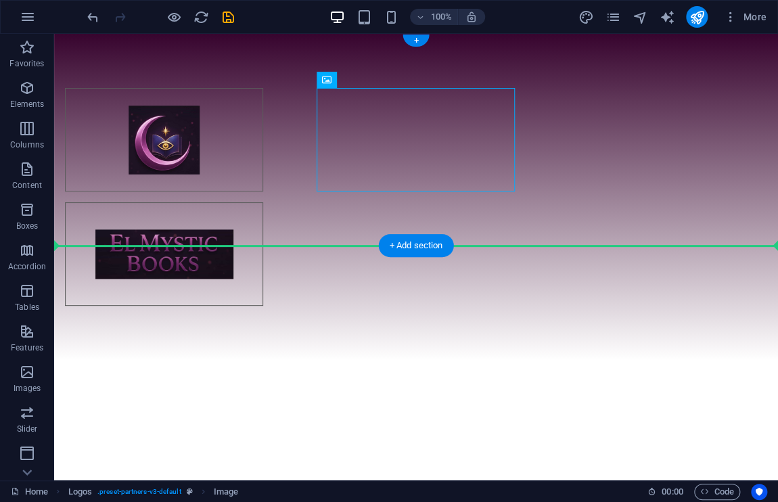
drag, startPoint x: 405, startPoint y: 151, endPoint x: 163, endPoint y: 273, distance: 271.2
click at [163, 273] on html "Skip to main content" at bounding box center [415, 197] width 723 height 326
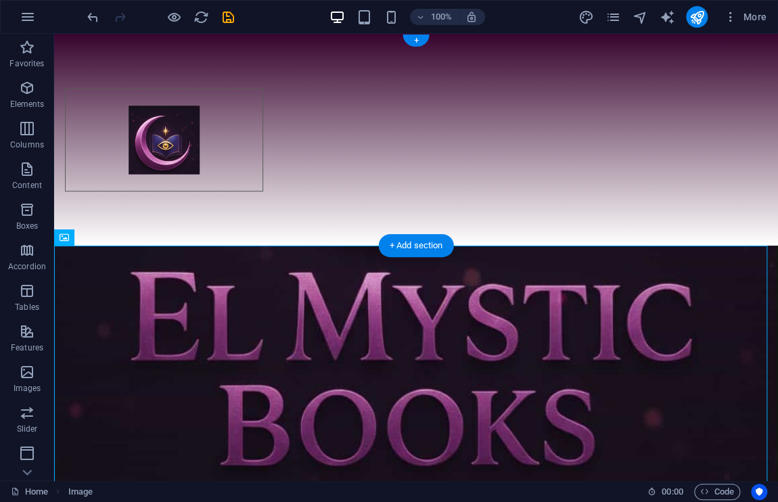
click at [648, 193] on div at bounding box center [415, 140] width 723 height 212
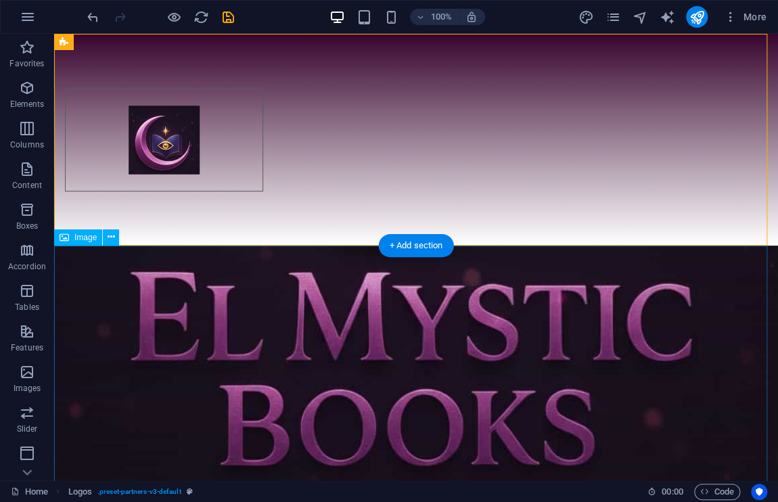
scroll to position [22, 0]
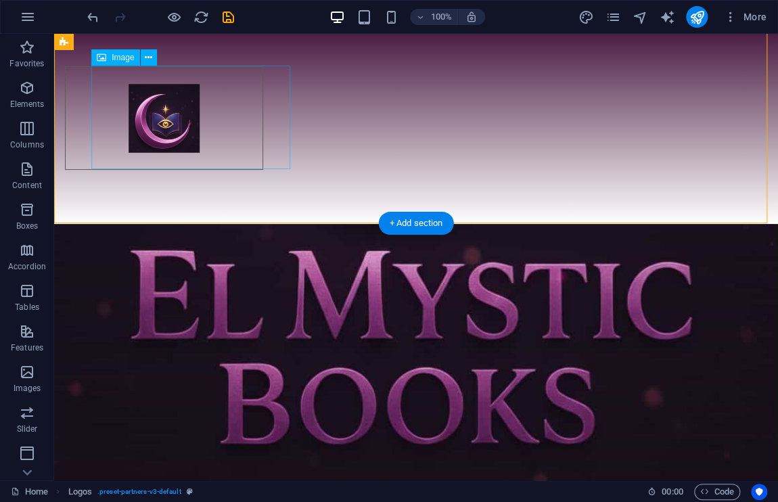
click at [176, 124] on figure at bounding box center [164, 117] width 198 height 103
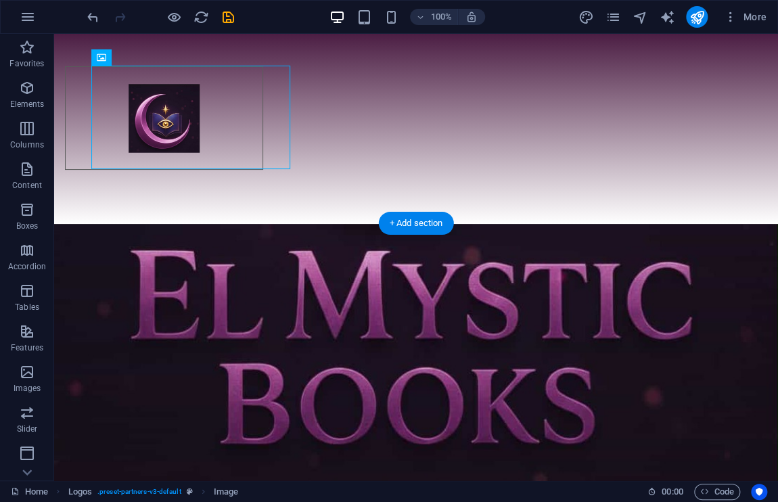
drag, startPoint x: 176, startPoint y: 124, endPoint x: 68, endPoint y: 111, distance: 108.9
click at [68, 111] on div at bounding box center [415, 118] width 723 height 212
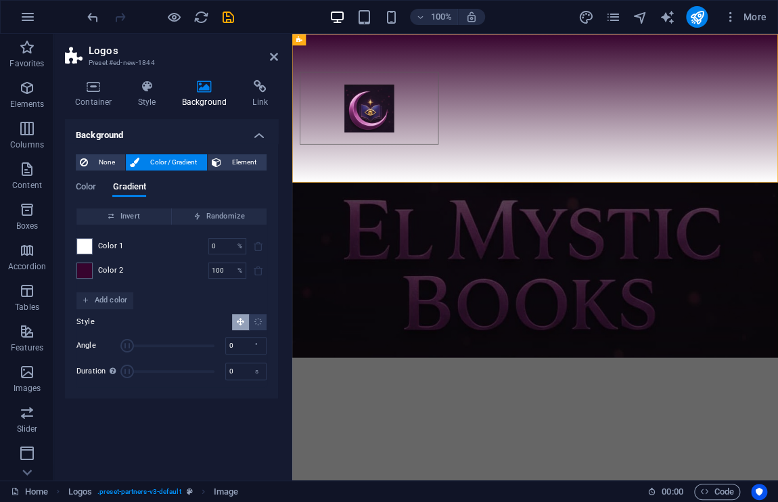
scroll to position [0, 0]
click at [68, 111] on div "Container Style Background Link Size Height Default px rem % vh vw Min. height …" at bounding box center [171, 274] width 213 height 389
click at [696, 172] on div at bounding box center [639, 140] width 694 height 212
click at [607, 432] on figure at bounding box center [639, 370] width 694 height 250
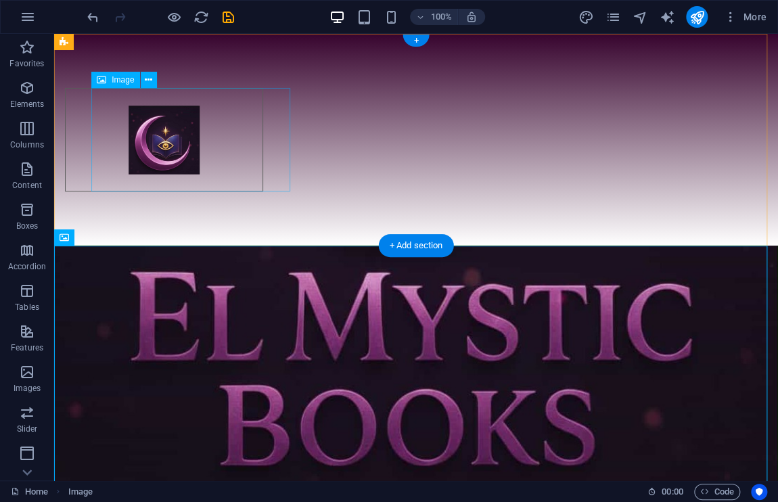
click at [168, 141] on figure at bounding box center [164, 139] width 198 height 103
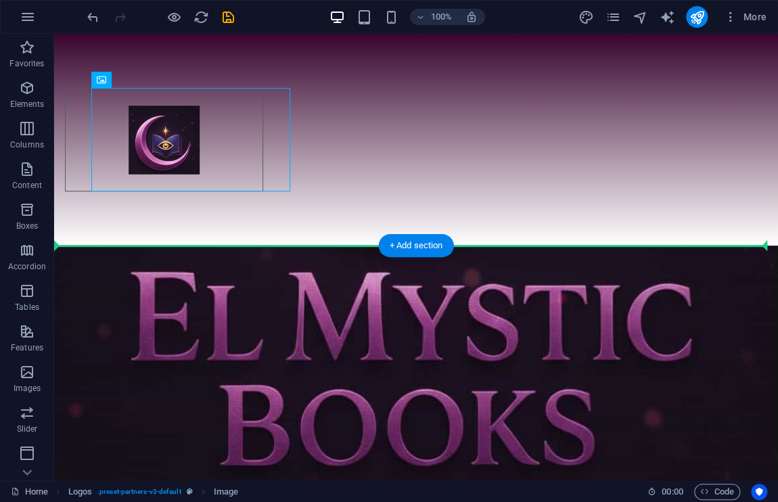
drag, startPoint x: 168, startPoint y: 141, endPoint x: 189, endPoint y: 316, distance: 176.3
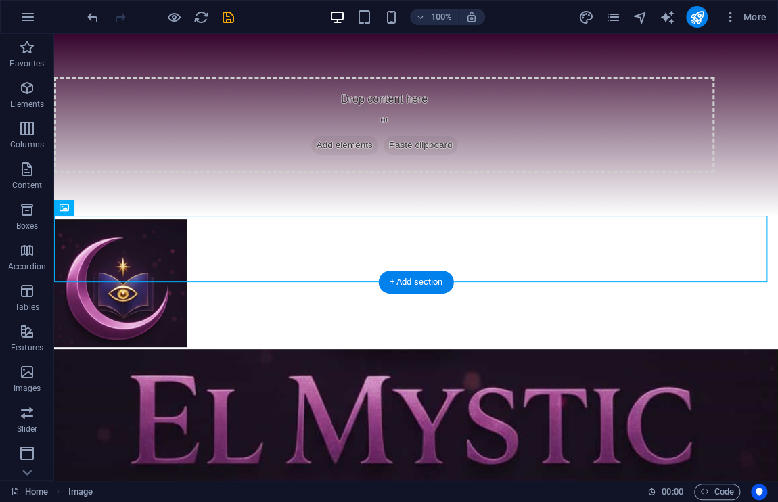
click at [189, 349] on figure at bounding box center [415, 479] width 723 height 261
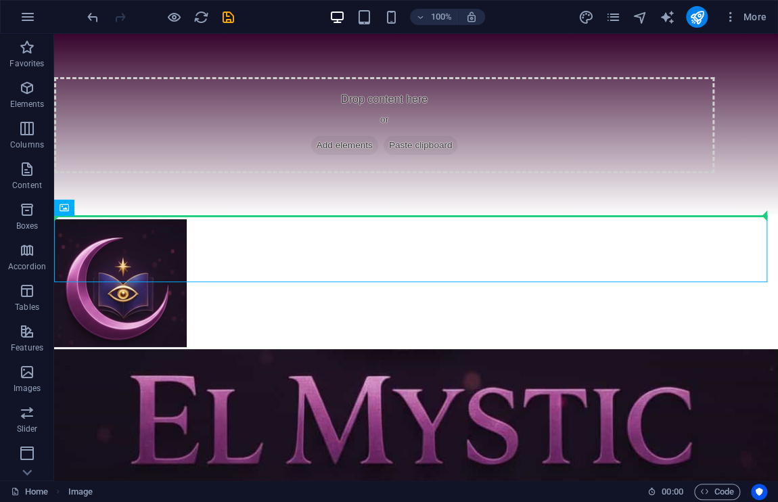
drag, startPoint x: 73, startPoint y: 246, endPoint x: 60, endPoint y: 130, distance: 116.3
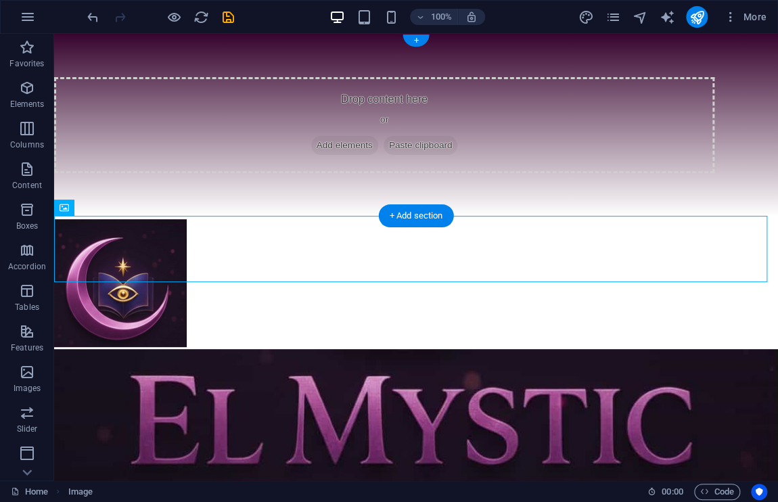
click at [91, 208] on div "Drop content here or Add elements Paste clipboard" at bounding box center [415, 125] width 723 height 183
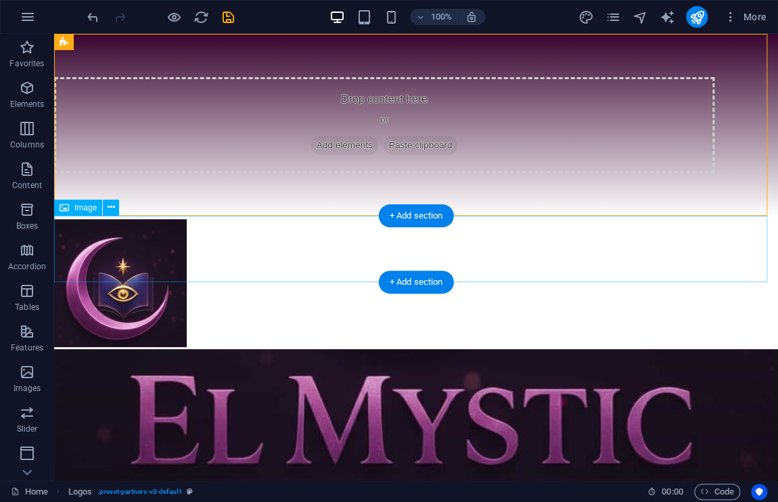
click at [89, 229] on figure at bounding box center [415, 282] width 723 height 133
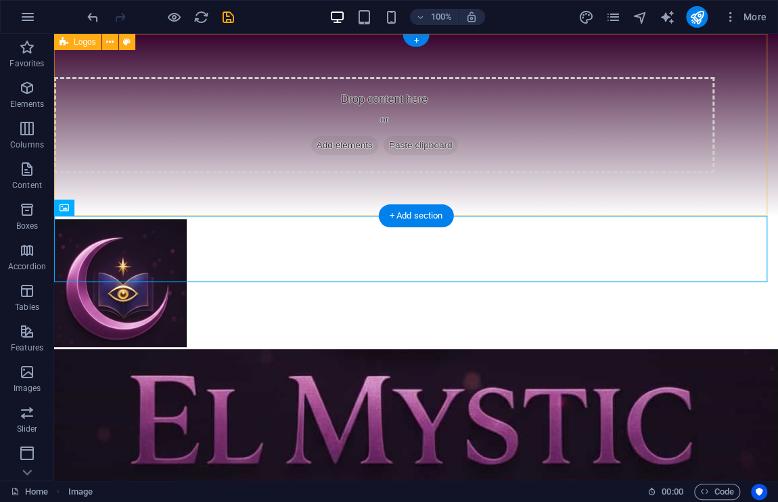
drag, startPoint x: 89, startPoint y: 229, endPoint x: 86, endPoint y: 83, distance: 145.4
click at [86, 83] on div "Drop content here or Add elements Paste clipboard" at bounding box center [415, 322] width 723 height 576
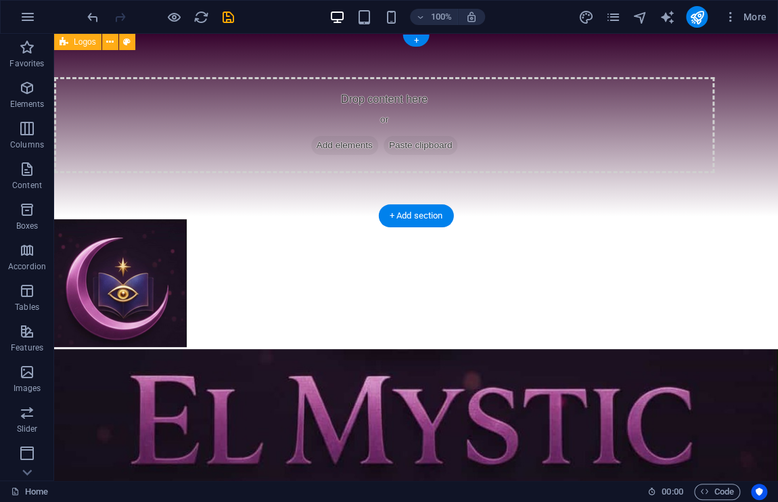
click at [86, 83] on div "Drop content here or Add elements Paste clipboard" at bounding box center [384, 125] width 660 height 96
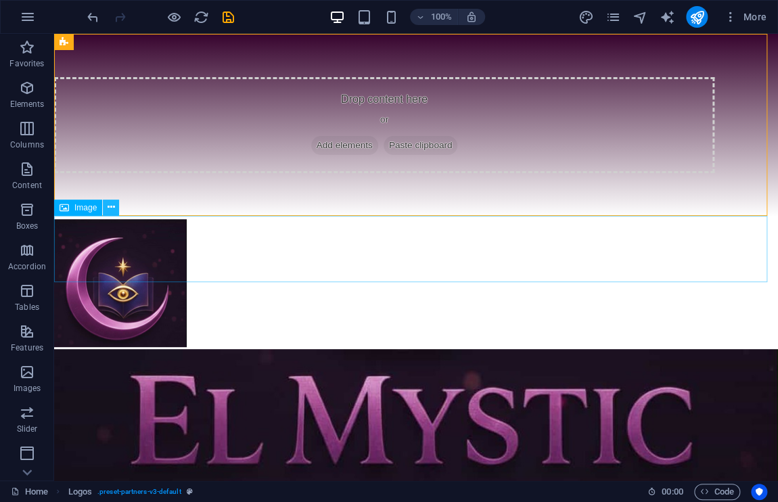
click at [111, 206] on icon at bounding box center [111, 207] width 7 height 14
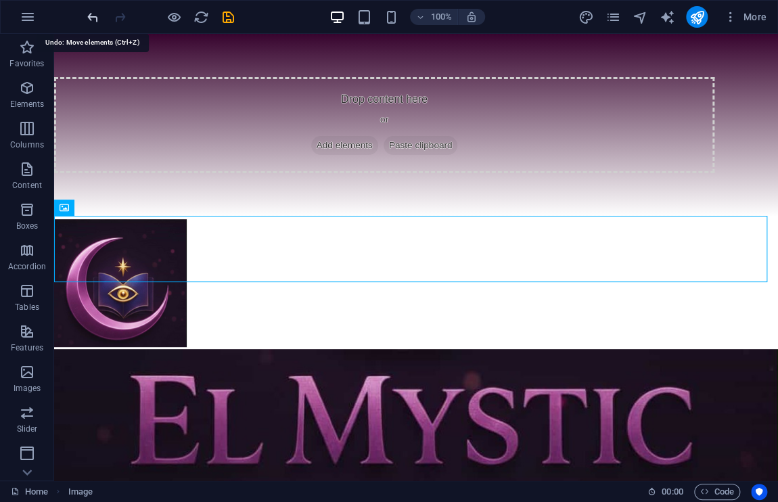
click at [90, 22] on icon "undo" at bounding box center [93, 17] width 16 height 16
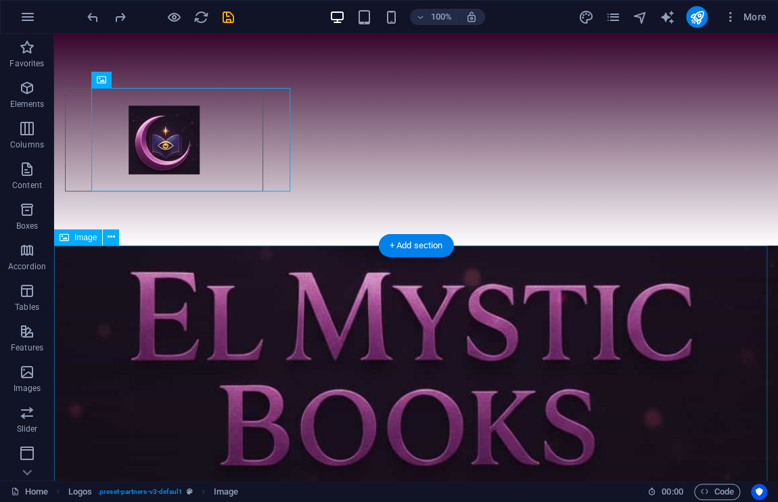
scroll to position [22, 0]
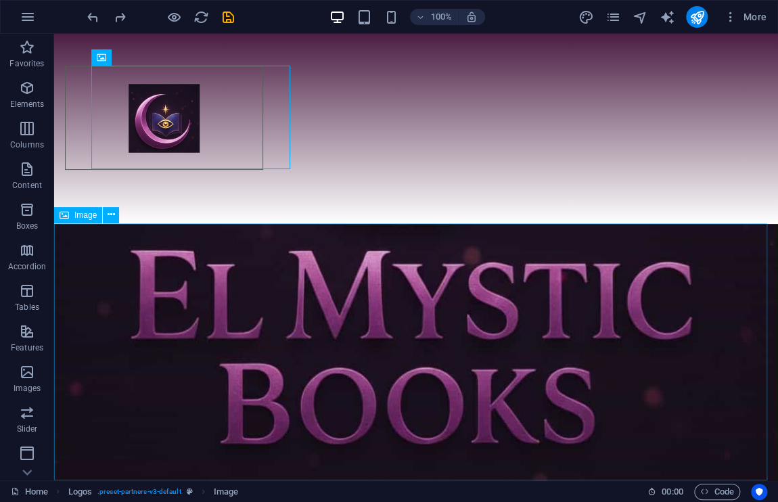
click at [76, 218] on span "Image" at bounding box center [85, 215] width 22 height 8
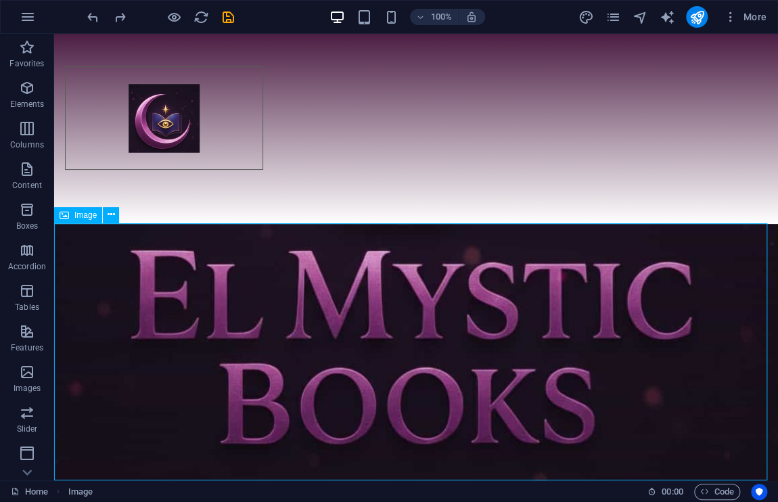
click at [77, 219] on span "Image" at bounding box center [85, 215] width 22 height 8
click at [111, 213] on icon at bounding box center [111, 215] width 7 height 14
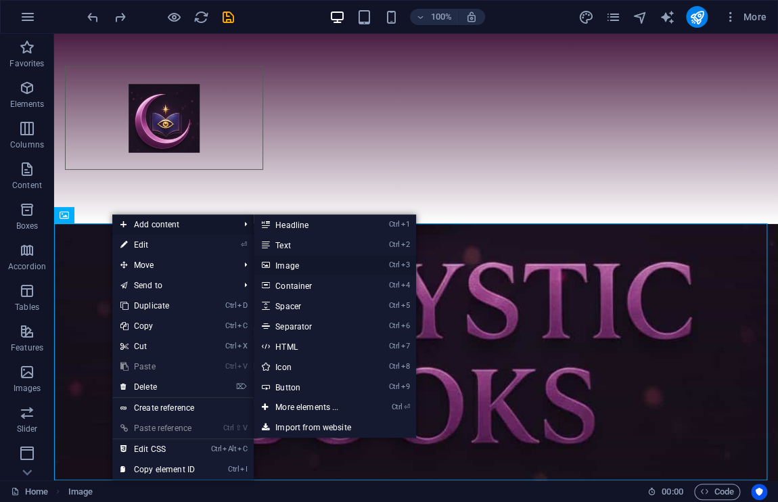
click at [291, 266] on link "Ctrl 3 Image" at bounding box center [310, 265] width 112 height 20
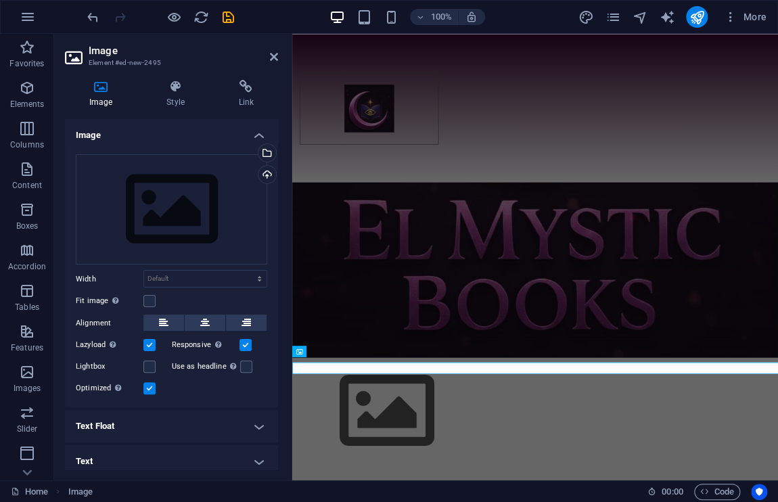
scroll to position [0, 0]
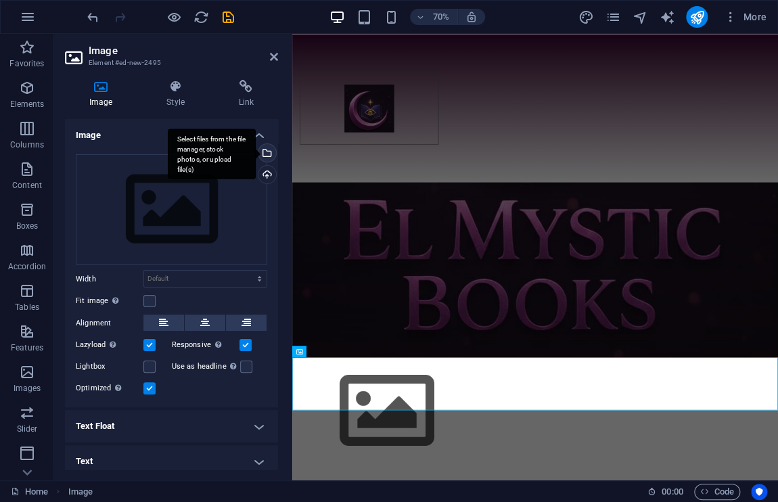
click at [266, 149] on div "Select files from the file manager, stock photos, or upload file(s)" at bounding box center [266, 154] width 20 height 20
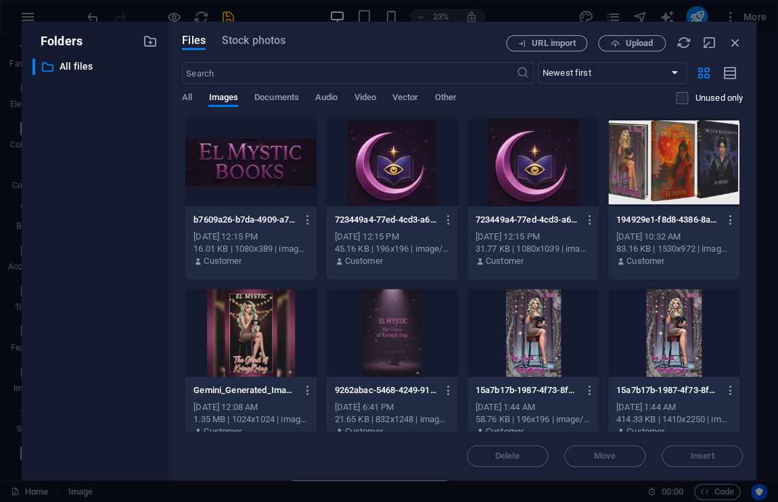
click at [686, 186] on div at bounding box center [673, 162] width 131 height 88
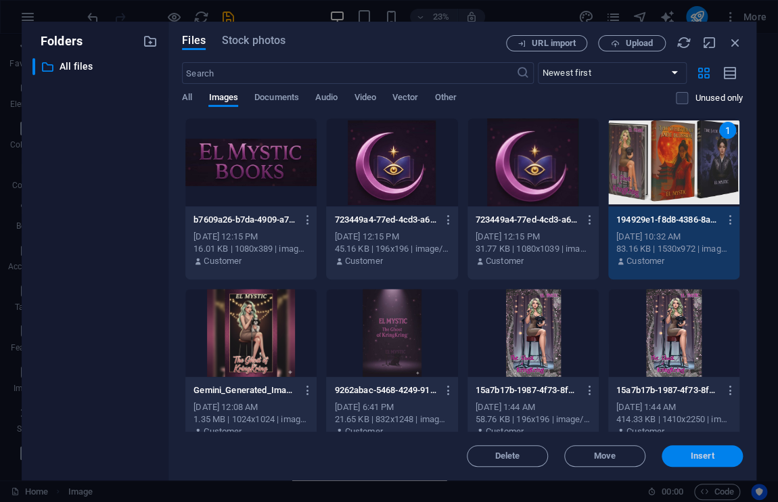
click at [682, 455] on span "Insert" at bounding box center [702, 456] width 70 height 8
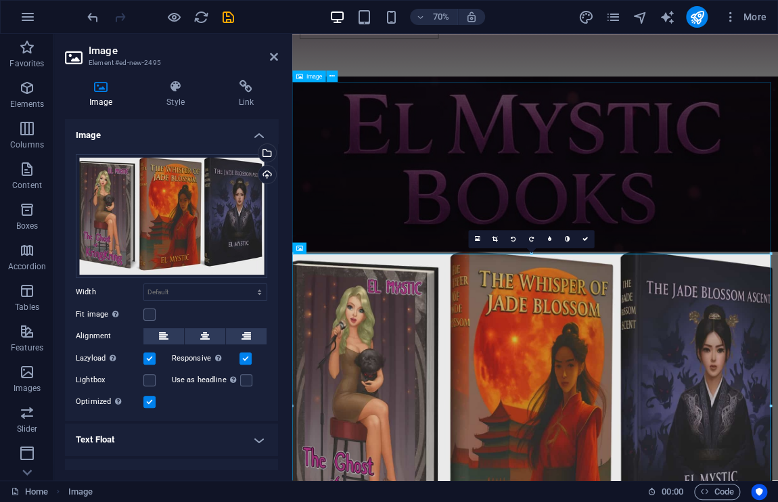
scroll to position [151, 0]
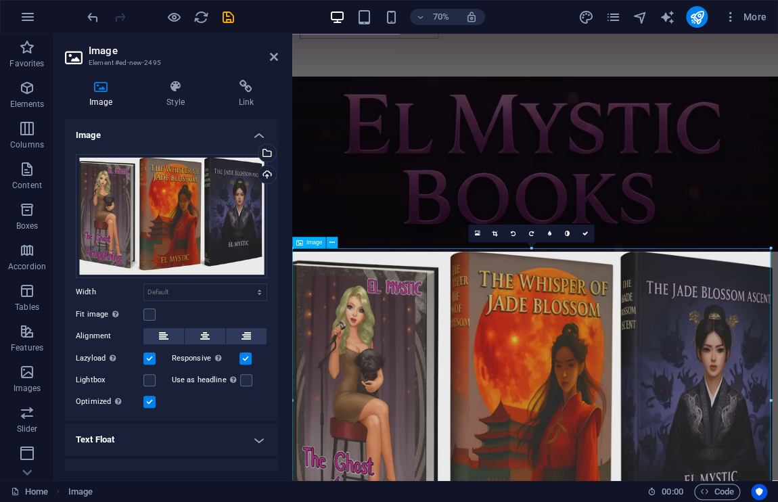
click at [584, 235] on icon at bounding box center [584, 233] width 5 height 5
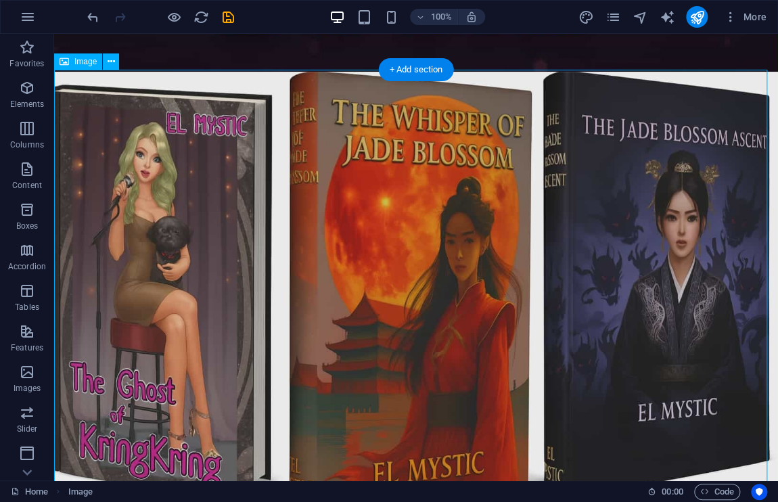
scroll to position [432, 0]
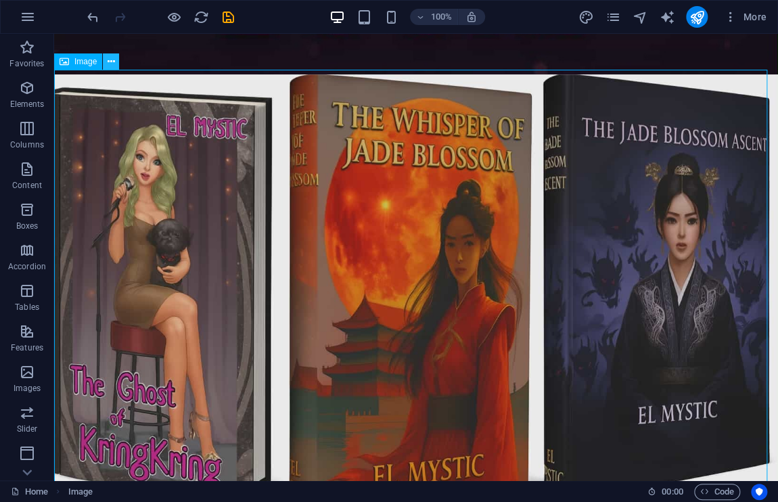
click at [108, 60] on icon at bounding box center [111, 62] width 7 height 14
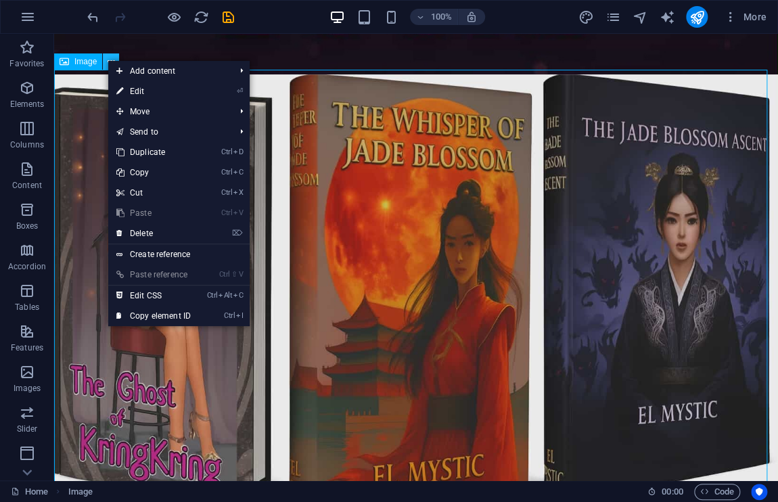
click at [108, 60] on icon at bounding box center [111, 62] width 7 height 14
click at [133, 87] on link "⏎ Edit" at bounding box center [153, 91] width 91 height 20
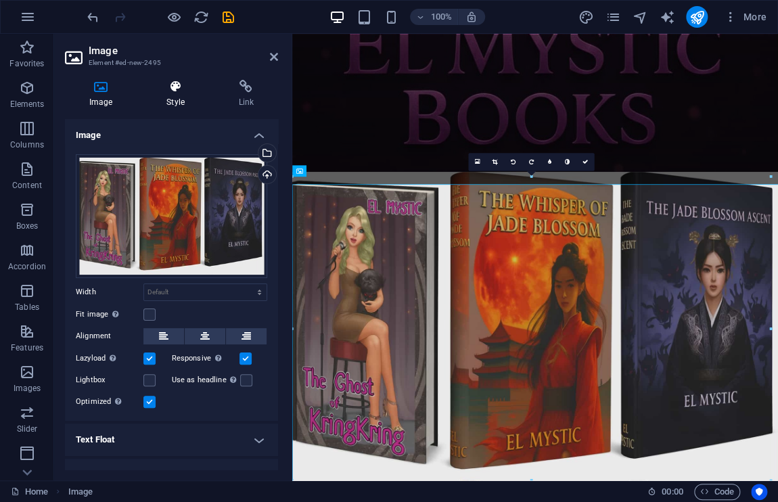
scroll to position [254, 0]
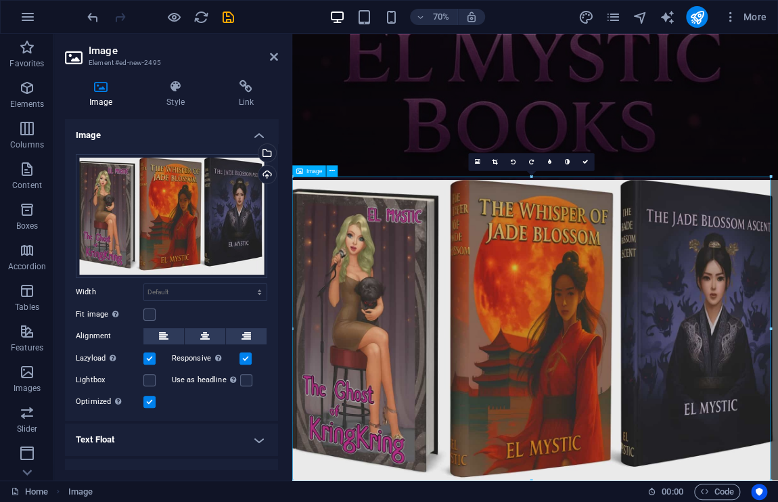
click at [502, 255] on figure at bounding box center [639, 462] width 694 height 441
click at [179, 100] on h4 "Style" at bounding box center [178, 94] width 72 height 28
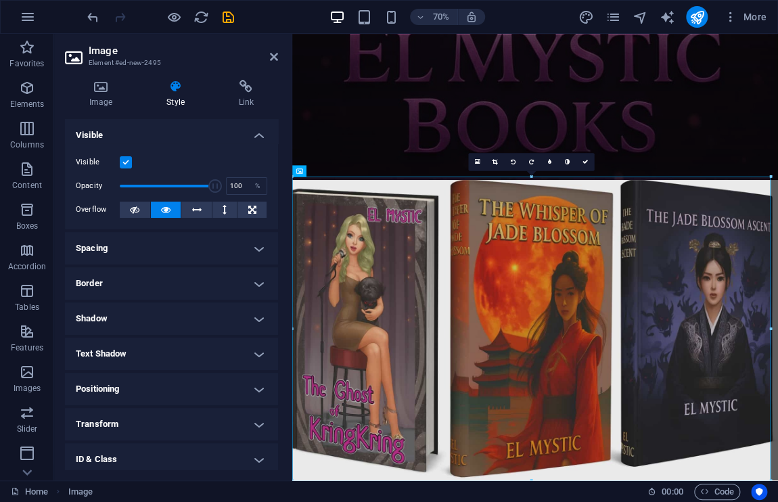
click at [150, 258] on h4 "Spacing" at bounding box center [171, 248] width 213 height 32
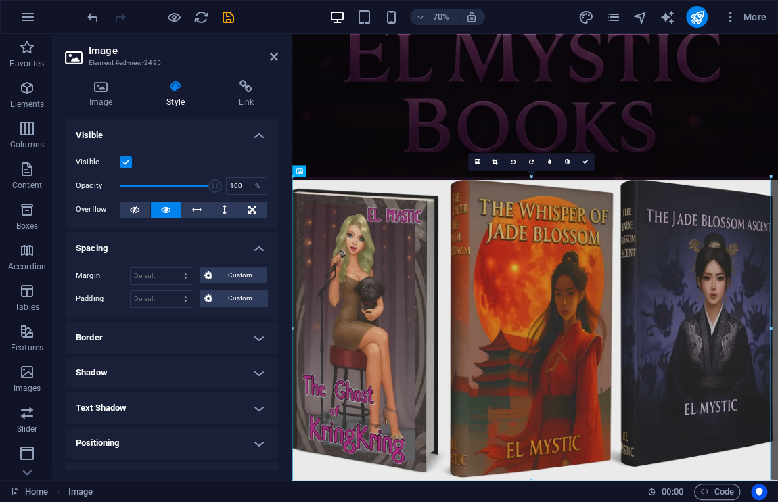
scroll to position [130, 0]
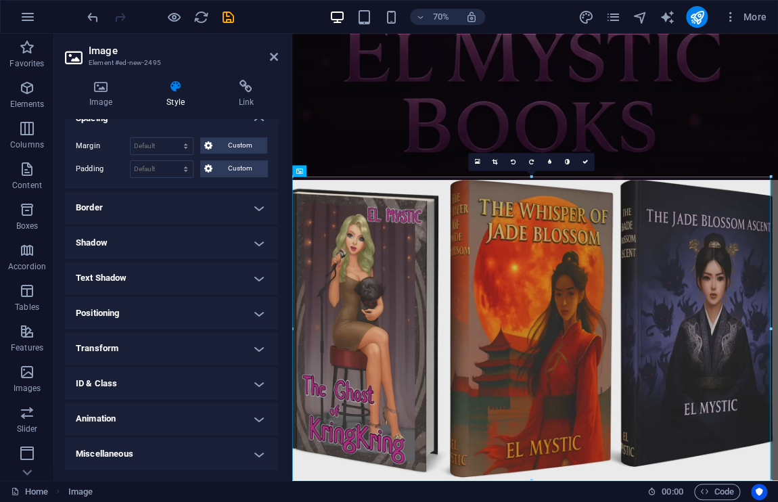
click at [220, 430] on h4 "Animation" at bounding box center [171, 418] width 213 height 32
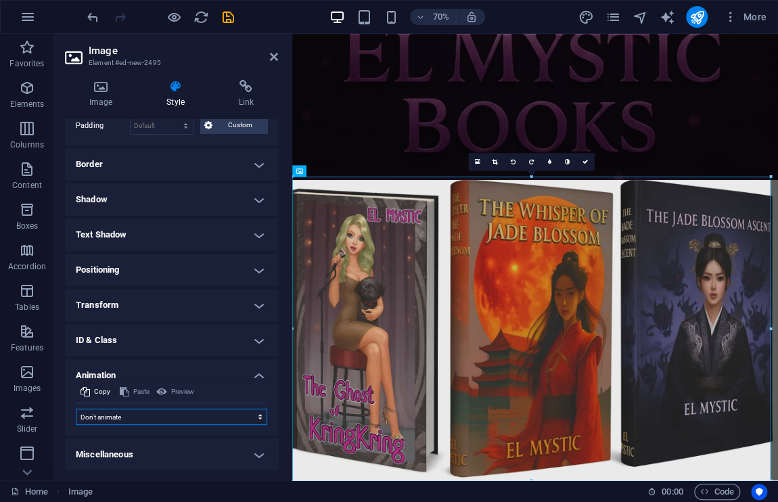
click at [257, 417] on select "Don't animate Show / Hide Slide up/down Zoom in/out Slide left to right Slide r…" at bounding box center [171, 416] width 191 height 16
select select "move-right-to-left"
click at [76, 408] on select "Don't animate Show / Hide Slide up/down Zoom in/out Slide left to right Slide r…" at bounding box center [171, 416] width 191 height 16
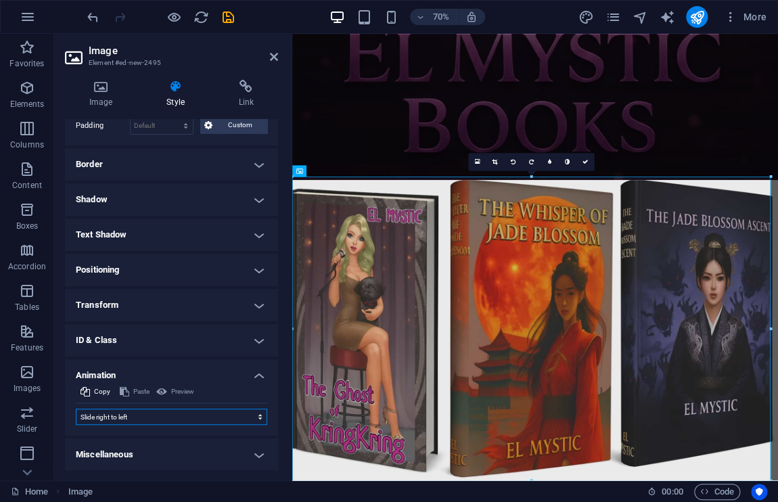
select select "scroll"
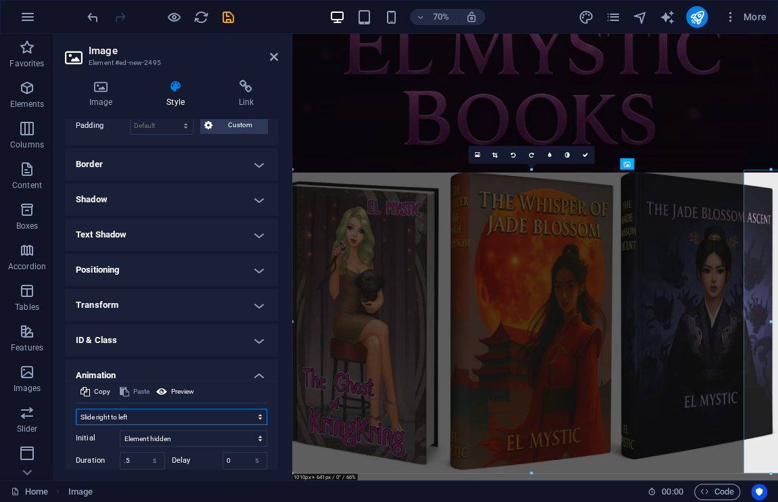
scroll to position [254, 0]
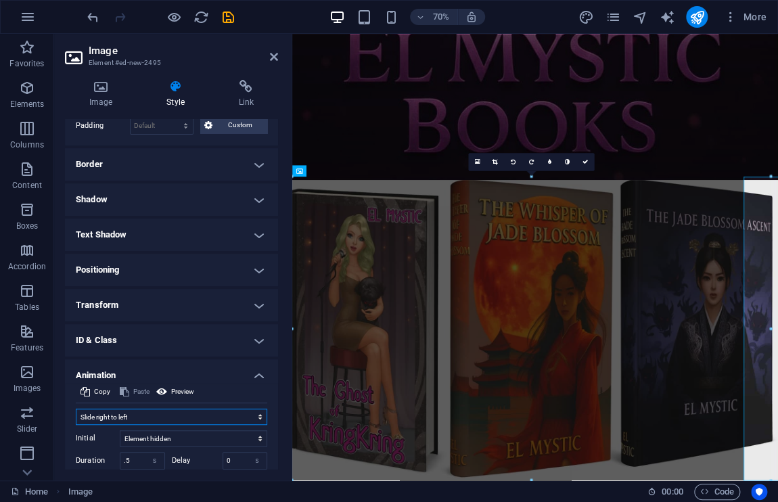
click at [252, 412] on select "Don't animate Show / Hide Slide up/down Zoom in/out Slide left to right Slide r…" at bounding box center [171, 416] width 191 height 16
select select "move-left-to-right"
click at [76, 408] on select "Don't animate Show / Hide Slide up/down Zoom in/out Slide left to right Slide r…" at bounding box center [171, 416] width 191 height 16
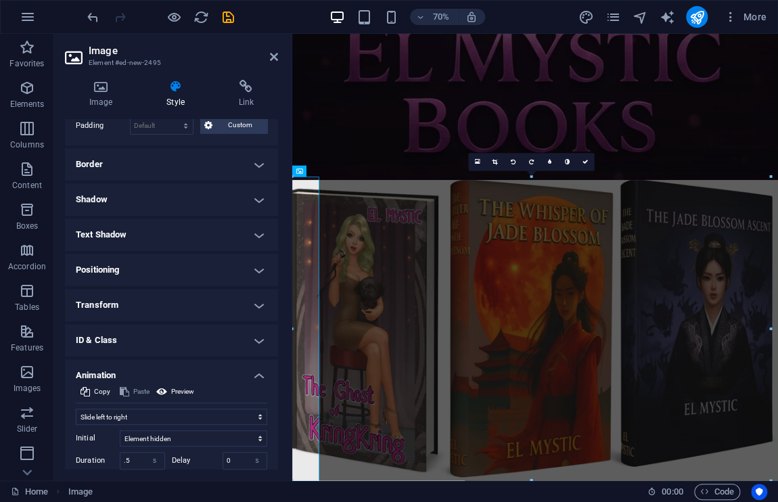
click at [258, 305] on h4 "Transform" at bounding box center [171, 305] width 213 height 32
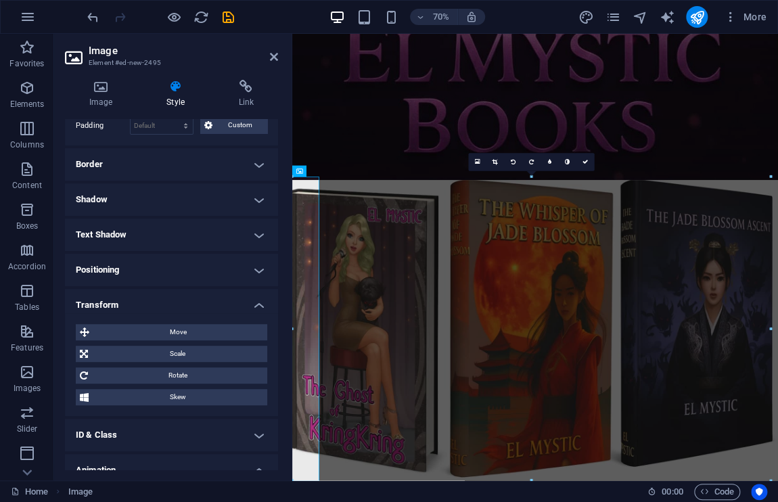
click at [252, 165] on h4 "Border" at bounding box center [171, 164] width 213 height 32
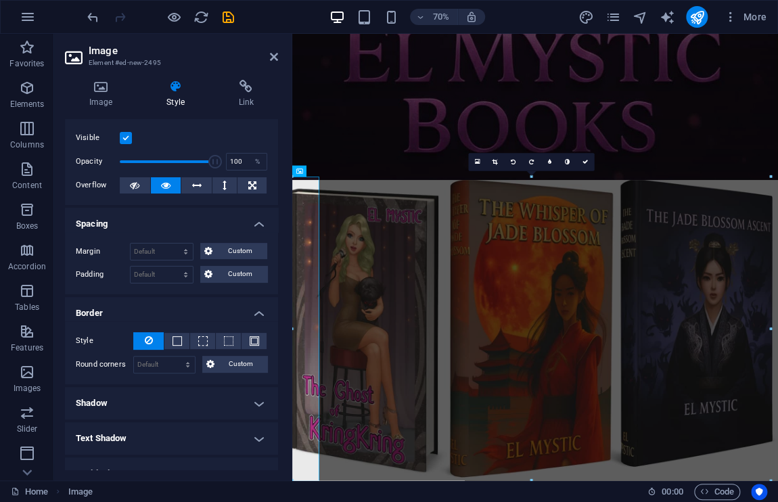
scroll to position [0, 0]
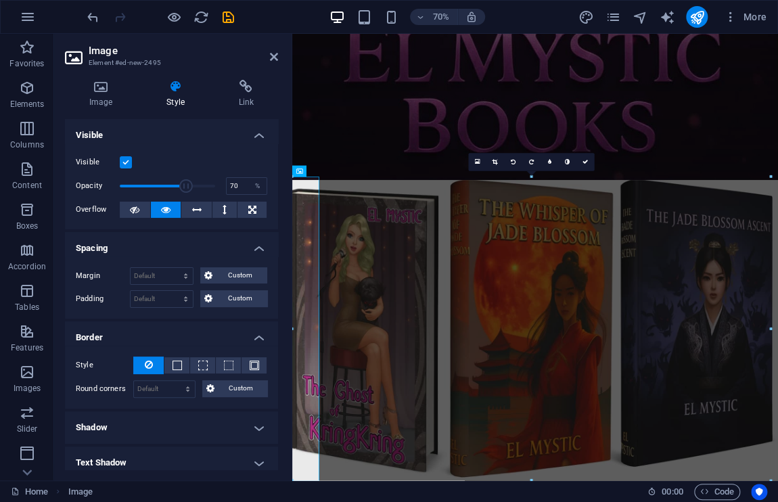
click at [184, 188] on span at bounding box center [167, 186] width 95 height 20
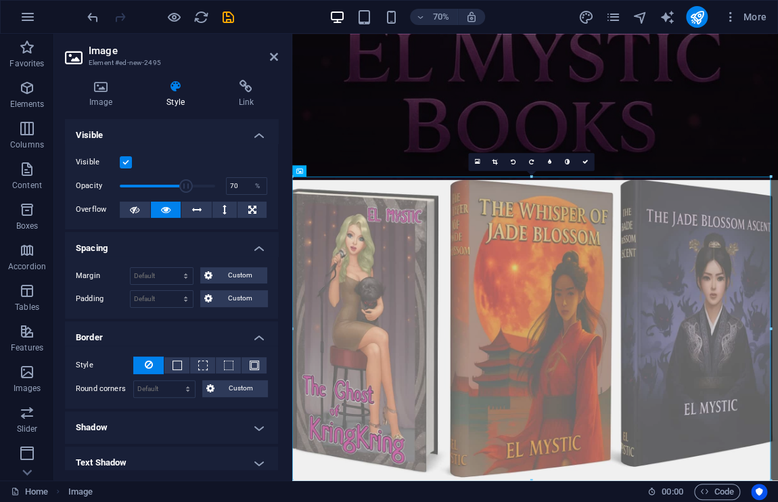
click at [184, 188] on span at bounding box center [186, 186] width 14 height 14
type input "100"
drag, startPoint x: 182, startPoint y: 185, endPoint x: 240, endPoint y: 185, distance: 58.2
click at [240, 185] on div "Opacity 100 %" at bounding box center [171, 186] width 191 height 20
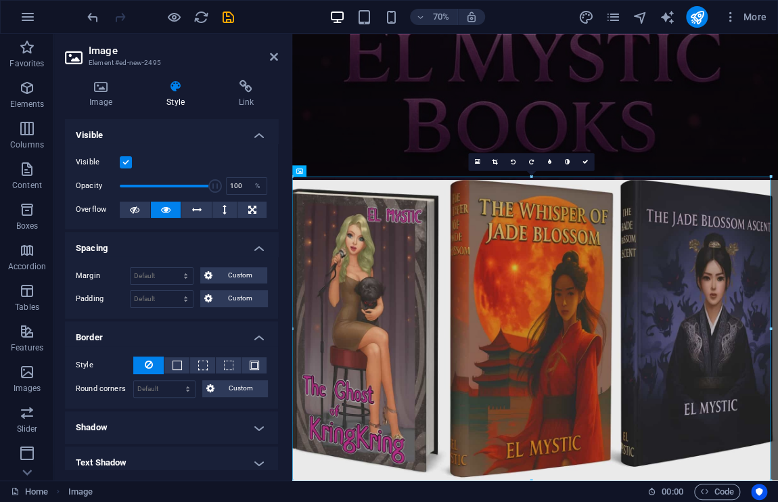
click at [258, 141] on h4 "Visible" at bounding box center [171, 131] width 213 height 24
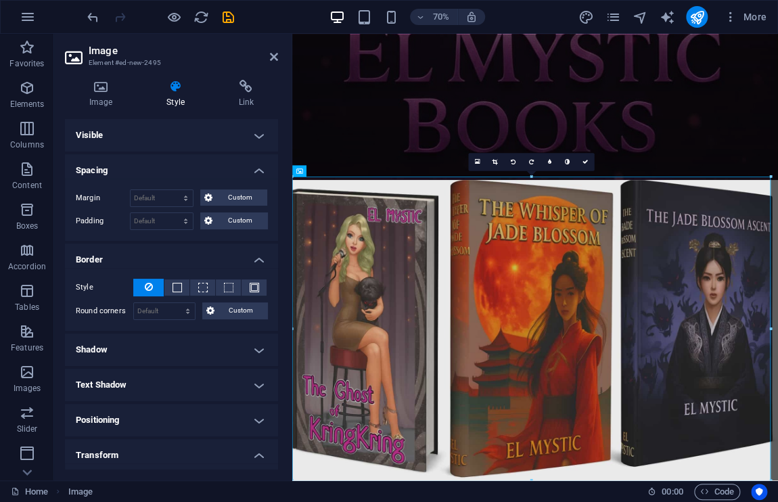
click at [258, 141] on h4 "Visible" at bounding box center [171, 135] width 213 height 32
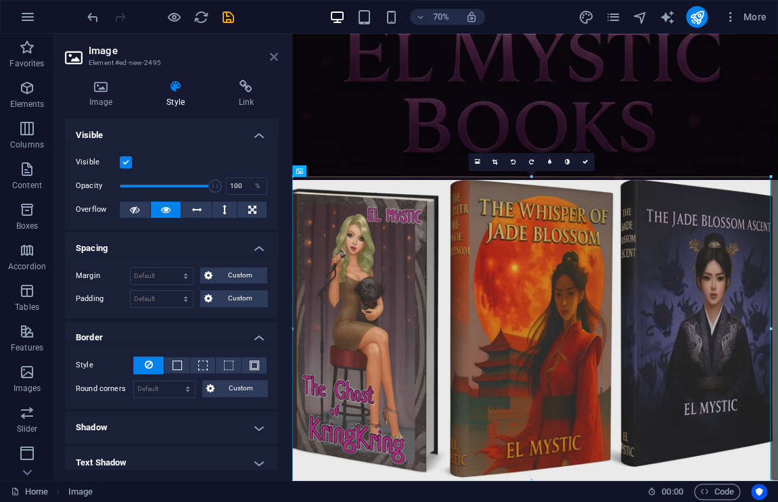
click at [272, 57] on icon at bounding box center [274, 56] width 8 height 11
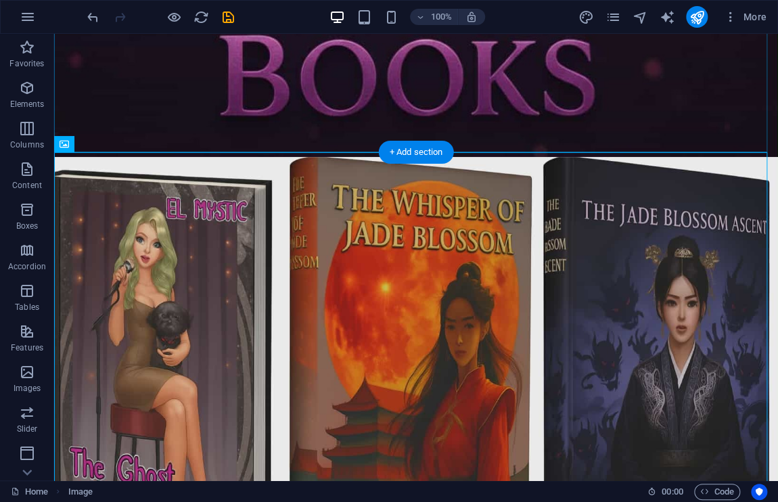
scroll to position [354, 0]
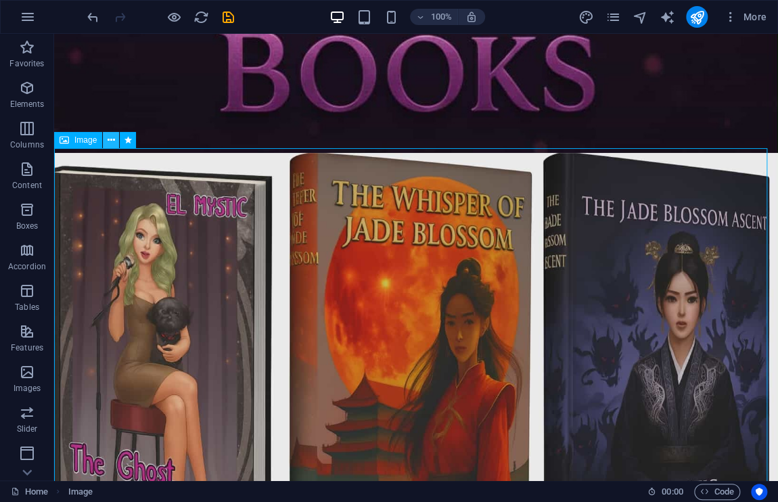
click at [114, 141] on icon at bounding box center [111, 140] width 7 height 14
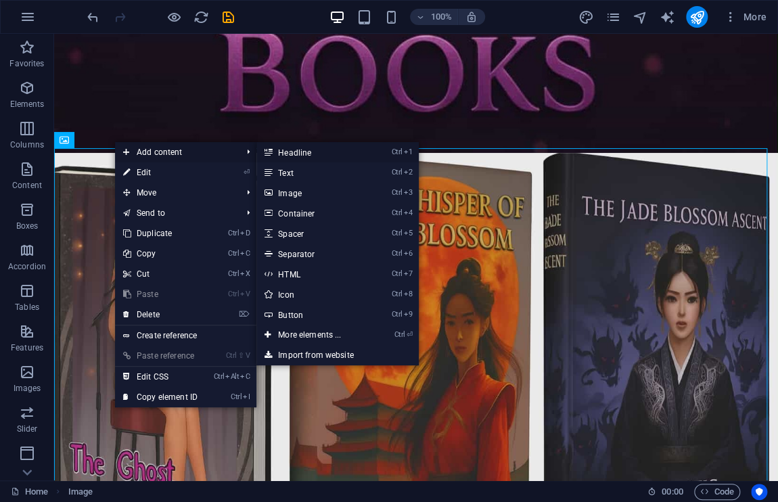
click at [260, 149] on link "Ctrl 1 Headline" at bounding box center [312, 152] width 112 height 20
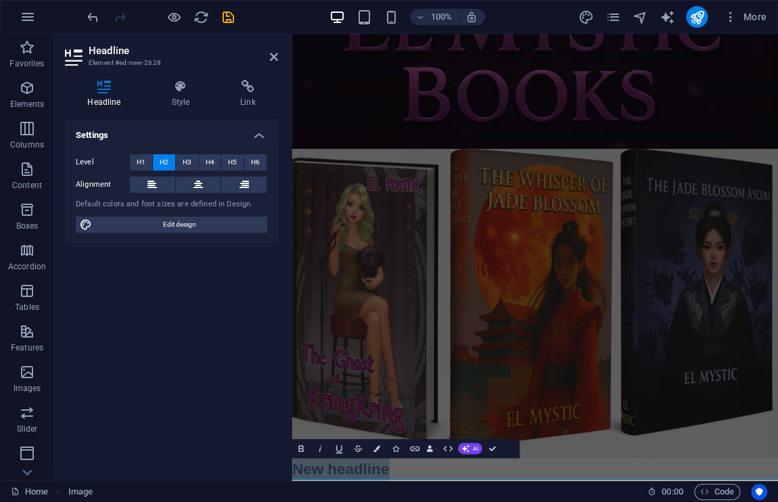
scroll to position [286, 0]
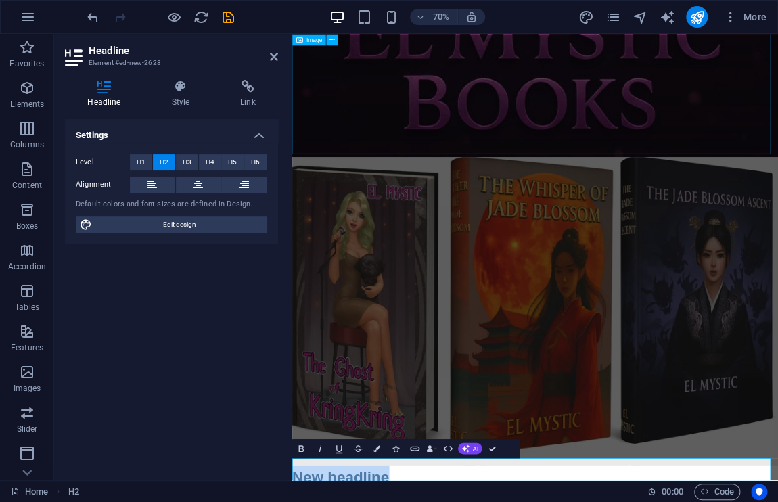
click at [390, 172] on figure at bounding box center [639, 84] width 694 height 250
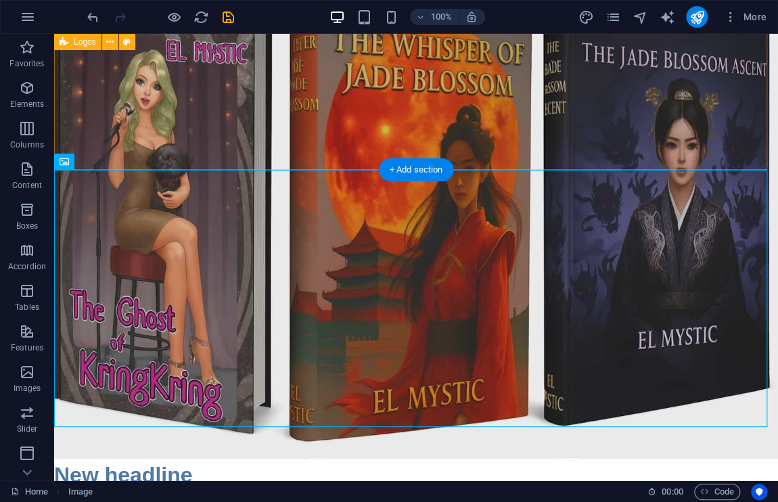
scroll to position [0, 0]
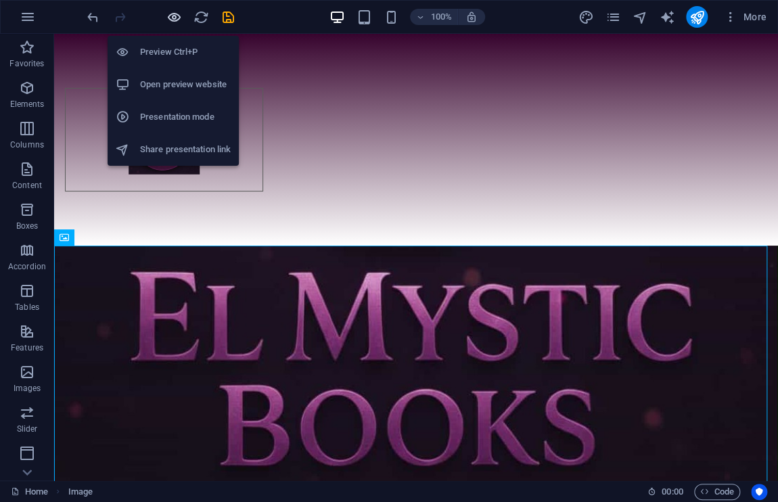
click at [172, 10] on icon "button" at bounding box center [174, 17] width 16 height 16
